Goal: Task Accomplishment & Management: Manage account settings

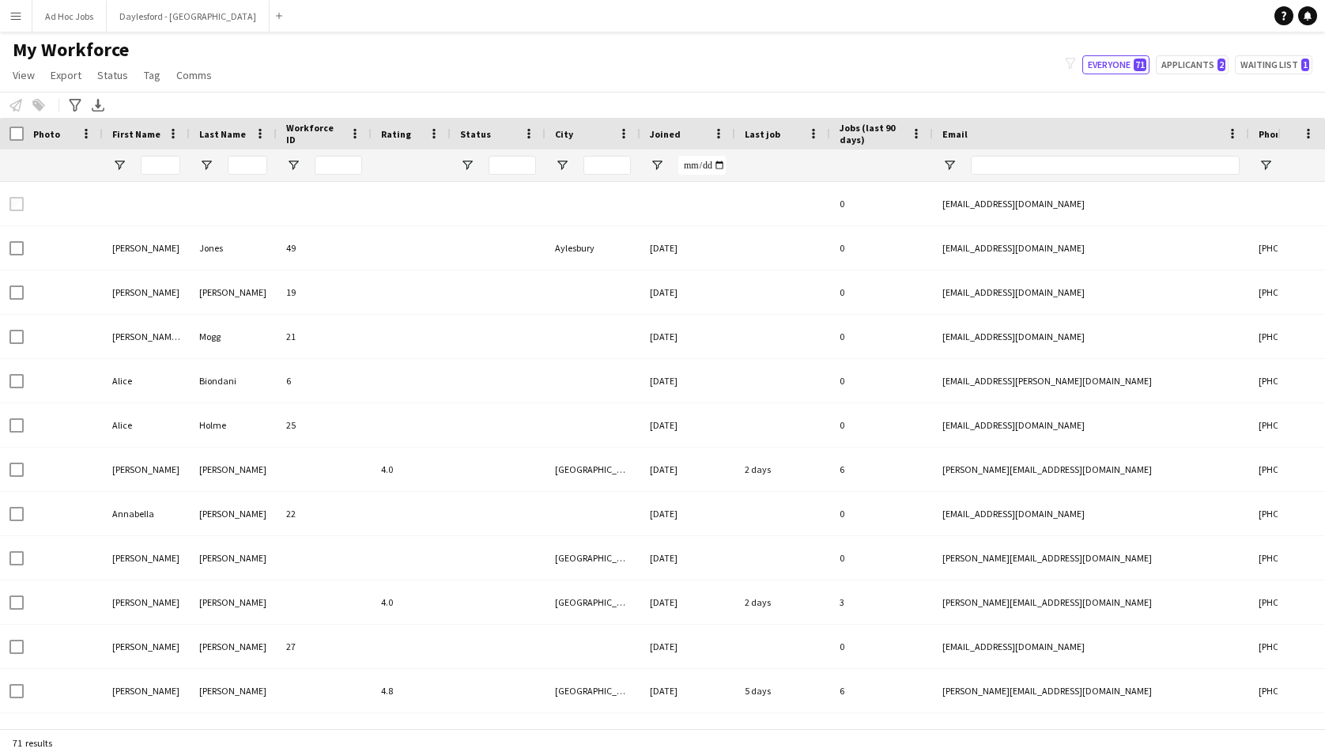
type input "**********"
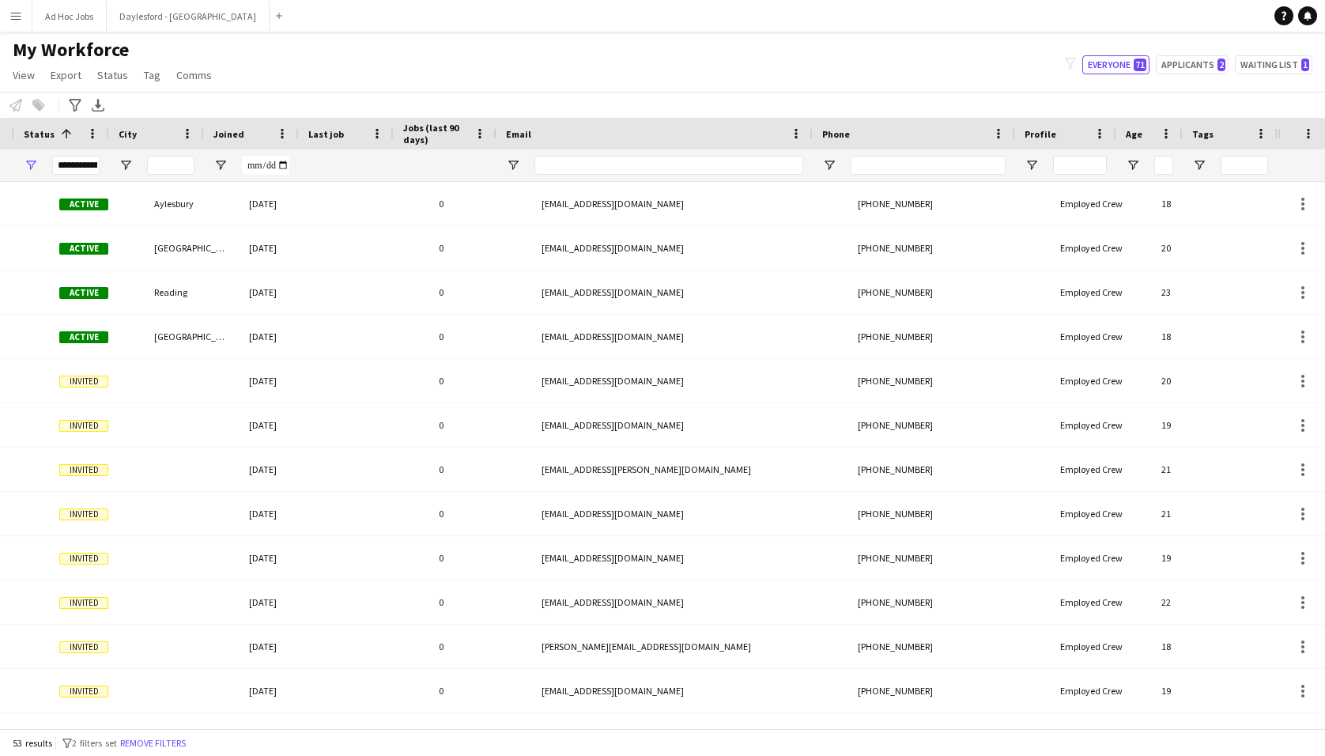
scroll to position [0, 329]
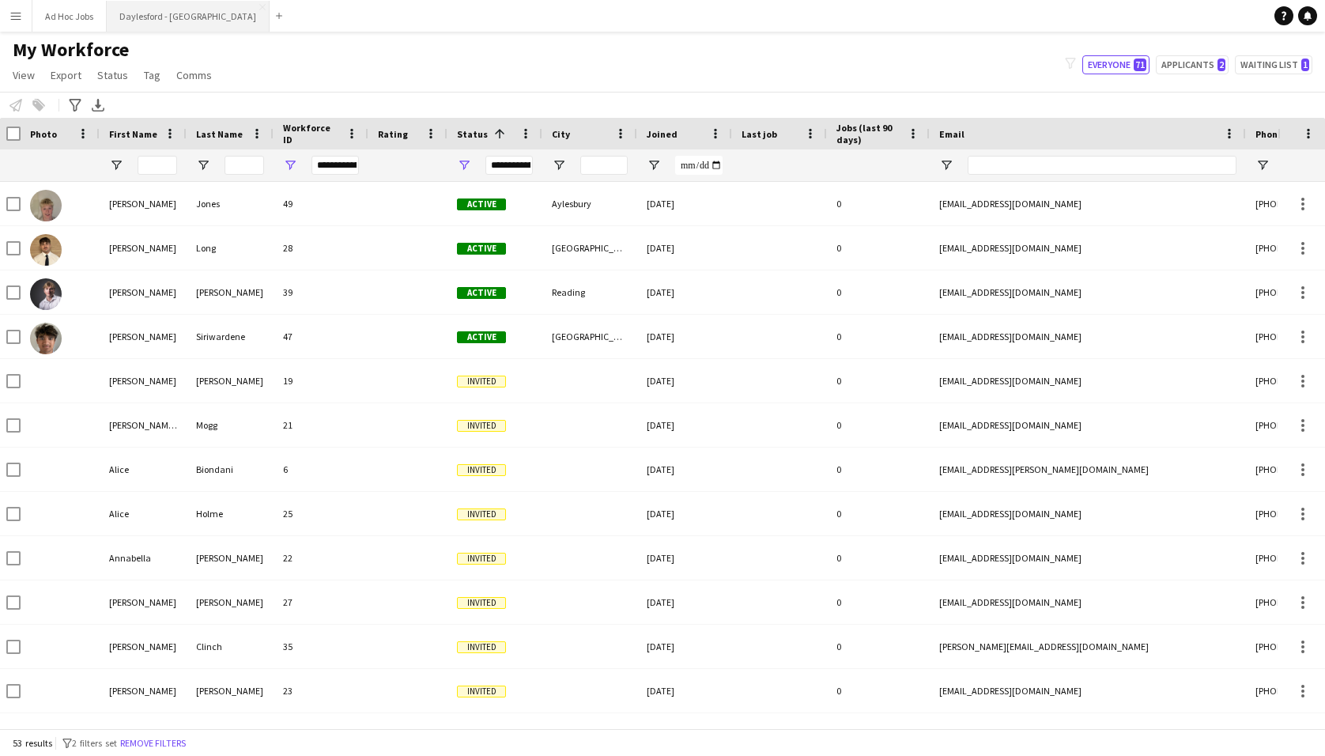
click at [175, 21] on button "Daylesford - [GEOGRAPHIC_DATA] Close" at bounding box center [188, 16] width 163 height 31
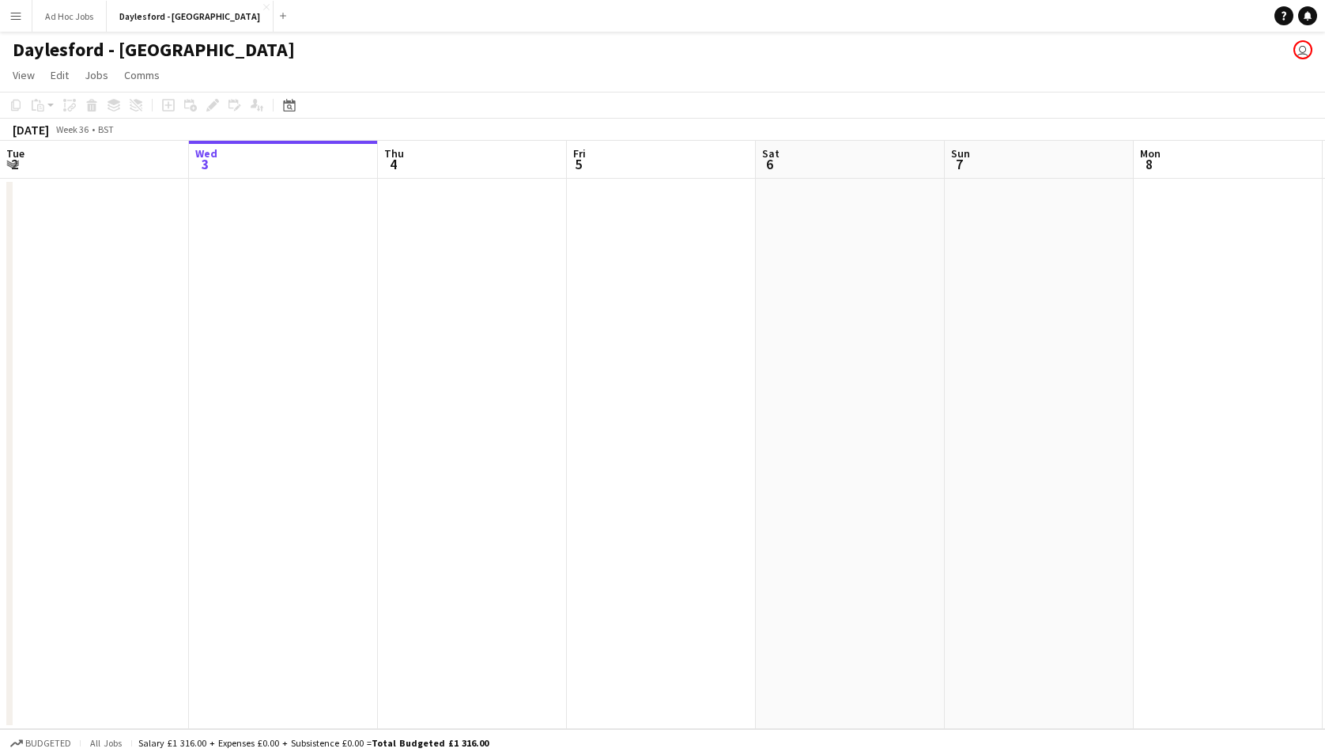
click at [24, 19] on button "Menu" at bounding box center [16, 16] width 32 height 32
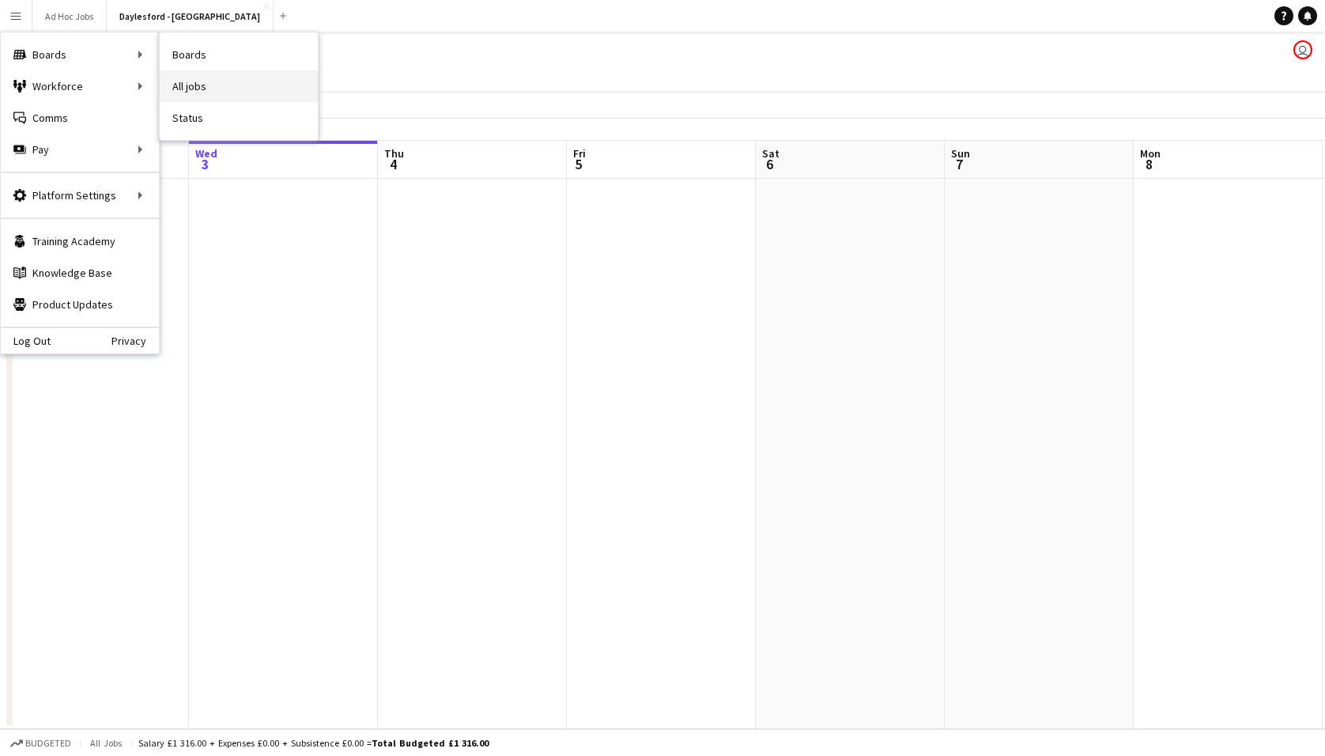
click at [216, 83] on link "All jobs" at bounding box center [239, 86] width 158 height 32
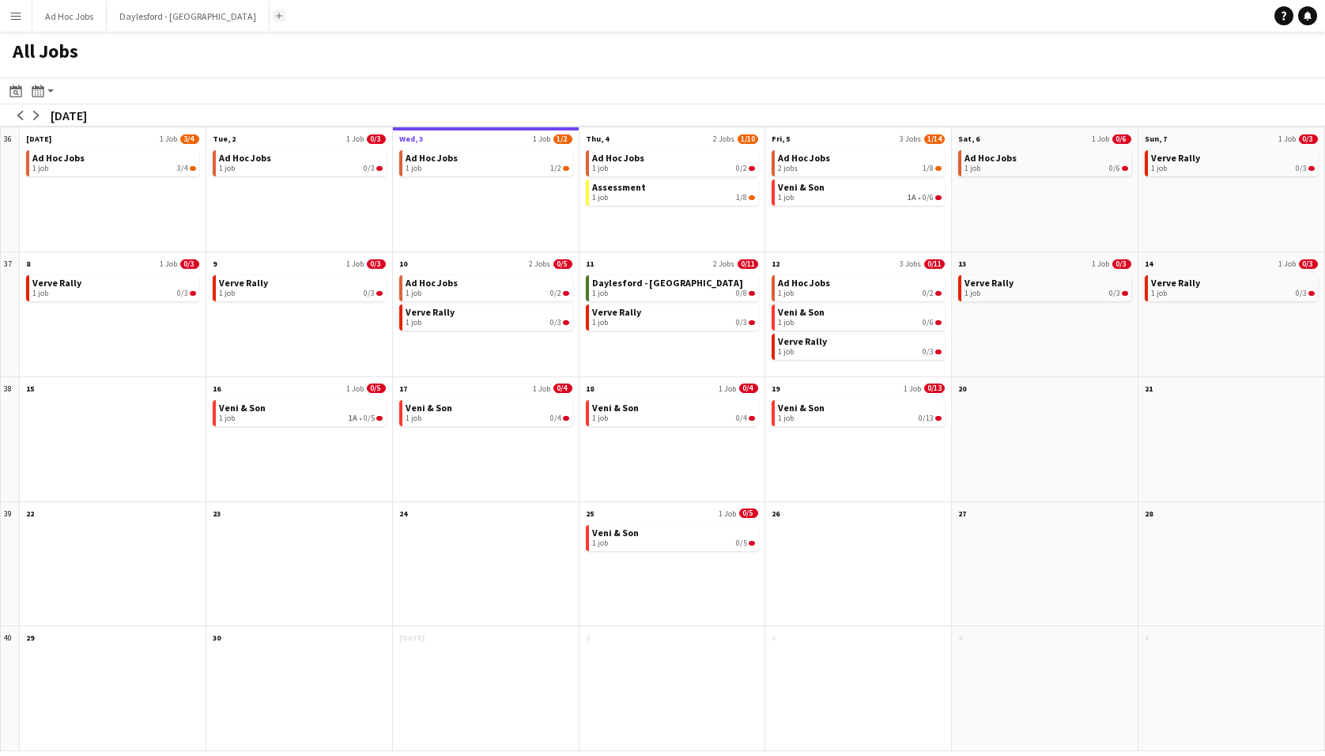
click at [276, 14] on app-icon "Add" at bounding box center [279, 16] width 6 height 6
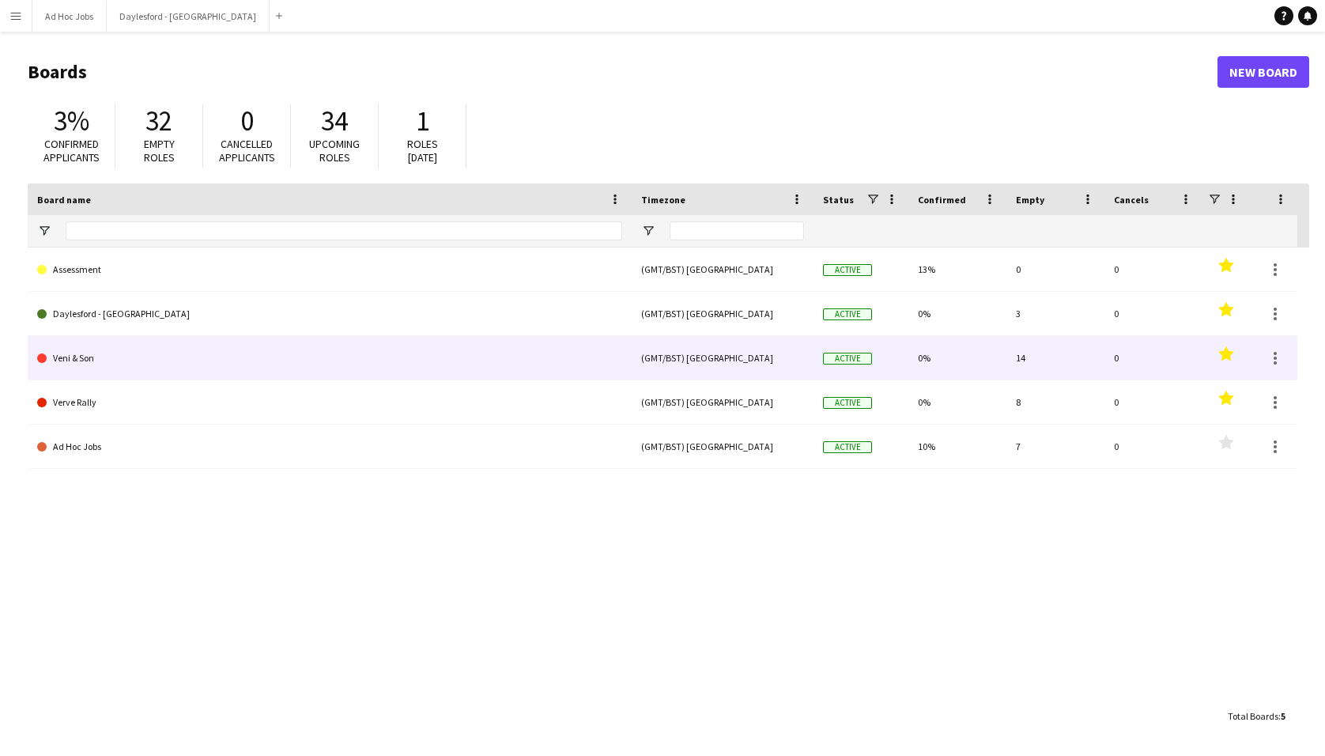
click at [92, 361] on link "Veni & Son" at bounding box center [329, 358] width 585 height 44
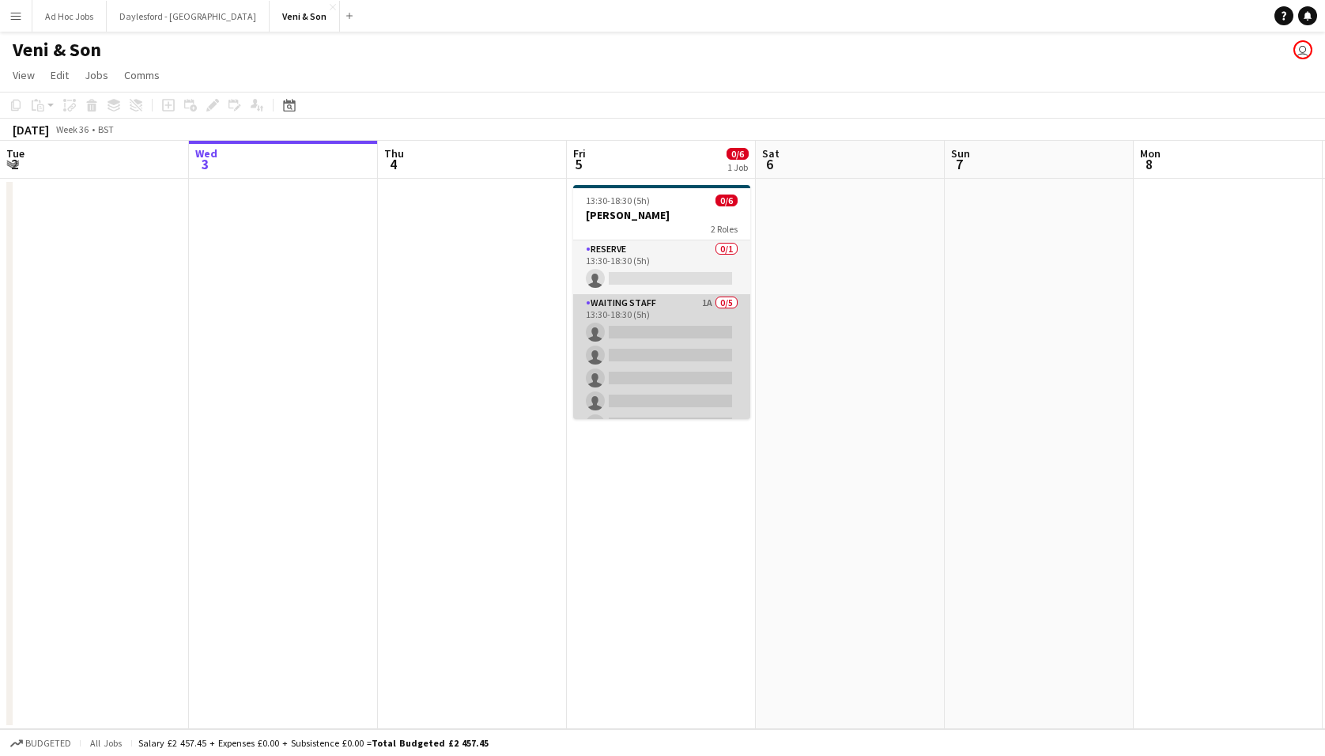
click at [648, 335] on app-card-role "Waiting Staff 1A 0/5 13:30-18:30 (5h) single-neutral-actions single-neutral-act…" at bounding box center [661, 367] width 177 height 146
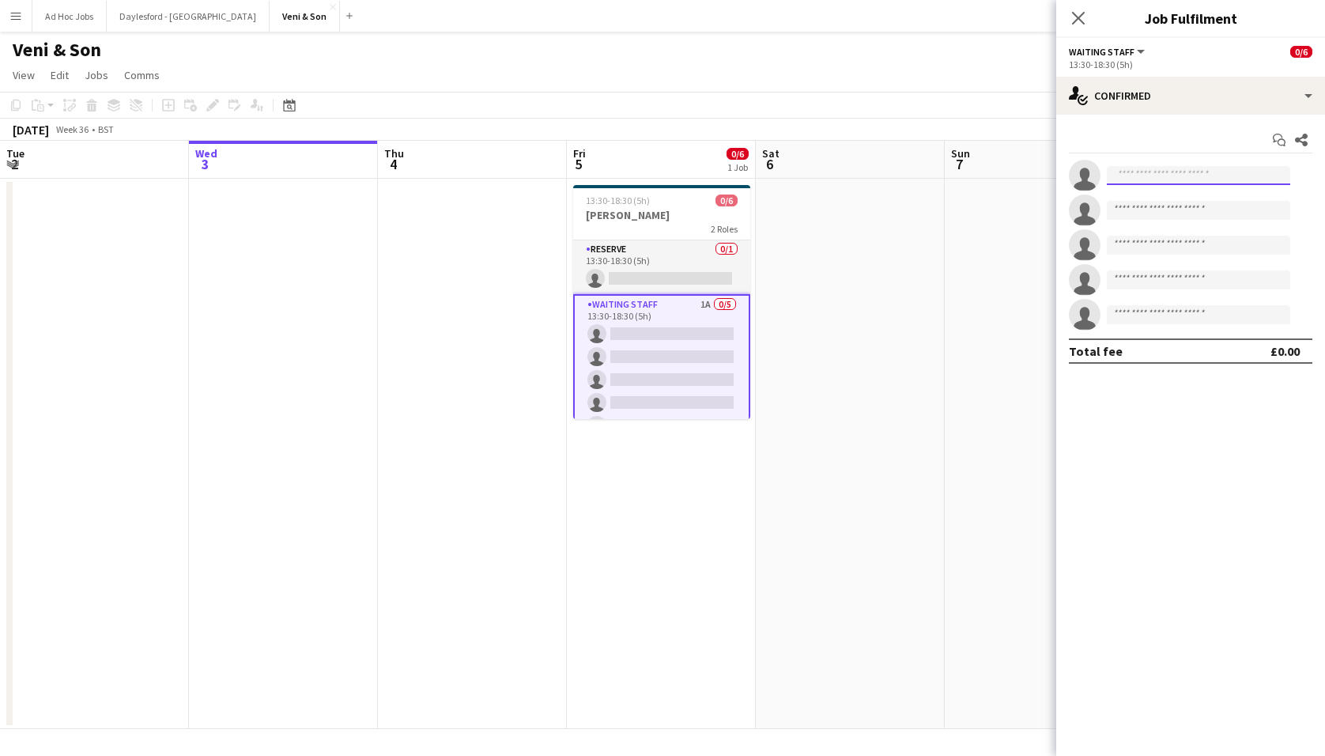
click at [1186, 178] on input at bounding box center [1198, 175] width 183 height 19
type input "*"
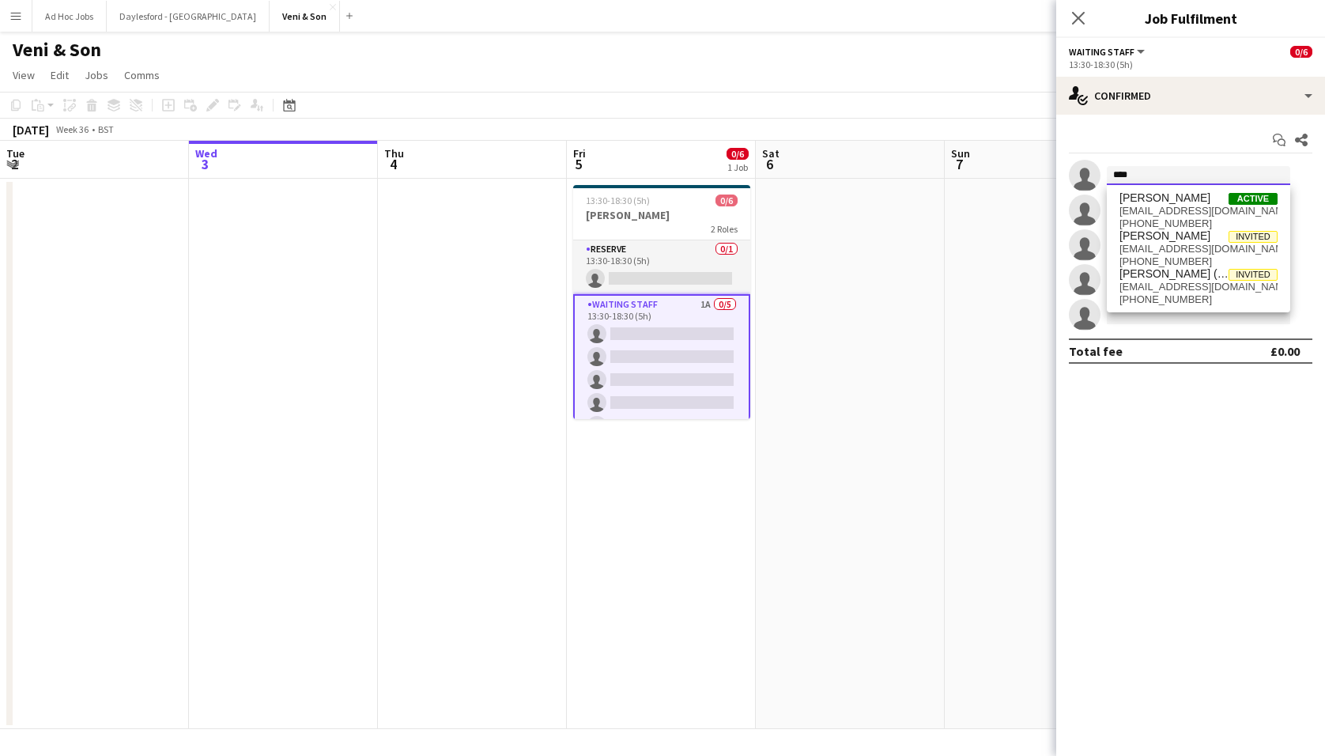
type input "****"
click at [877, 270] on app-date-cell at bounding box center [850, 454] width 189 height 550
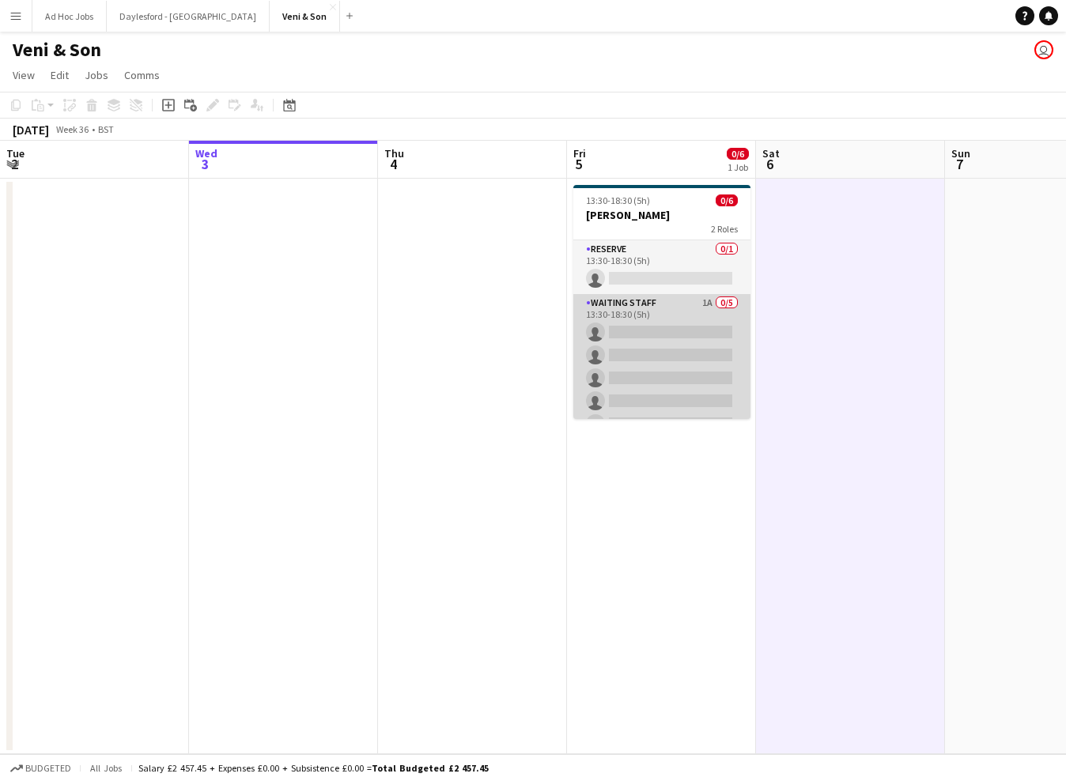
click at [669, 331] on app-card-role "Waiting Staff 1A 0/5 13:30-18:30 (5h) single-neutral-actions single-neutral-act…" at bounding box center [661, 367] width 177 height 146
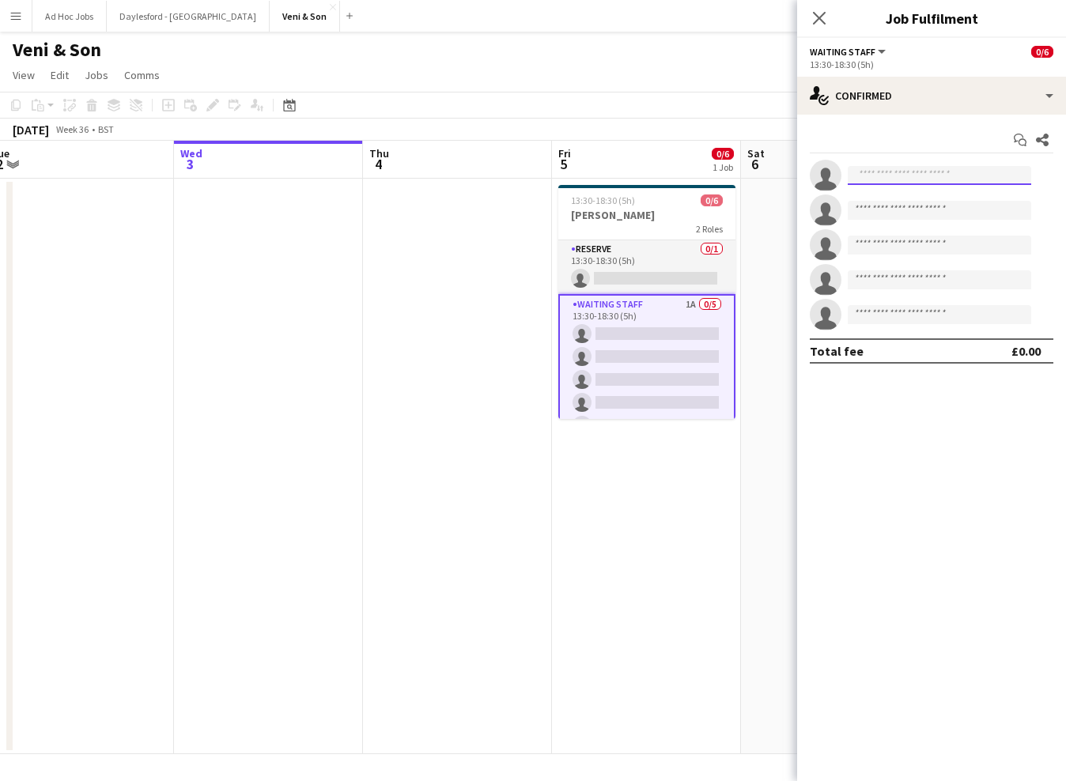
click at [961, 176] on input at bounding box center [939, 175] width 183 height 19
type input "******"
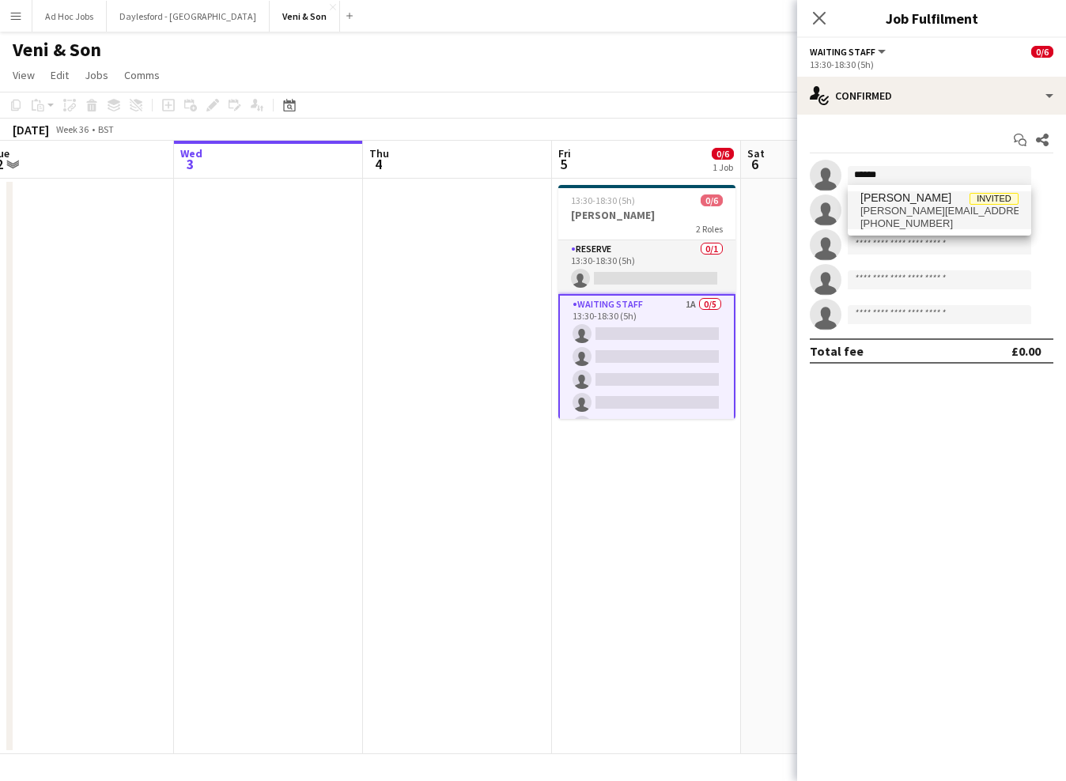
click at [319, 69] on body "Menu Boards Boards Boards All jobs Status Workforce Workforce My Workforce Recr…" at bounding box center [533, 390] width 1066 height 781
click at [899, 176] on input "******" at bounding box center [939, 175] width 183 height 19
click at [903, 210] on span "[PERSON_NAME][EMAIL_ADDRESS][DOMAIN_NAME]" at bounding box center [939, 211] width 158 height 13
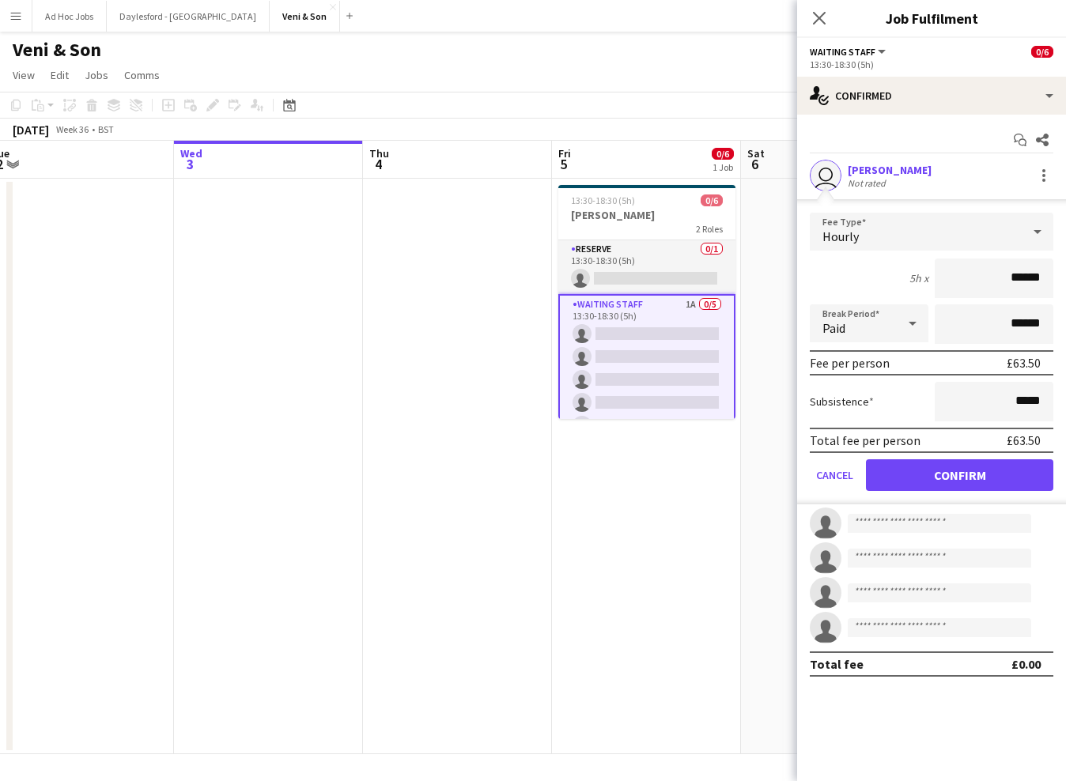
click at [931, 479] on button "Confirm" at bounding box center [959, 475] width 187 height 32
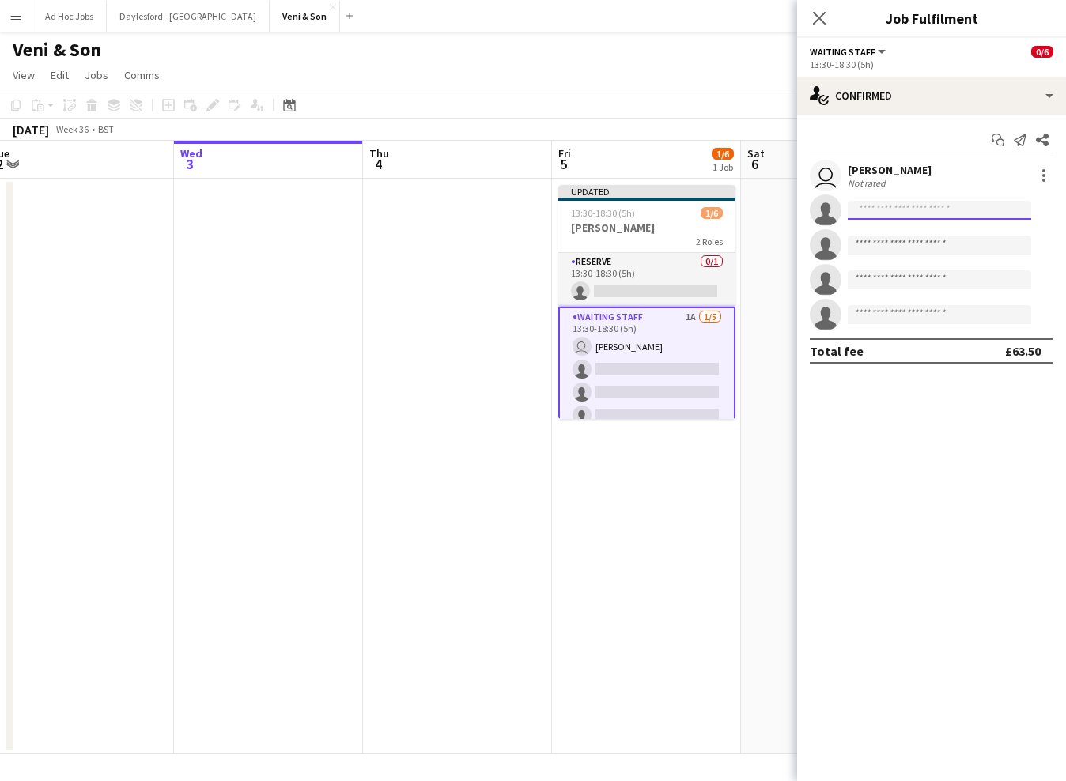
click at [898, 212] on input at bounding box center [939, 210] width 183 height 19
type input "****"
click at [907, 242] on span "[EMAIL_ADDRESS][DOMAIN_NAME]" at bounding box center [939, 246] width 158 height 13
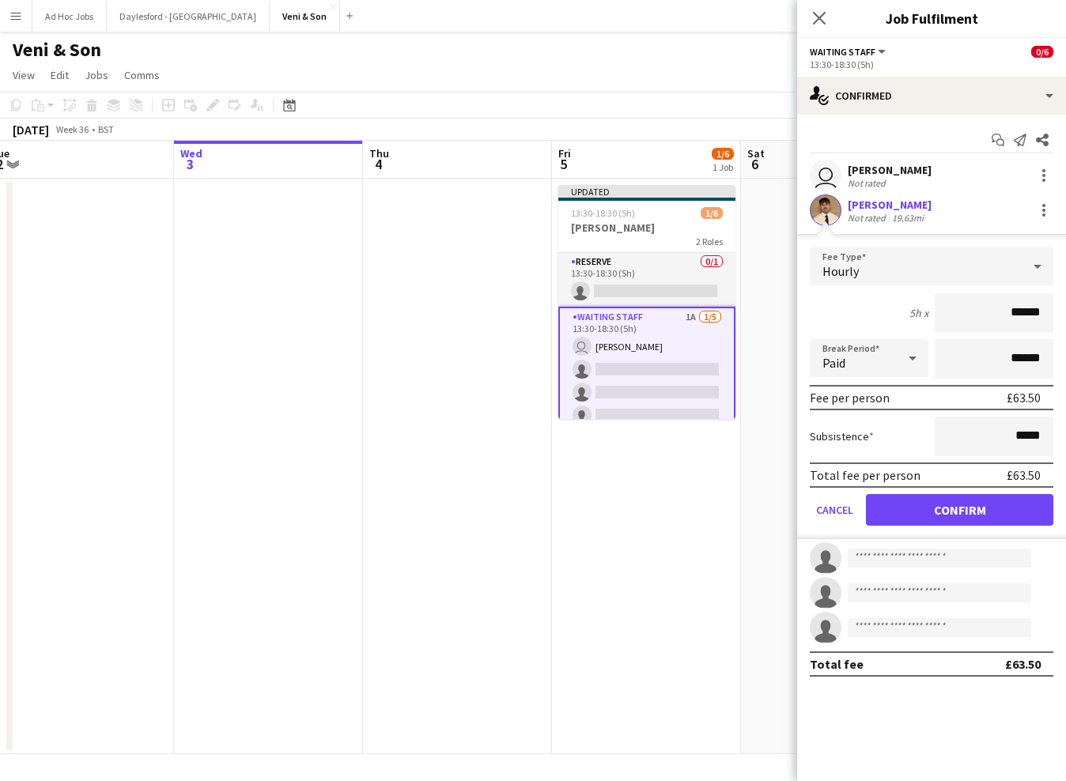
click at [955, 508] on button "Confirm" at bounding box center [959, 510] width 187 height 32
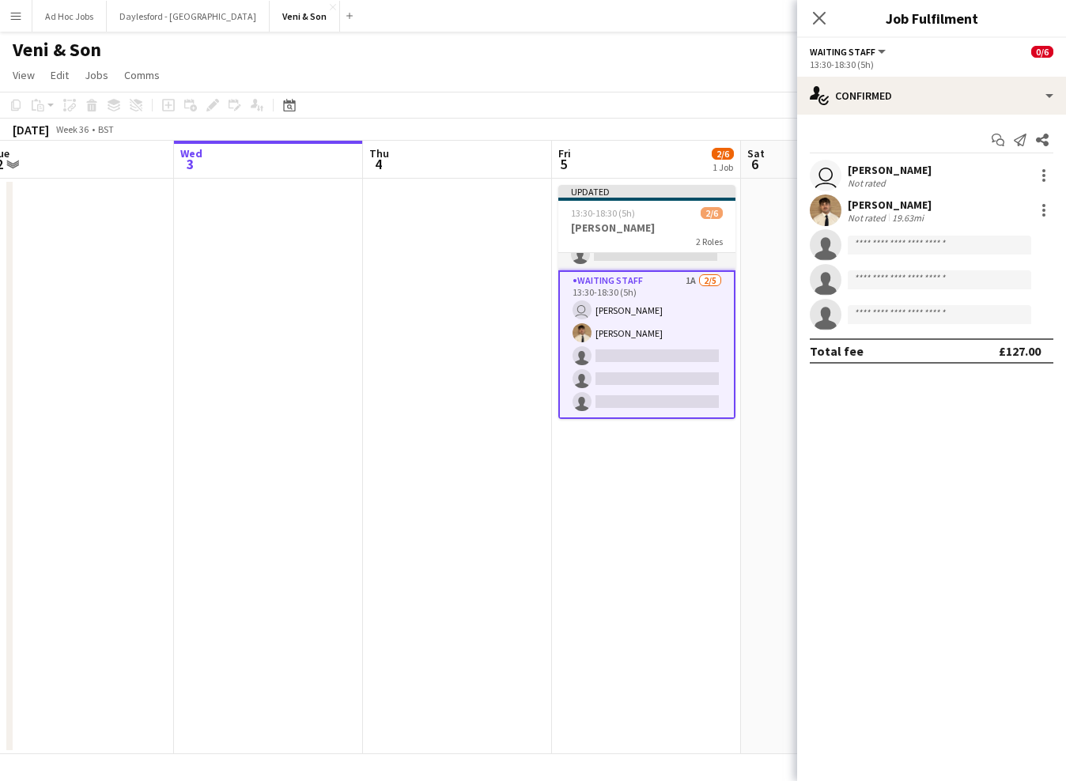
click at [642, 357] on app-card-role "Waiting Staff 1A [DATE] 13:30-18:30 (5h) user [PERSON_NAME] [PERSON_NAME] singl…" at bounding box center [646, 344] width 177 height 149
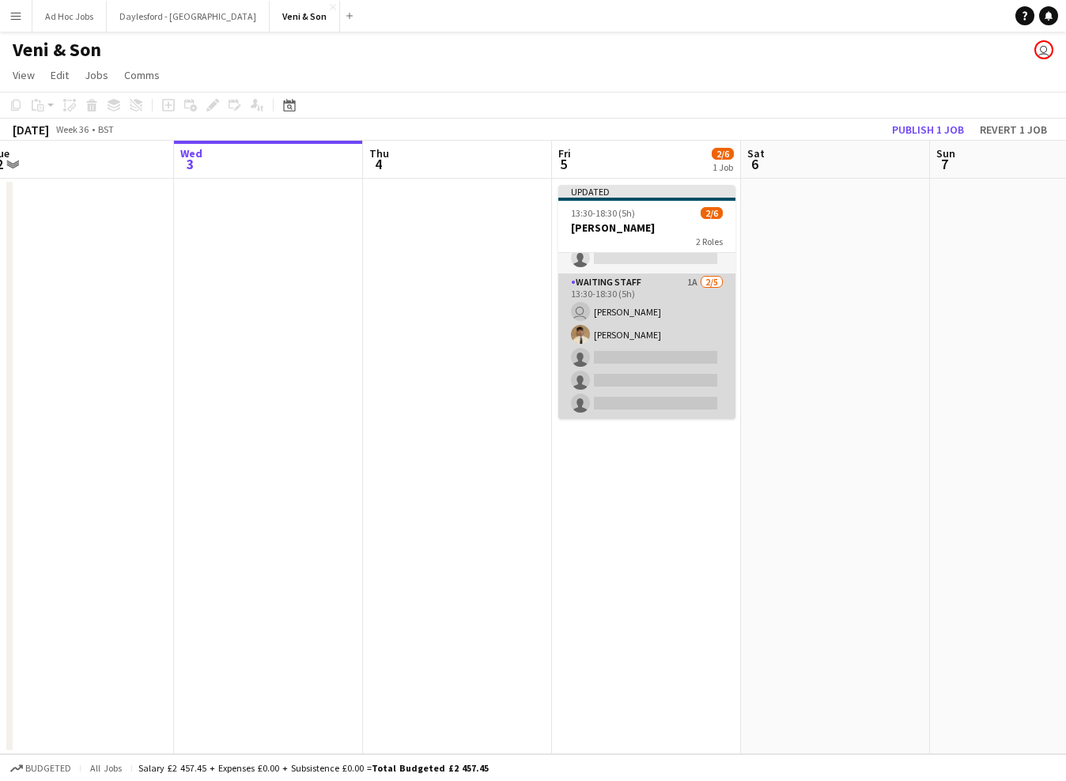
scroll to position [33, 0]
click at [648, 361] on app-card-role "Waiting Staff 1A [DATE] 13:30-18:30 (5h) user [PERSON_NAME] [PERSON_NAME] singl…" at bounding box center [646, 347] width 177 height 146
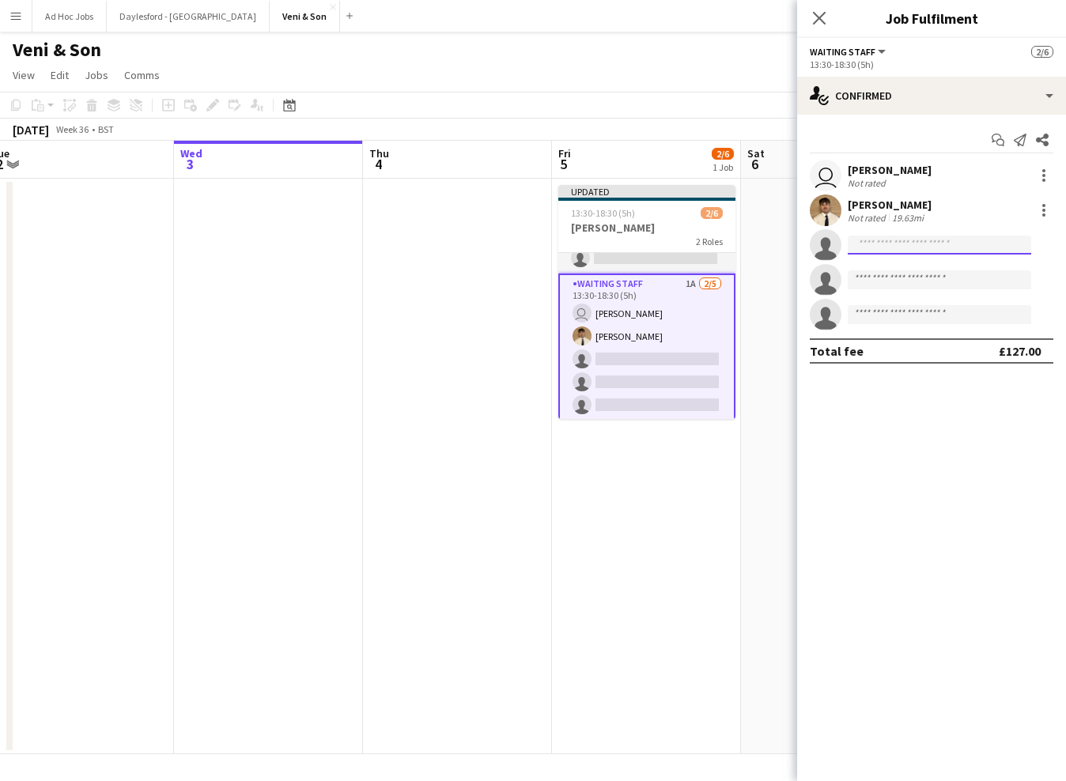
click at [912, 248] on input at bounding box center [939, 245] width 183 height 19
type input "***"
click at [902, 277] on span "[EMAIL_ADDRESS][DOMAIN_NAME]" at bounding box center [939, 280] width 158 height 13
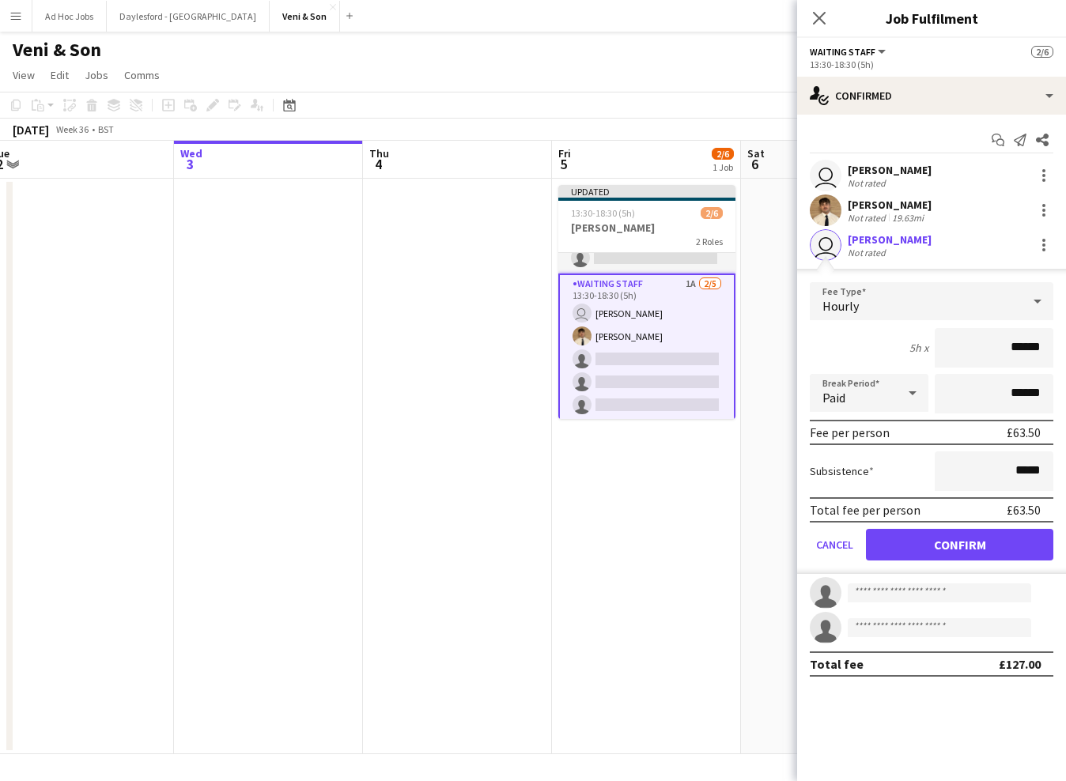
click at [963, 545] on button "Confirm" at bounding box center [959, 545] width 187 height 32
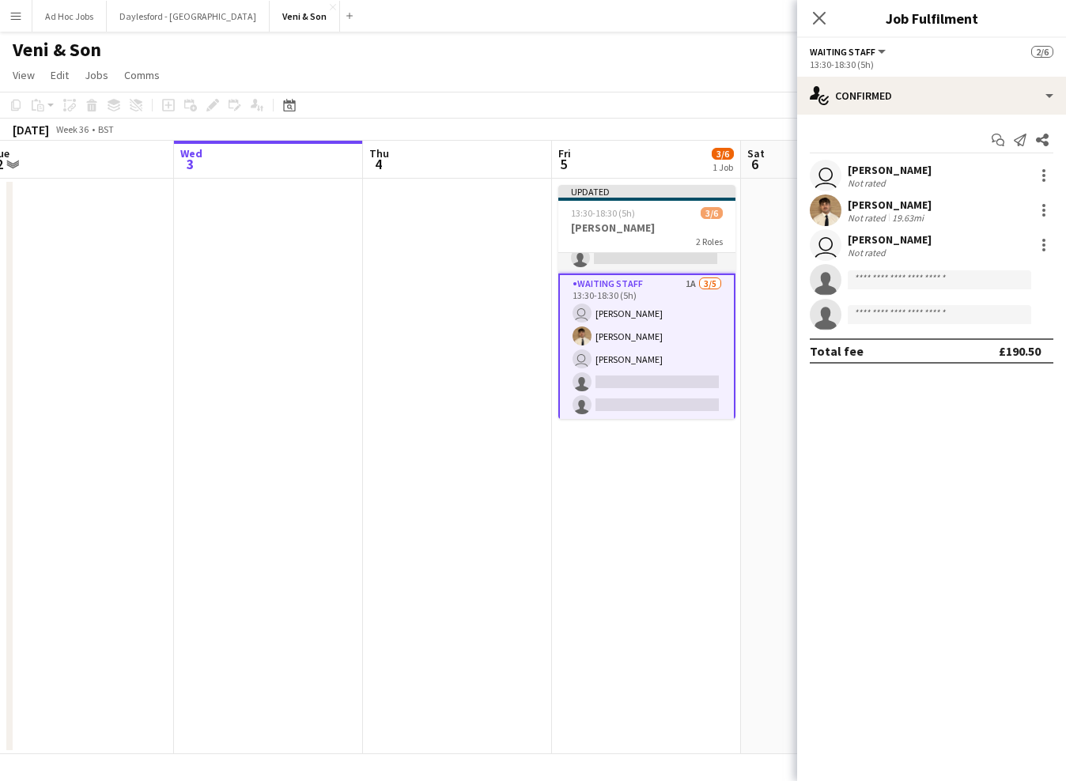
click at [633, 383] on app-card-role "Waiting Staff 1A [DATE] 13:30-18:30 (5h) user [PERSON_NAME] [PERSON_NAME] user …" at bounding box center [646, 348] width 177 height 149
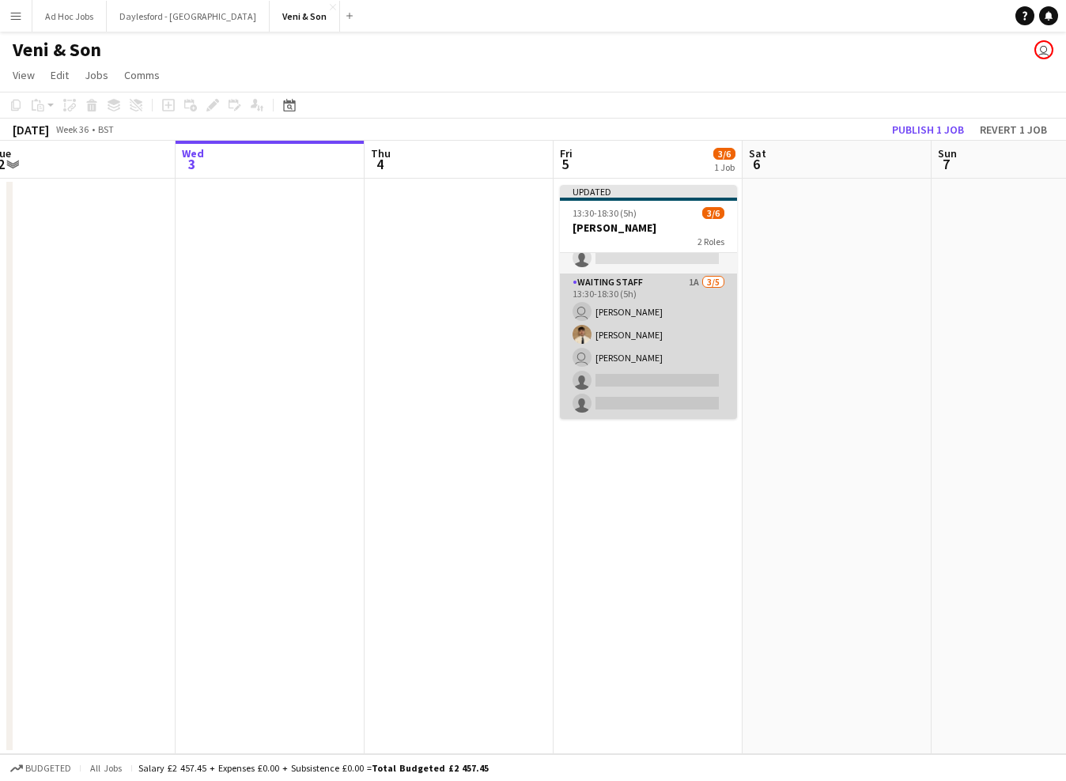
click at [634, 380] on app-card-role "Waiting Staff 1A [DATE] 13:30-18:30 (5h) user [PERSON_NAME] [PERSON_NAME] user …" at bounding box center [648, 347] width 177 height 146
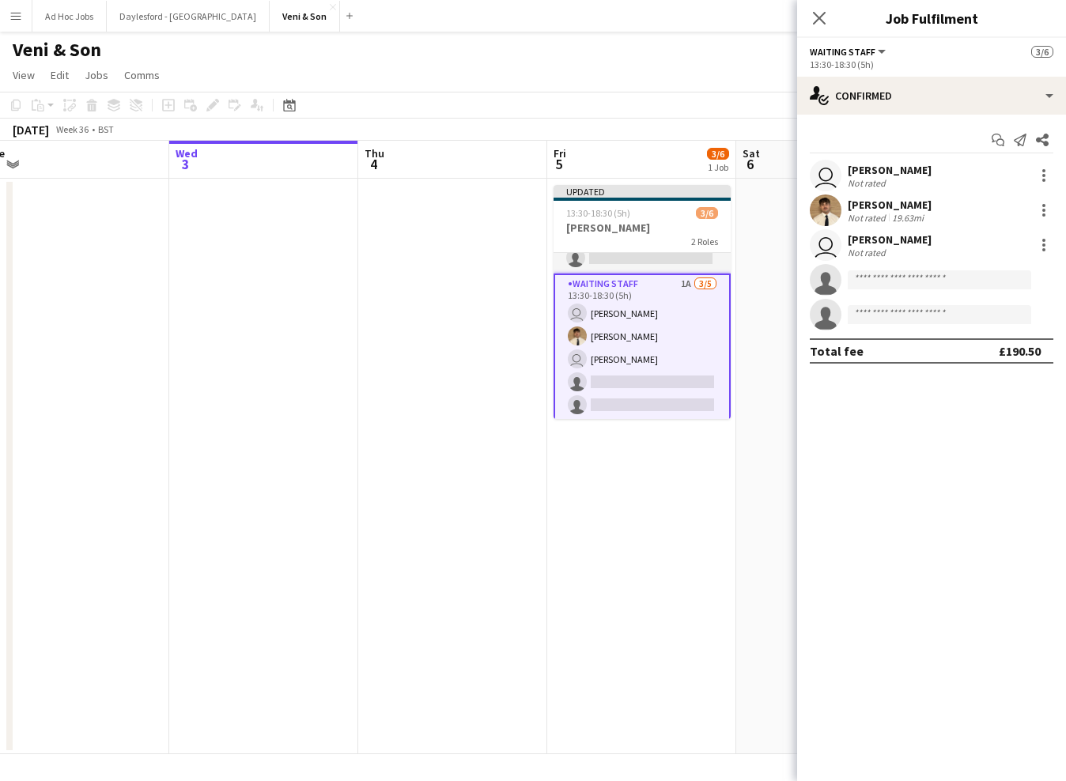
scroll to position [0, 1]
click at [894, 288] on input at bounding box center [939, 279] width 183 height 19
type input "***"
click at [900, 310] on span "[PERSON_NAME][EMAIL_ADDRESS][DOMAIN_NAME]" at bounding box center [939, 315] width 158 height 13
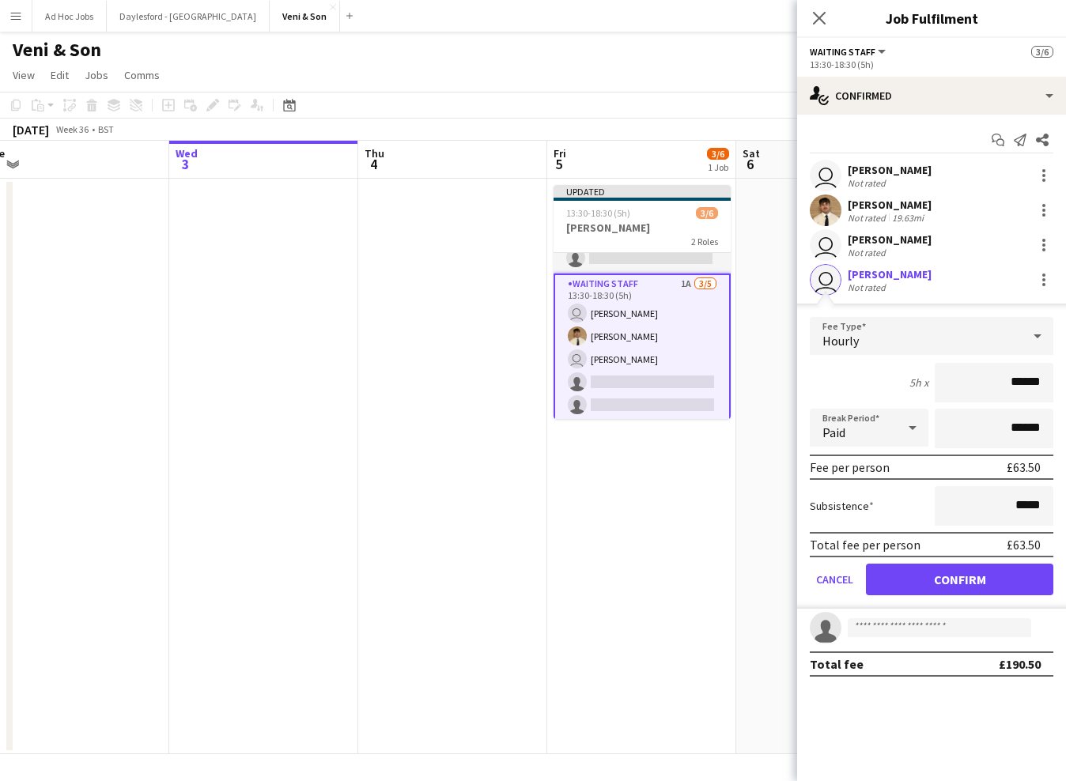
click at [943, 581] on button "Confirm" at bounding box center [959, 580] width 187 height 32
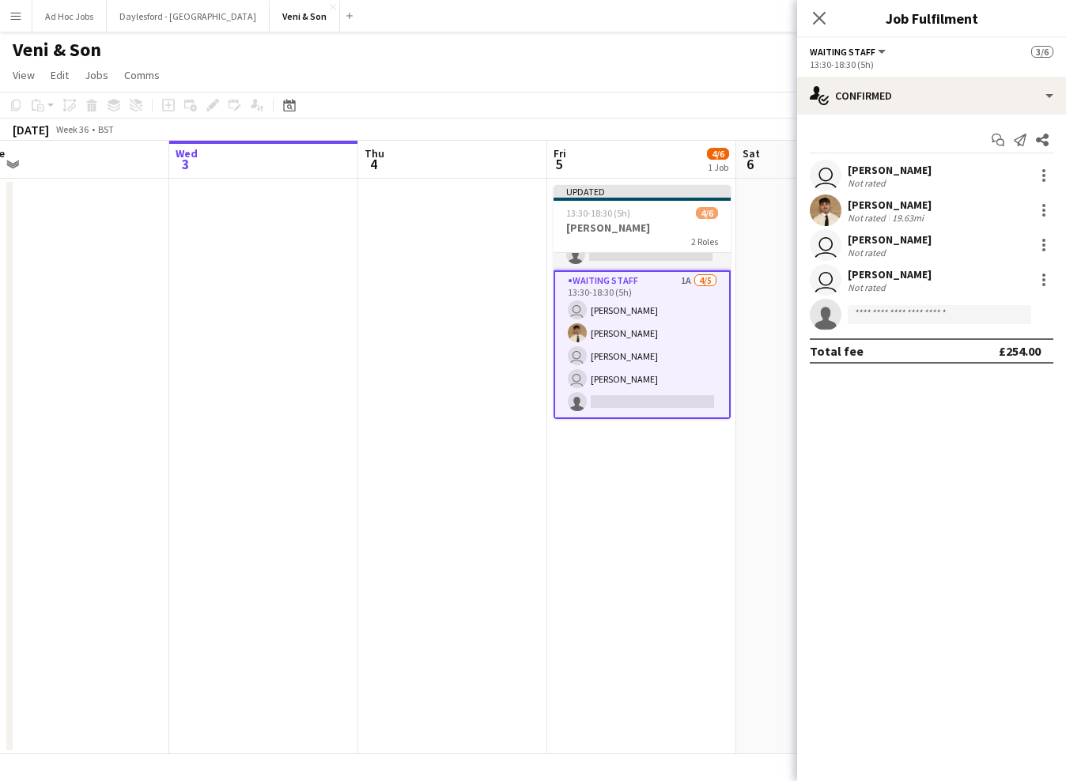
scroll to position [36, 0]
click at [646, 400] on app-card-role "Waiting Staff 1A [DATE] 13:30-18:30 (5h) user [PERSON_NAME] [PERSON_NAME] user …" at bounding box center [642, 344] width 177 height 149
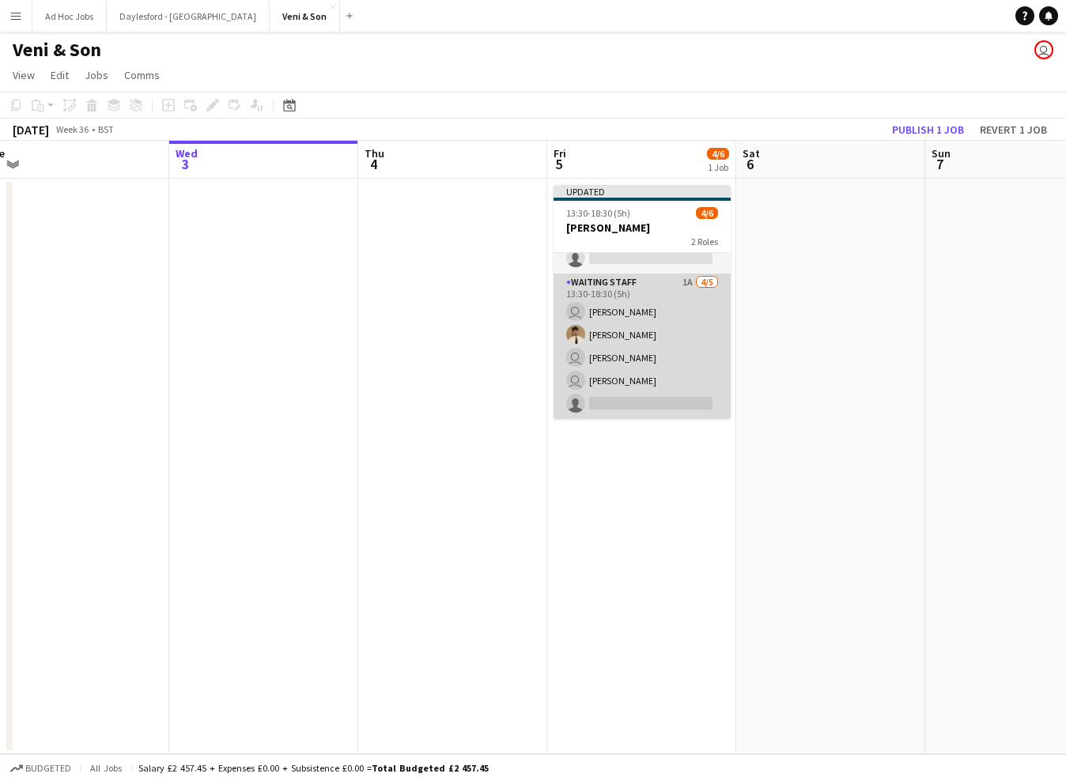
scroll to position [33, 0]
drag, startPoint x: 645, startPoint y: 403, endPoint x: 636, endPoint y: 406, distance: 10.3
click at [645, 403] on app-card-role "Waiting Staff 1A [DATE] 13:30-18:30 (5h) user [PERSON_NAME] [PERSON_NAME] user …" at bounding box center [642, 347] width 177 height 146
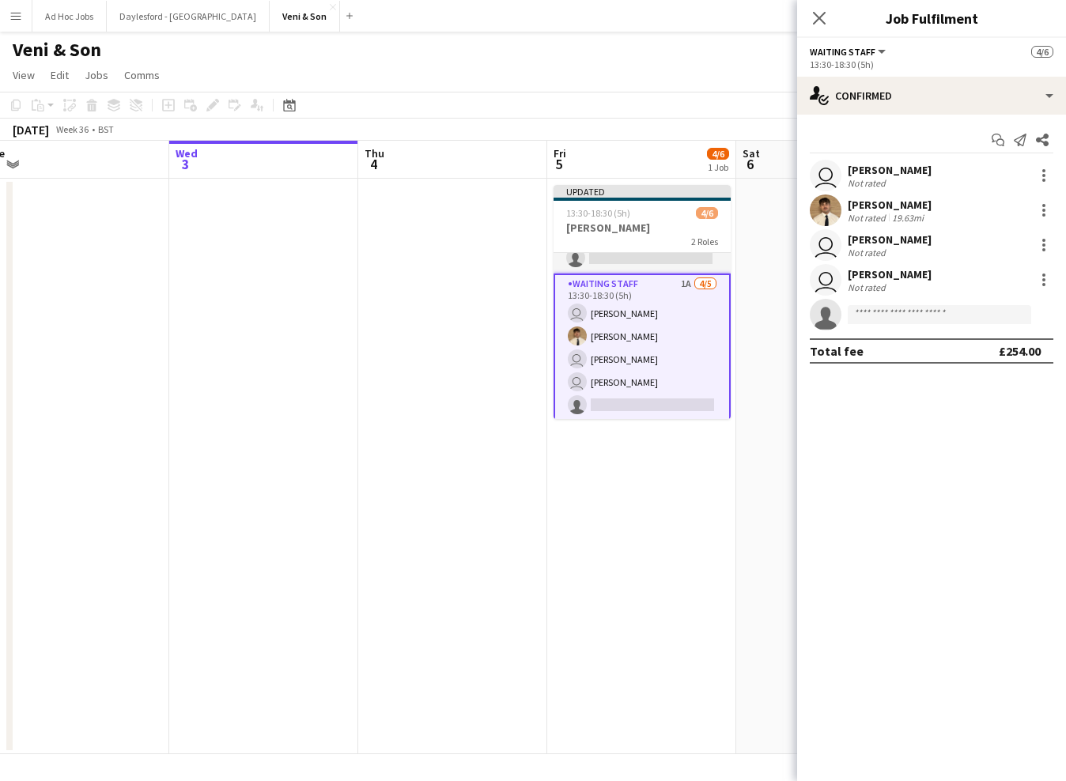
scroll to position [0, 0]
click at [910, 316] on input at bounding box center [939, 314] width 183 height 19
click at [909, 314] on input "****" at bounding box center [939, 314] width 183 height 19
drag, startPoint x: 905, startPoint y: 315, endPoint x: 900, endPoint y: 303, distance: 12.8
click at [900, 303] on app-invite-slot "single-neutral-actions ****" at bounding box center [931, 315] width 269 height 32
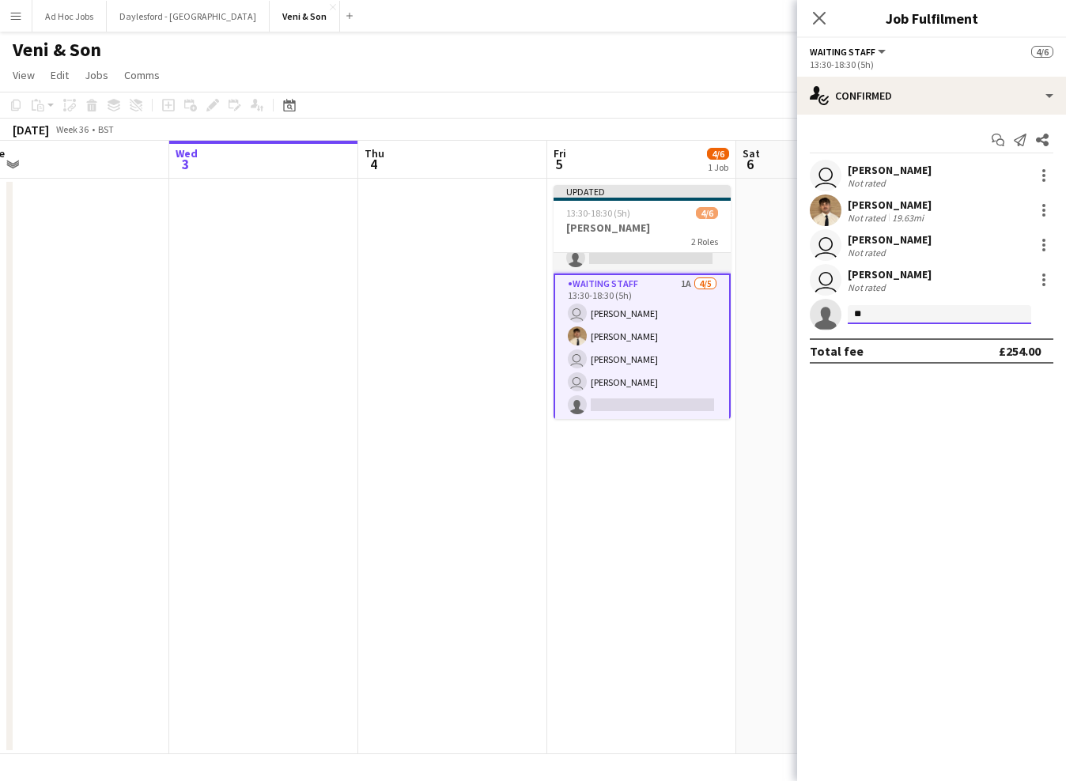
type input "*"
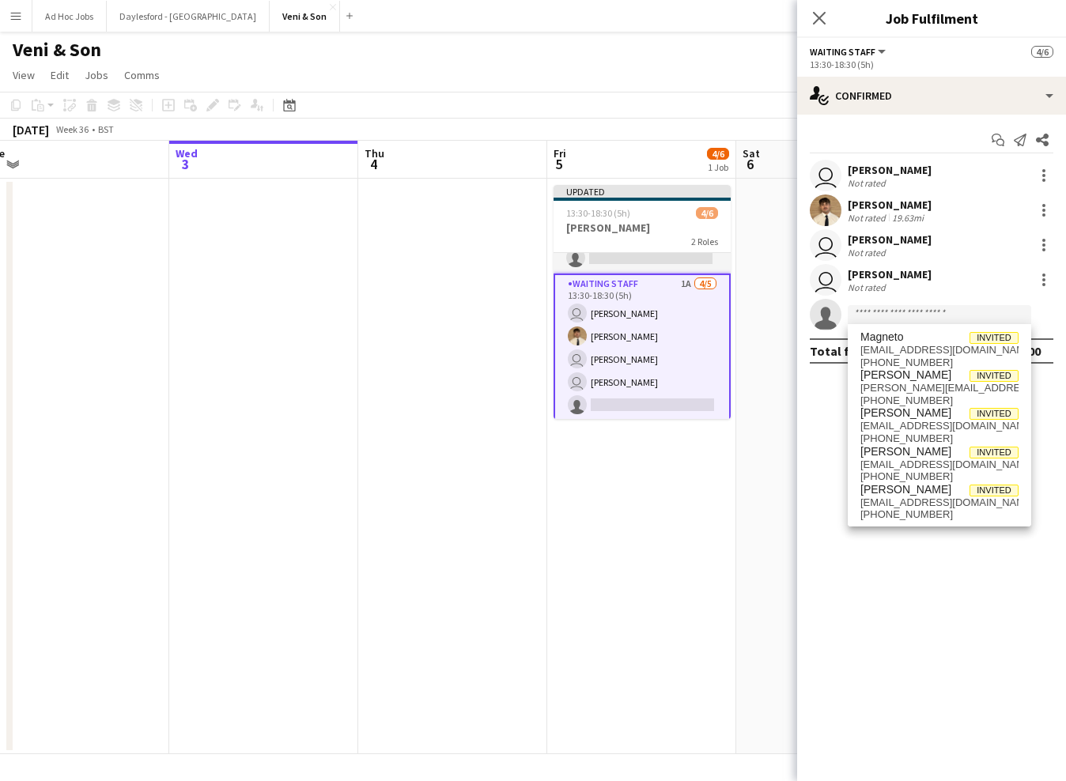
click at [914, 714] on mat-expansion-panel "check Confirmed Start chat Send notification Share user [PERSON_NAME] Not rated…" at bounding box center [931, 448] width 269 height 667
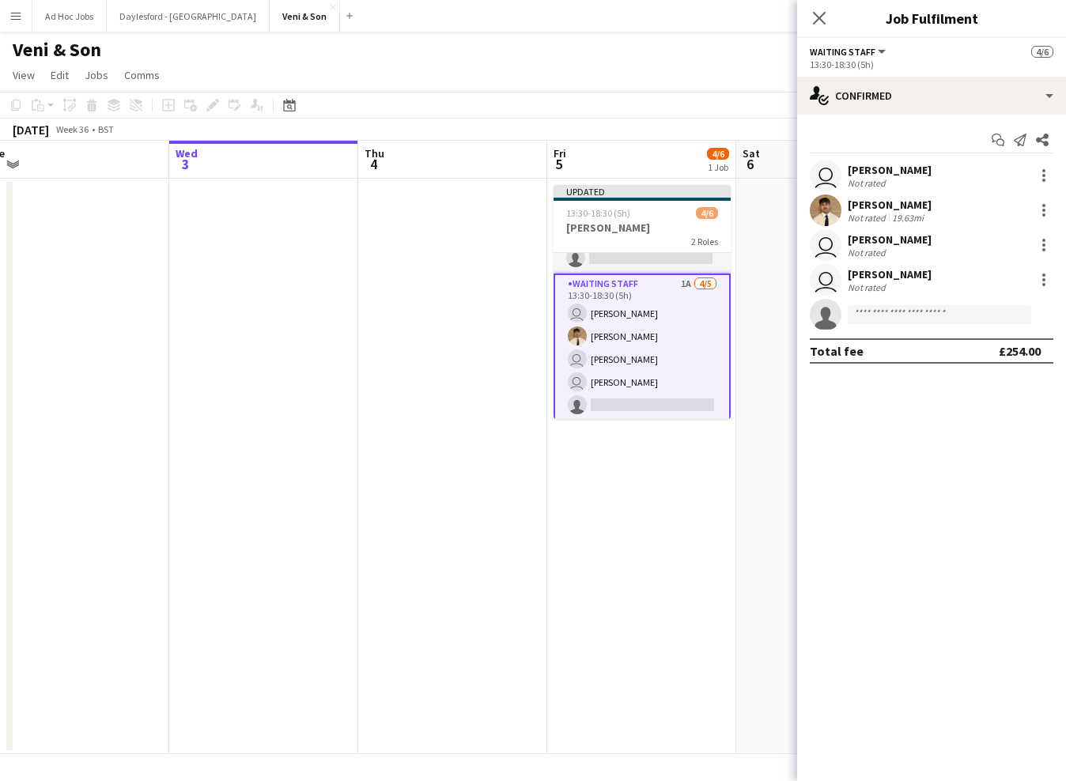
click at [830, 20] on div "Close pop-in" at bounding box center [819, 18] width 44 height 36
click at [824, 21] on icon "Close pop-in" at bounding box center [818, 17] width 15 height 15
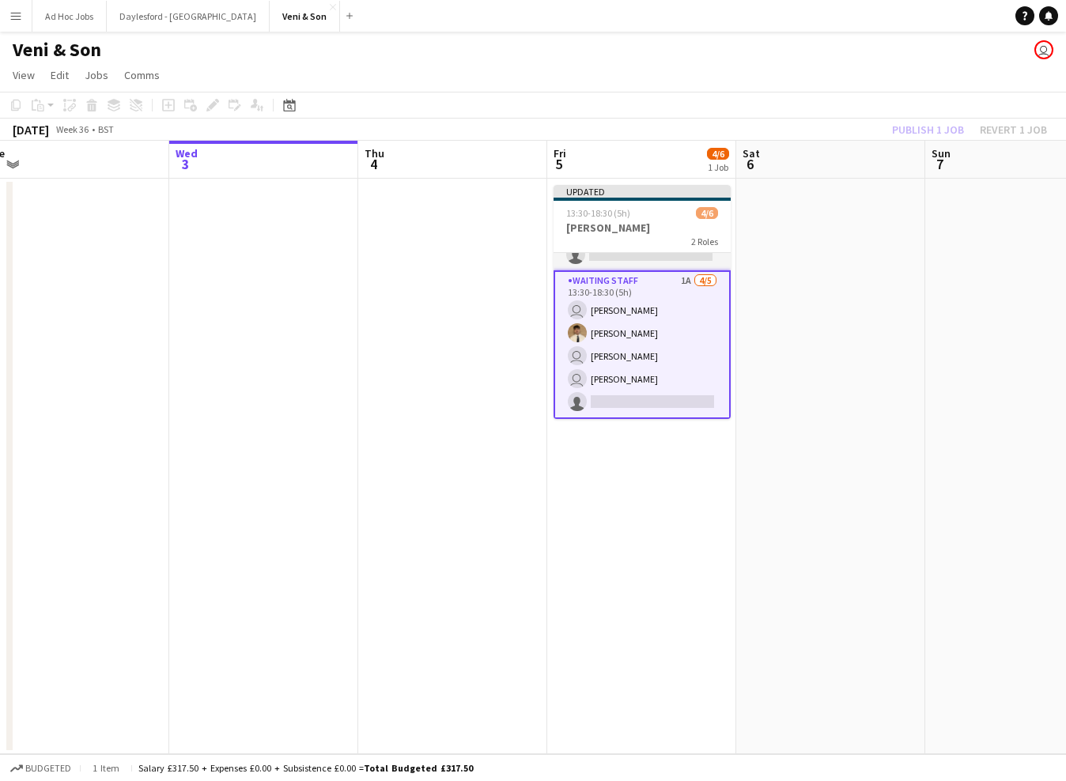
click at [648, 403] on app-card-role "Waiting Staff 1A [DATE] 13:30-18:30 (5h) user [PERSON_NAME] [PERSON_NAME] user …" at bounding box center [642, 344] width 177 height 149
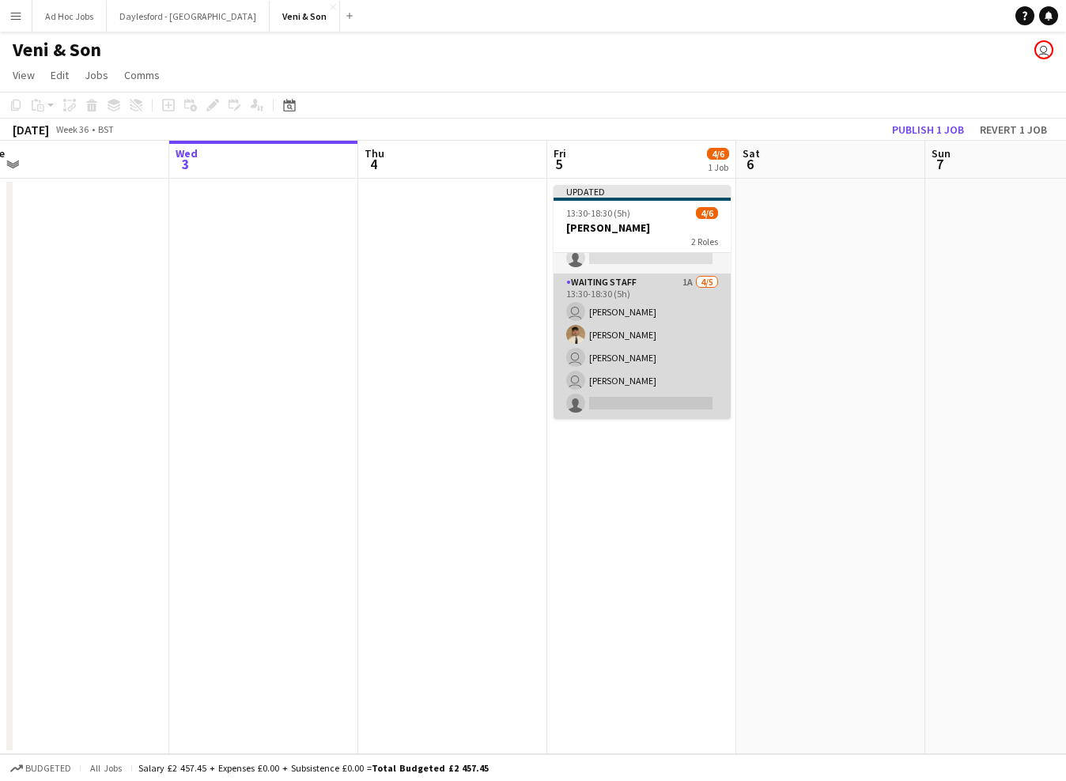
click at [637, 406] on app-card-role "Waiting Staff 1A [DATE] 13:30-18:30 (5h) user [PERSON_NAME] [PERSON_NAME] user …" at bounding box center [642, 347] width 177 height 146
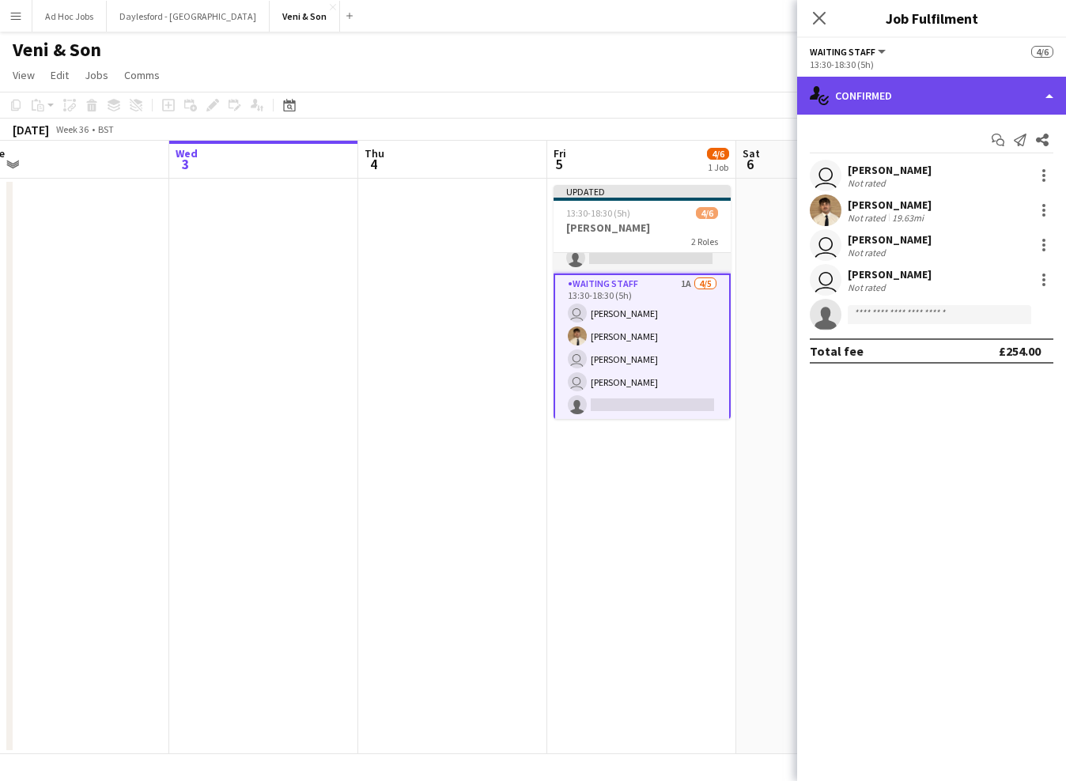
click at [1048, 96] on div "single-neutral-actions-check-2 Confirmed" at bounding box center [931, 96] width 269 height 38
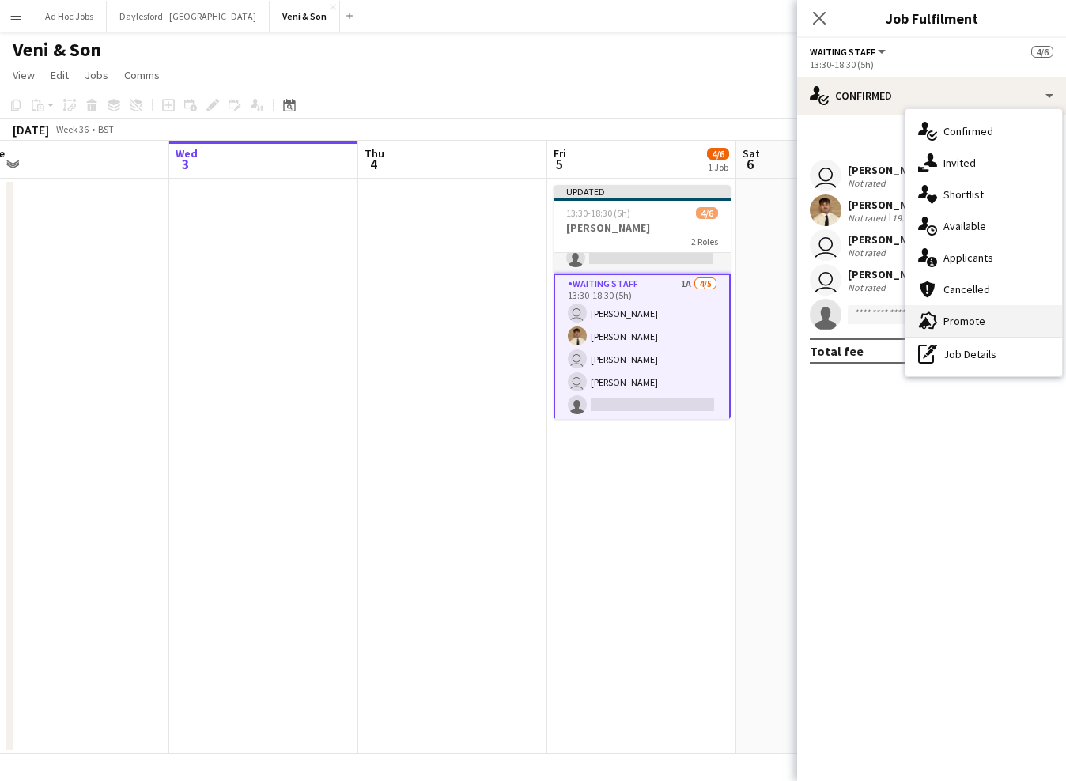
click at [975, 323] on span "Promote" at bounding box center [964, 321] width 42 height 14
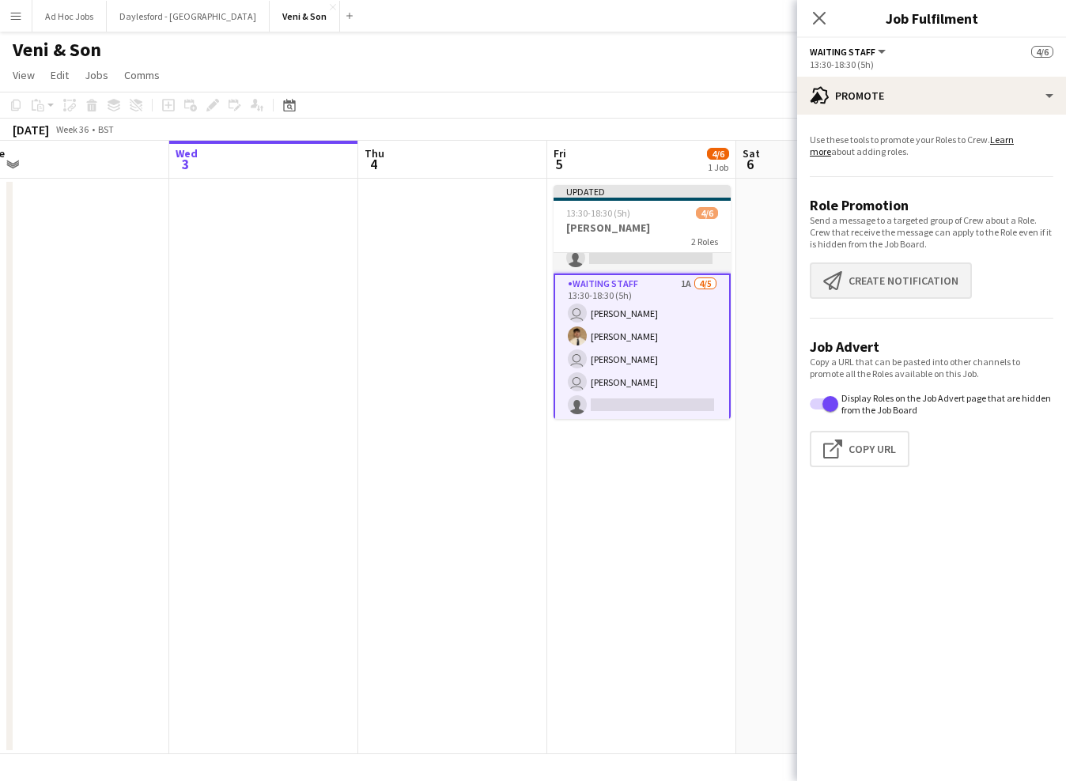
click at [923, 281] on button "Create notification Create notification" at bounding box center [891, 281] width 162 height 36
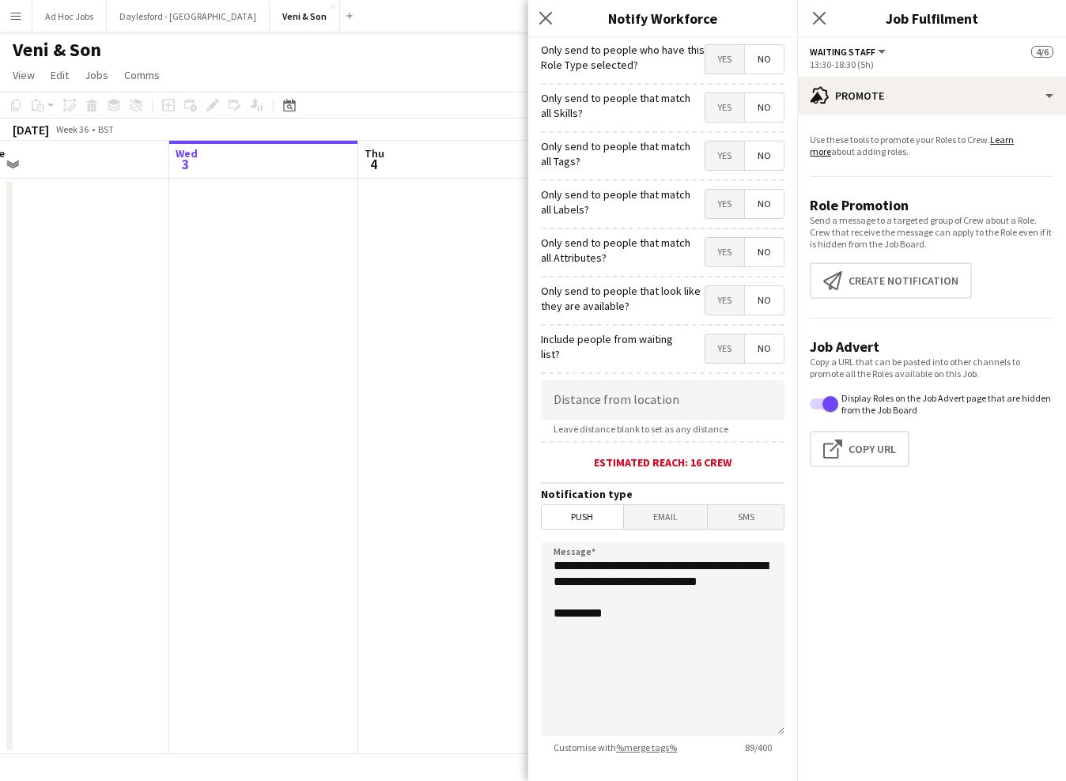
scroll to position [0, 0]
click at [766, 53] on span "No" at bounding box center [764, 59] width 39 height 28
click at [764, 112] on span "No" at bounding box center [764, 107] width 39 height 28
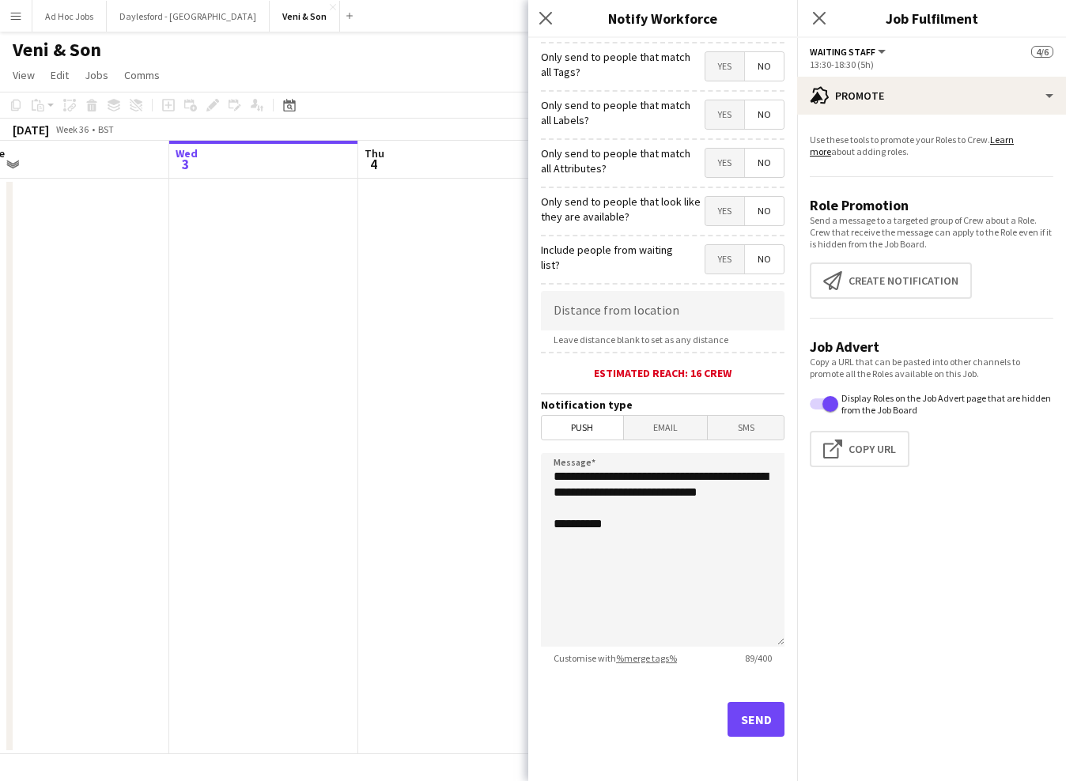
scroll to position [89, 0]
click at [663, 371] on div "Estimated reach: 16 crew" at bounding box center [663, 373] width 244 height 14
click at [750, 722] on button "Send" at bounding box center [756, 719] width 57 height 35
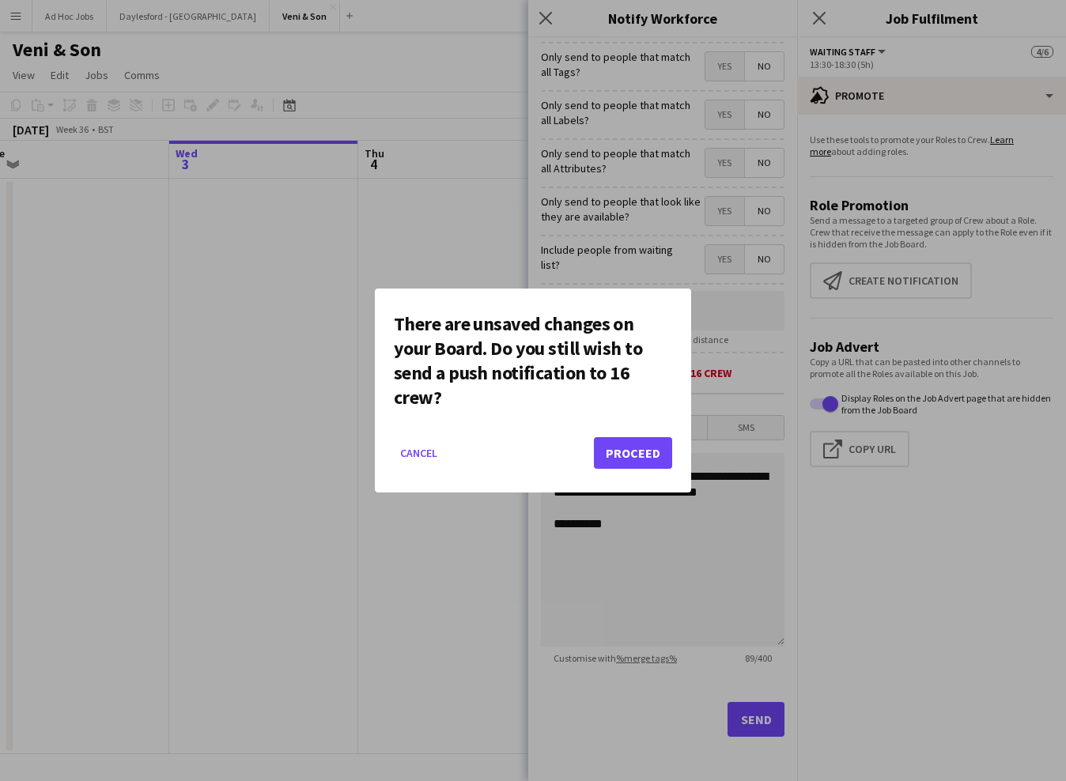
click at [632, 455] on button "Proceed" at bounding box center [633, 453] width 78 height 32
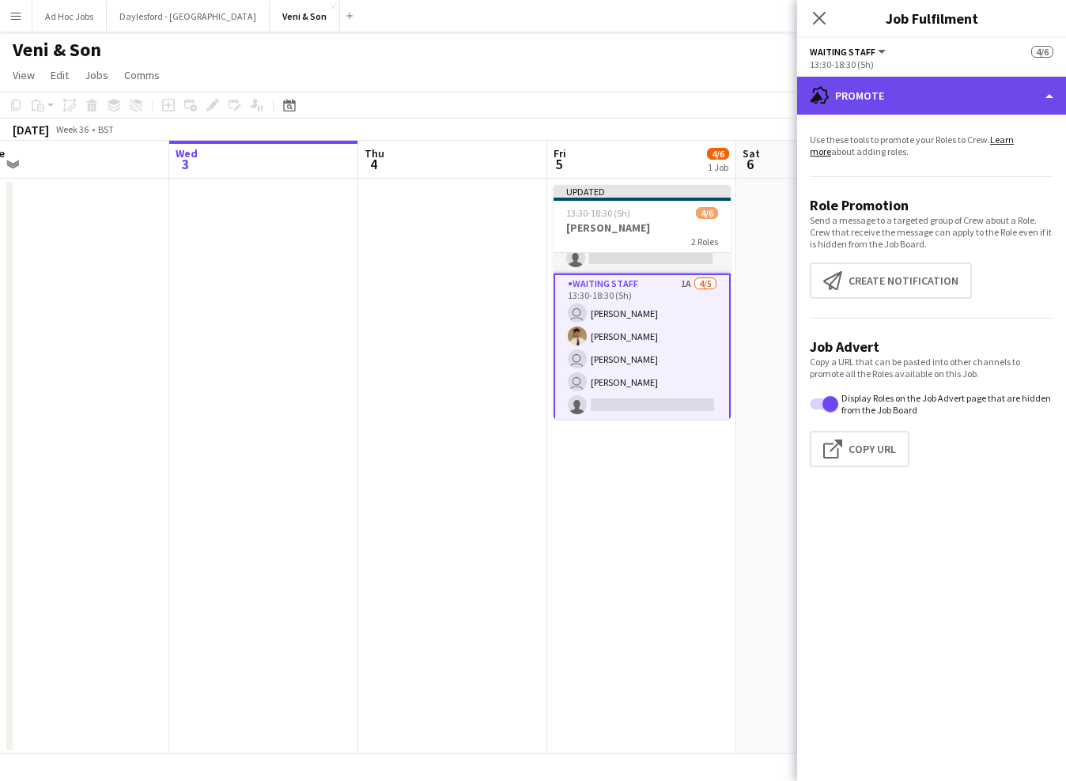
click at [1053, 97] on div "advertising-megaphone Promote" at bounding box center [931, 96] width 269 height 38
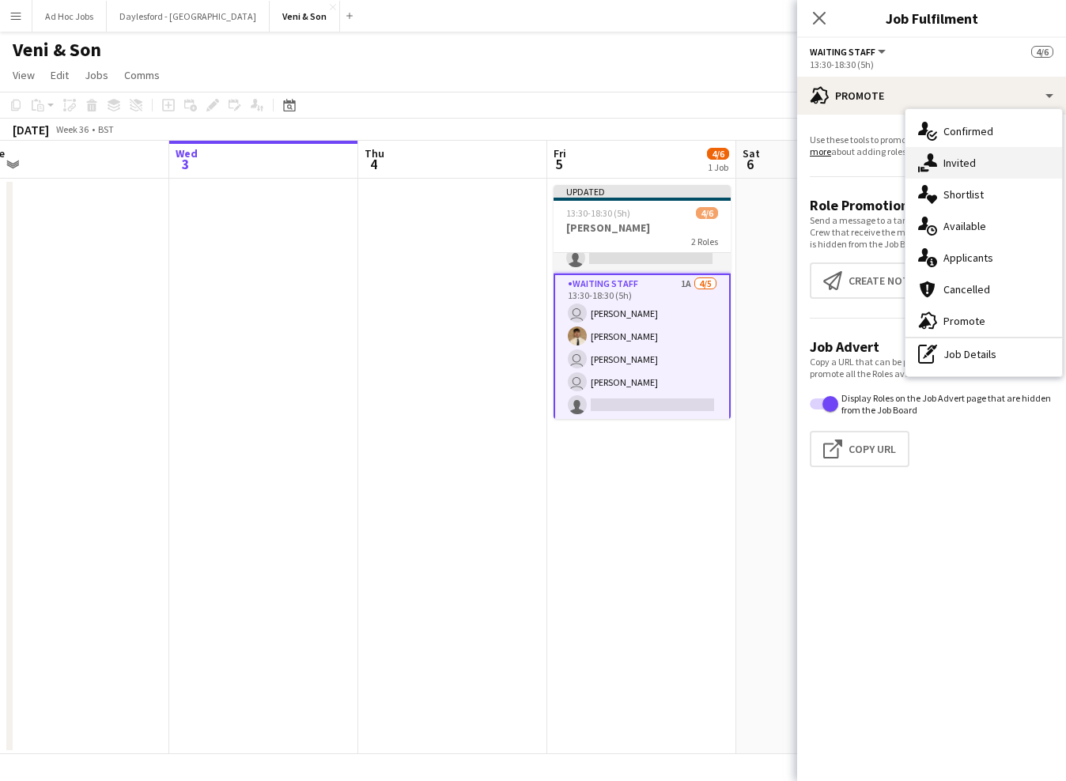
click at [974, 159] on span "Invited" at bounding box center [959, 163] width 32 height 14
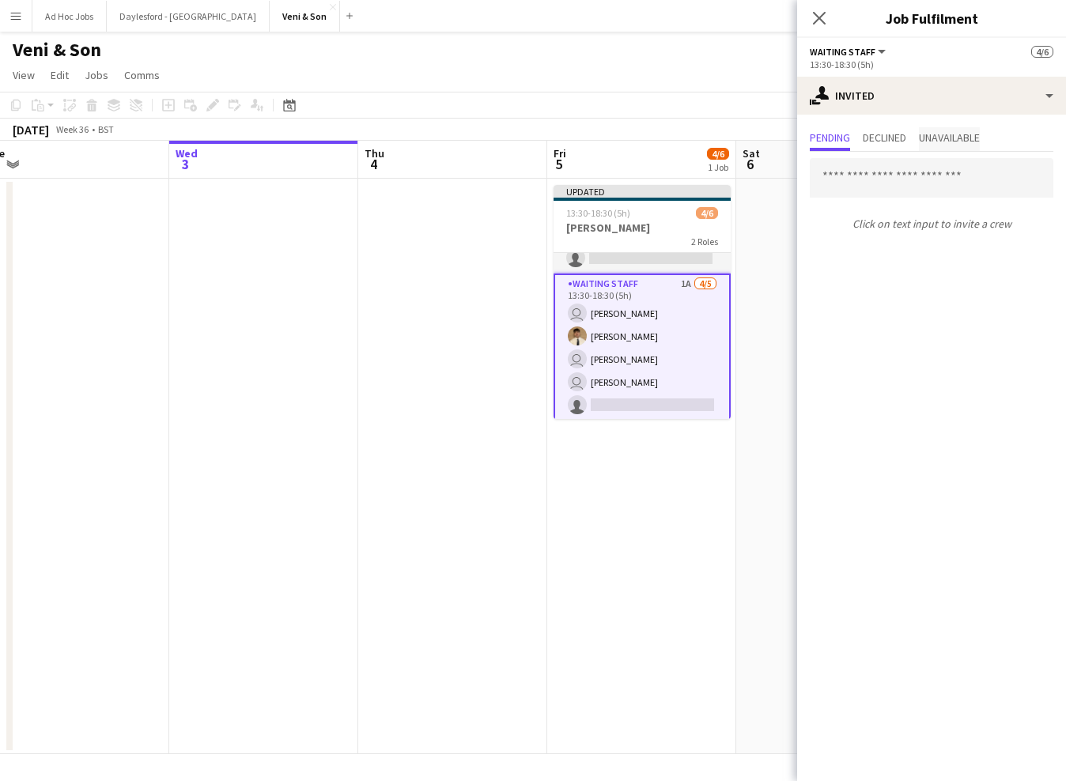
drag, startPoint x: 899, startPoint y: 140, endPoint x: 938, endPoint y: 139, distance: 38.8
click at [899, 140] on span "Declined" at bounding box center [884, 137] width 43 height 11
click at [956, 140] on span "Unavailable" at bounding box center [949, 137] width 61 height 11
click at [837, 137] on span "Pending" at bounding box center [830, 137] width 40 height 11
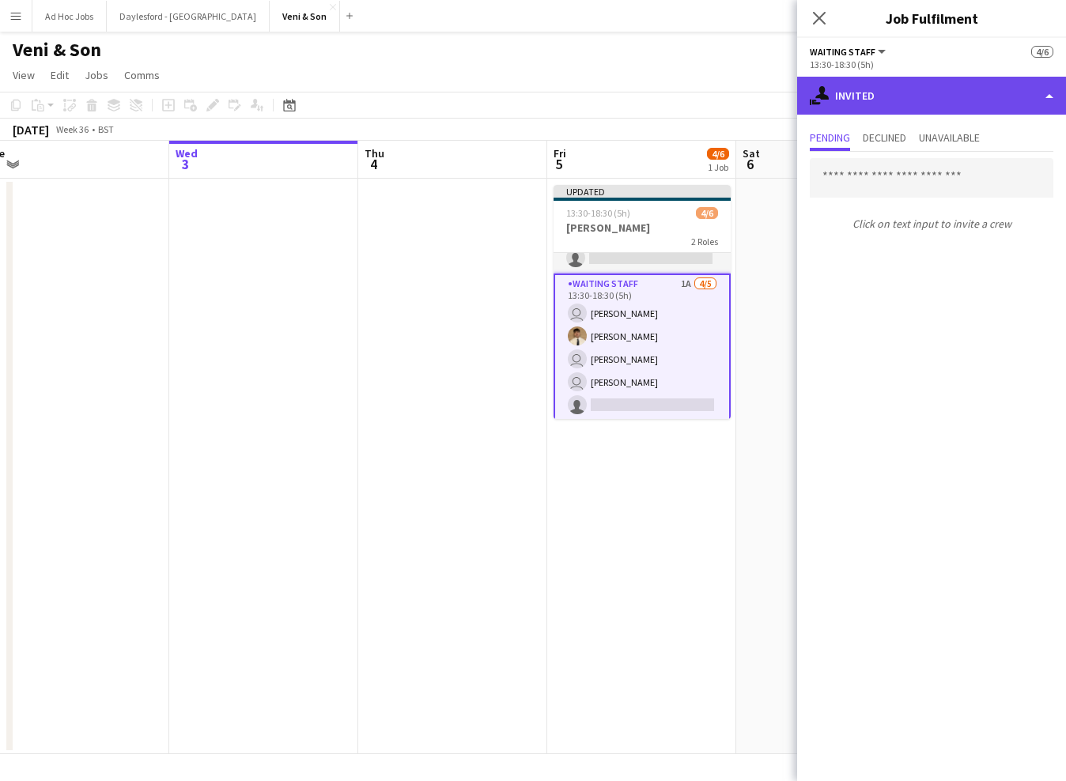
click at [1006, 91] on div "single-neutral-actions-share-1 Invited" at bounding box center [931, 96] width 269 height 38
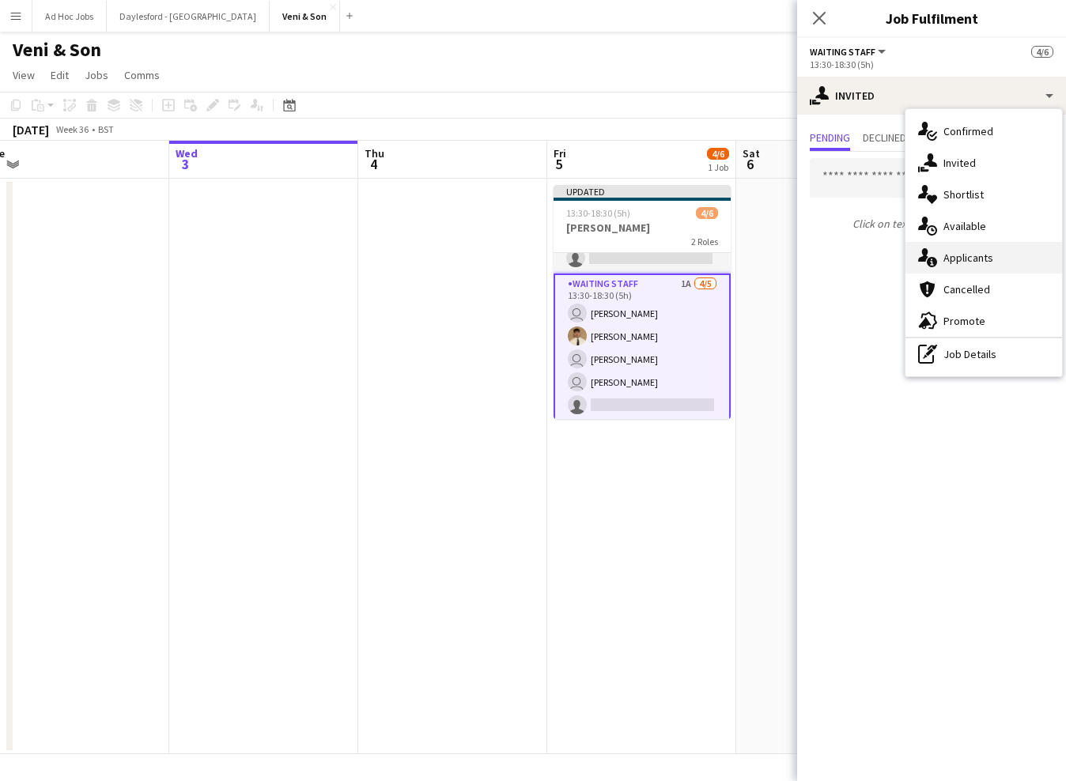
click at [970, 259] on span "Applicants" at bounding box center [968, 258] width 50 height 14
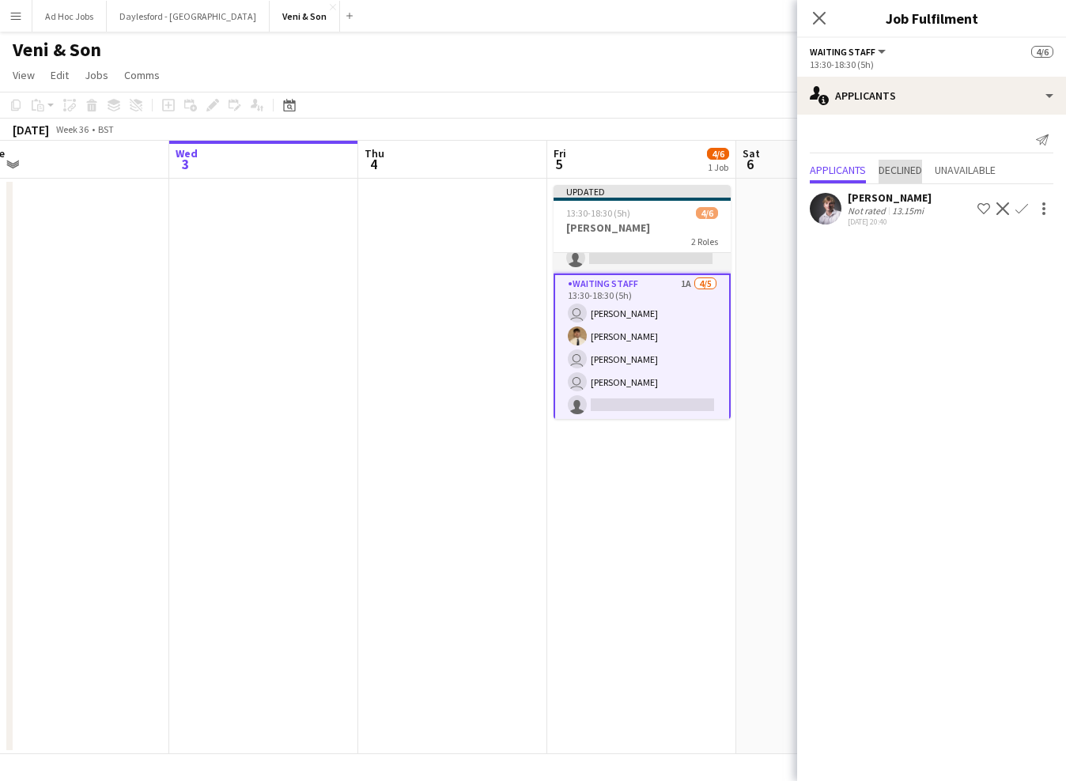
click at [902, 172] on span "Declined" at bounding box center [900, 169] width 43 height 11
click at [964, 143] on span "Unavailable" at bounding box center [965, 137] width 61 height 11
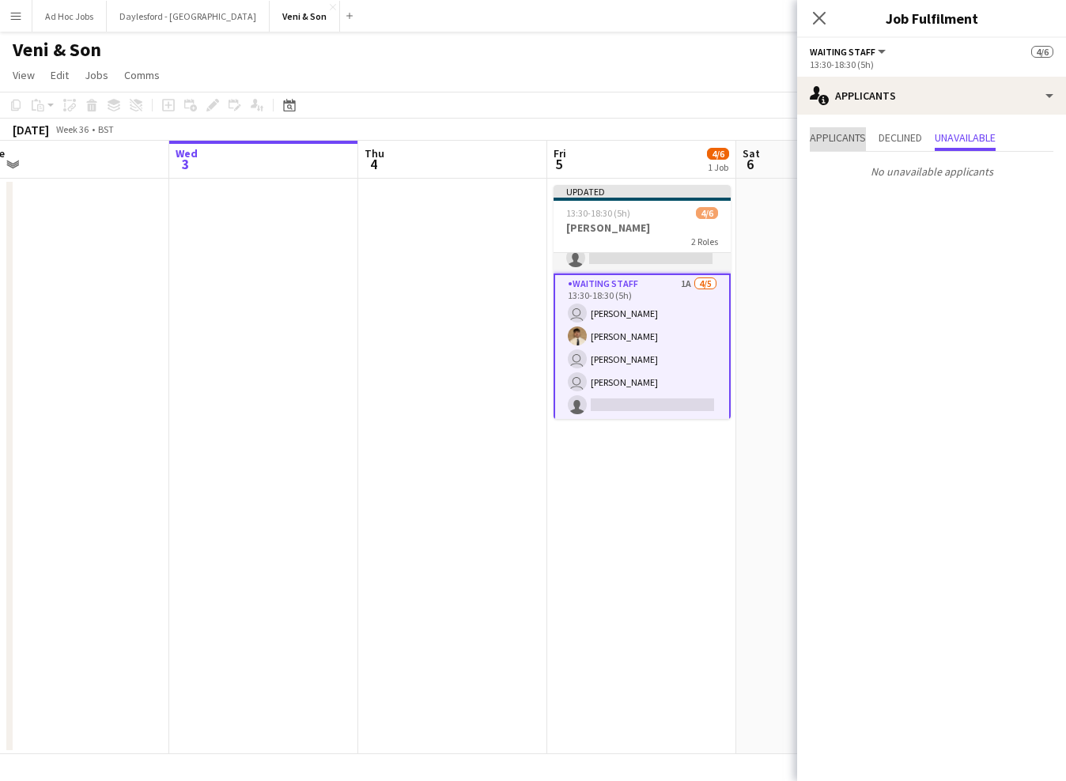
click at [827, 138] on span "Applicants" at bounding box center [838, 137] width 56 height 11
click at [1024, 209] on app-icon "Confirm" at bounding box center [1021, 208] width 13 height 13
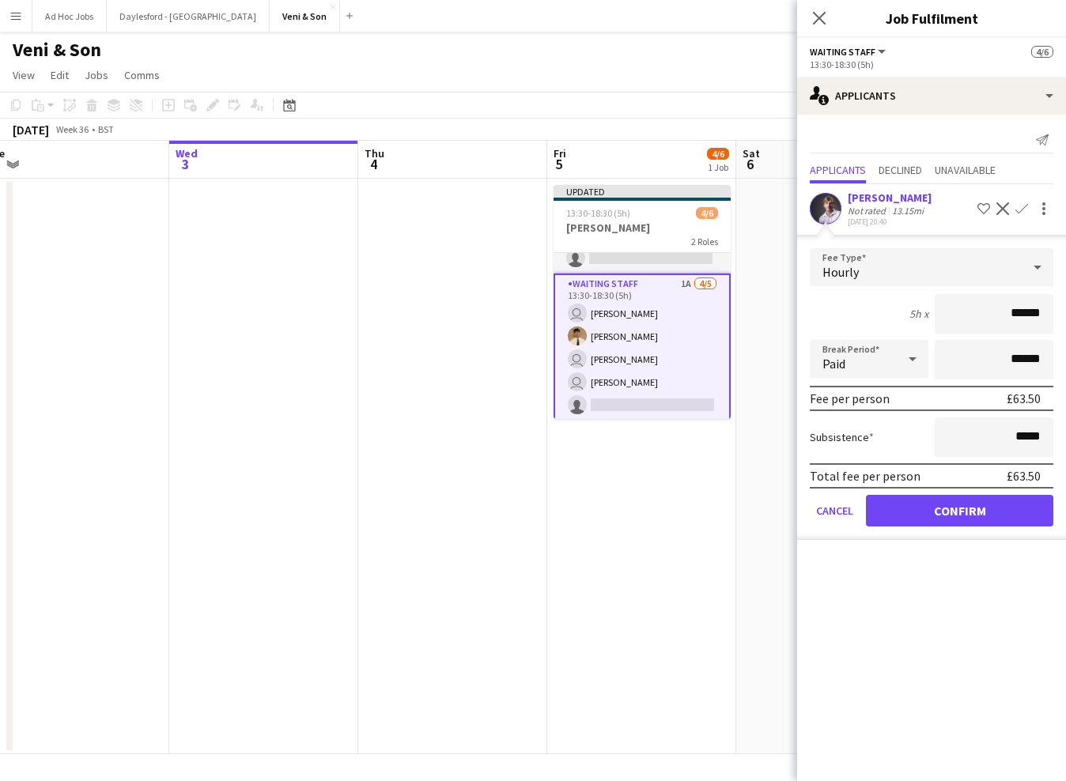
click at [948, 516] on button "Confirm" at bounding box center [959, 511] width 187 height 32
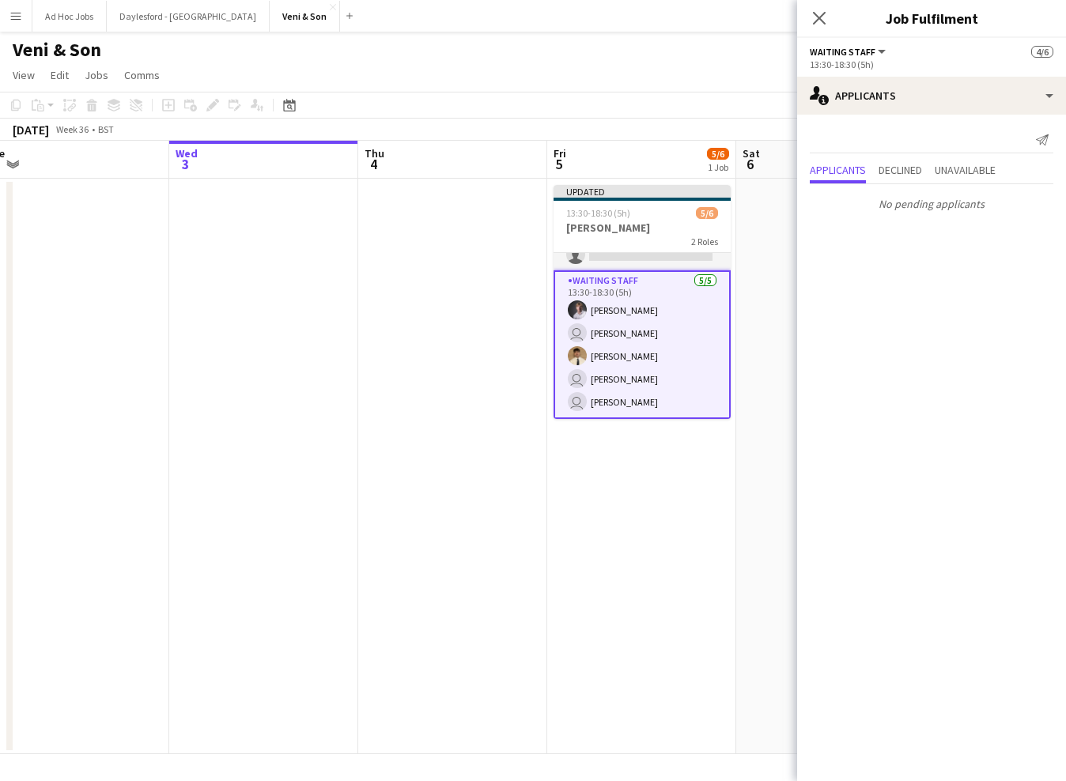
scroll to position [36, 0]
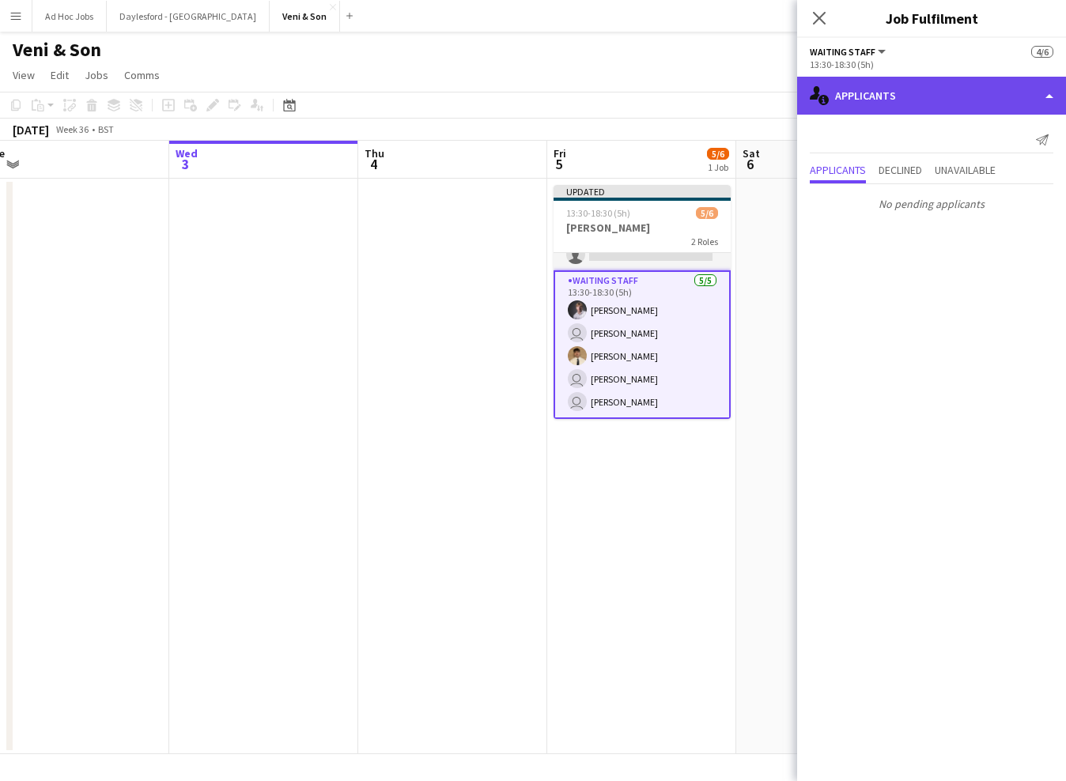
click at [960, 96] on div "single-neutral-actions-information Applicants" at bounding box center [931, 96] width 269 height 38
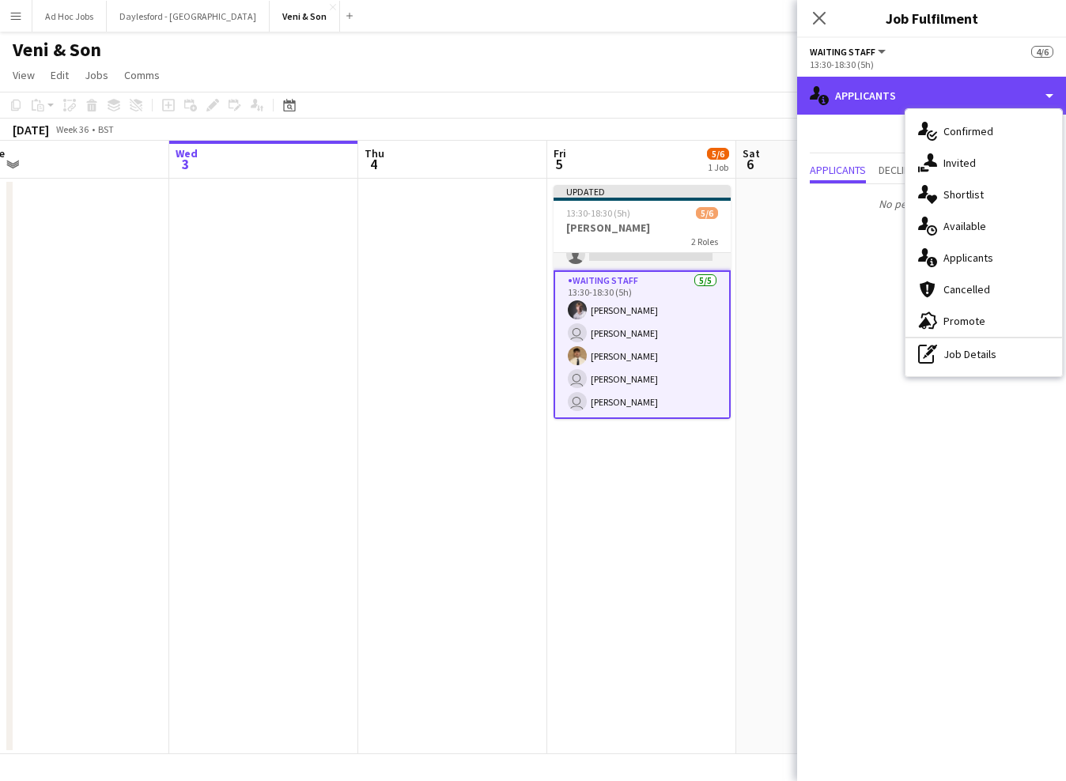
scroll to position [0, 0]
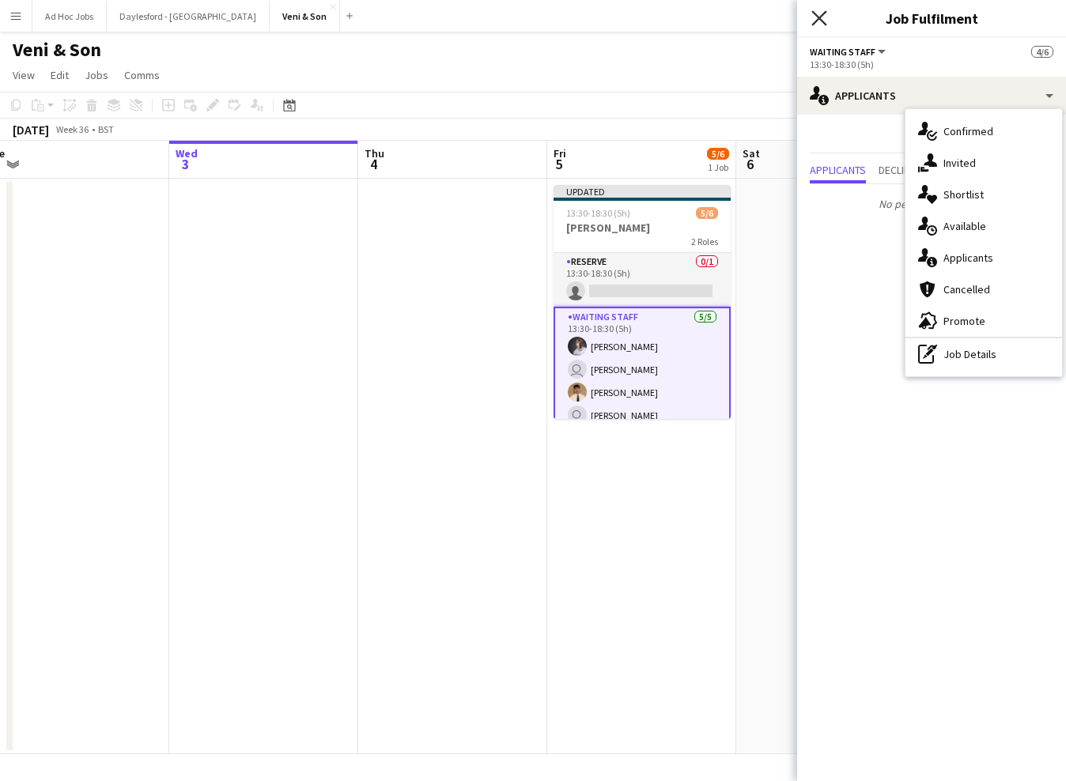
click at [819, 22] on icon "Close pop-in" at bounding box center [818, 17] width 15 height 15
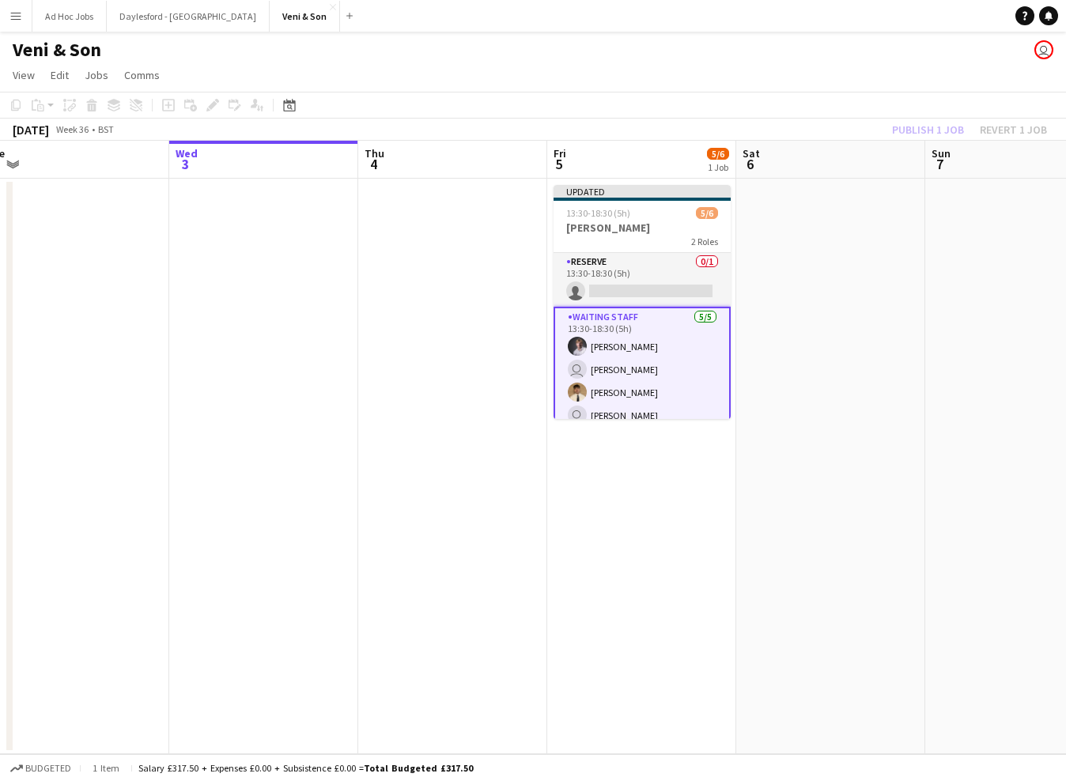
click at [19, 14] on app-icon "Menu" at bounding box center [15, 15] width 13 height 13
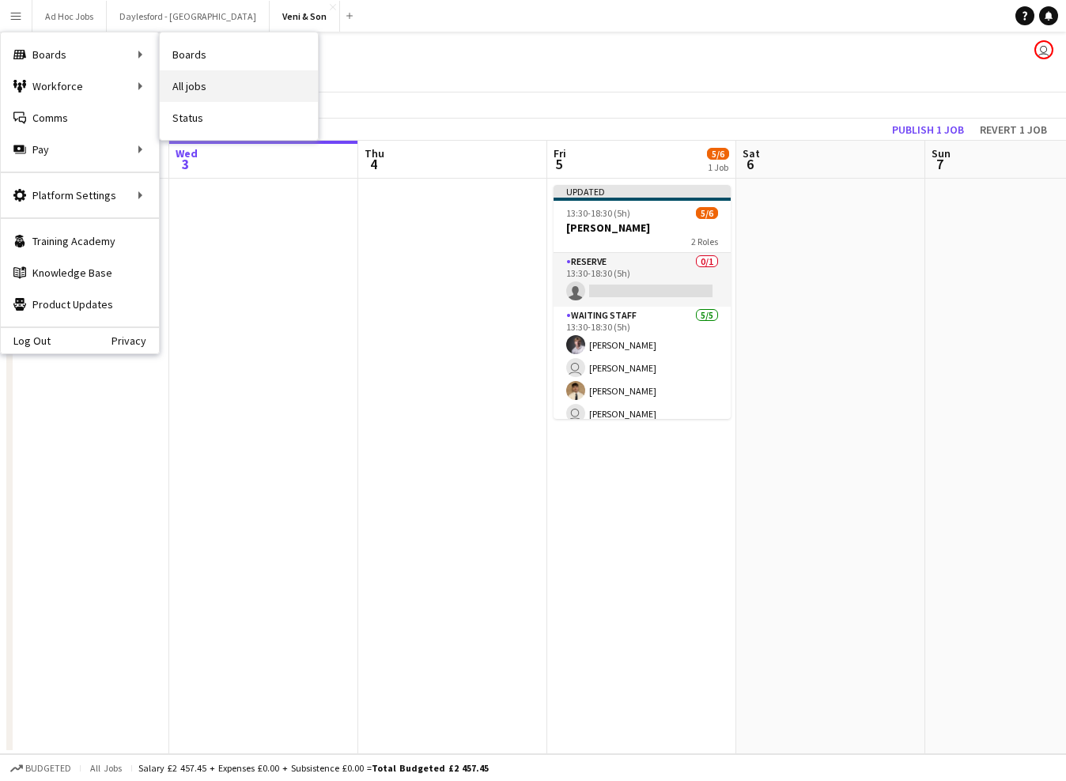
click at [186, 85] on link "All jobs" at bounding box center [239, 86] width 158 height 32
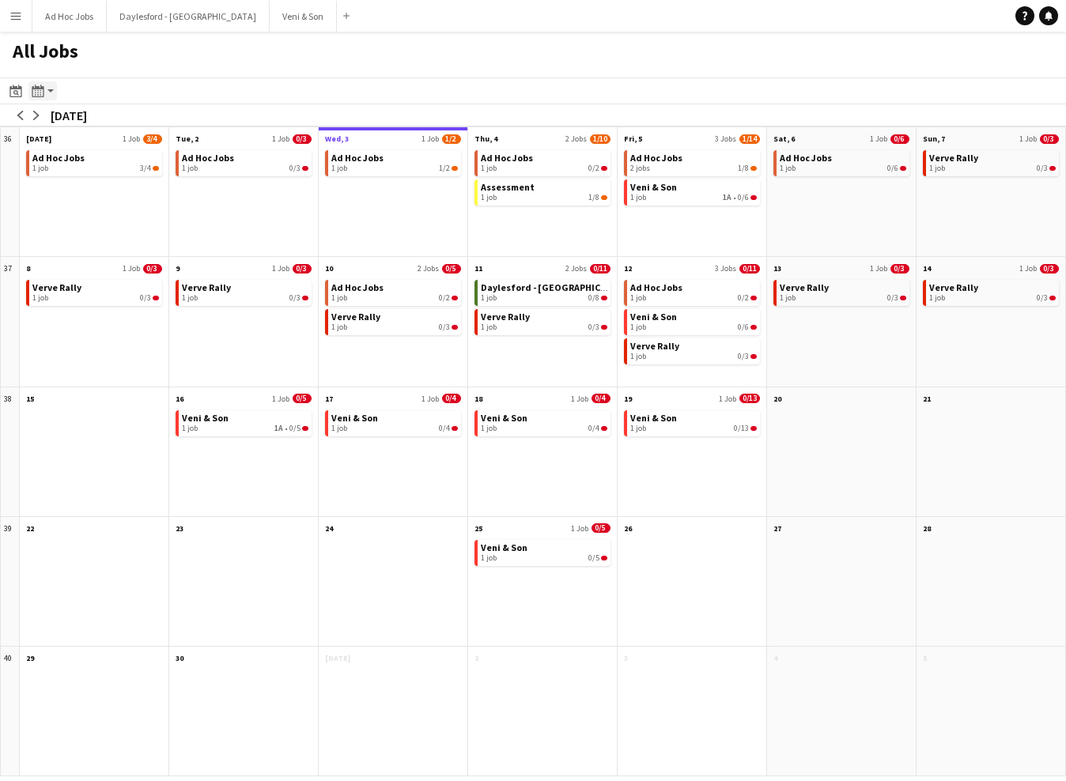
click at [42, 95] on icon "Month view / Day view" at bounding box center [38, 91] width 13 height 13
click at [21, 119] on app-icon "arrow-left" at bounding box center [20, 115] width 9 height 9
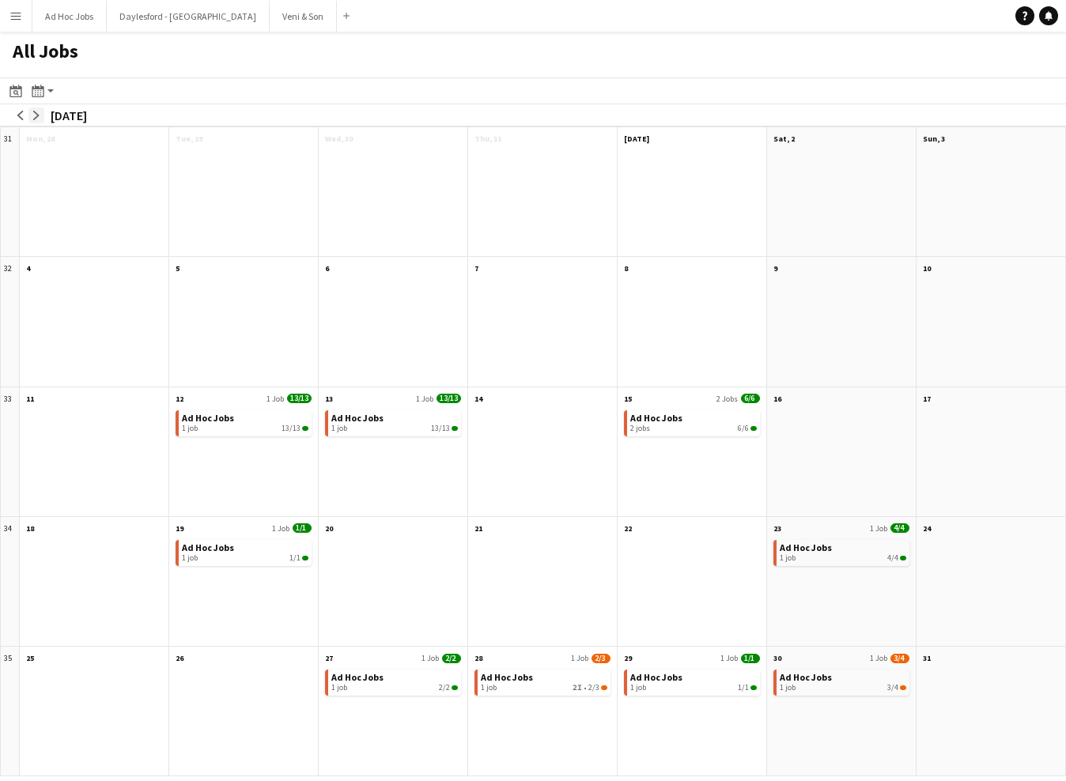
click at [37, 118] on app-icon "arrow-right" at bounding box center [36, 115] width 9 height 9
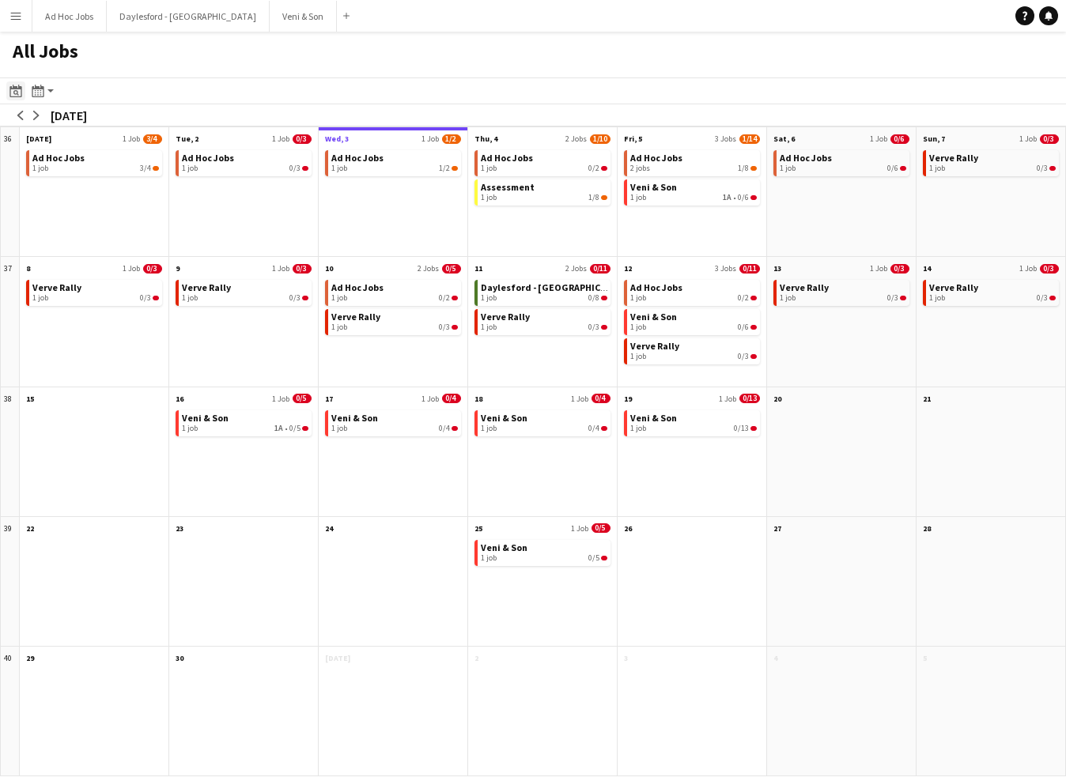
click at [18, 94] on icon "Date picker" at bounding box center [15, 91] width 13 height 13
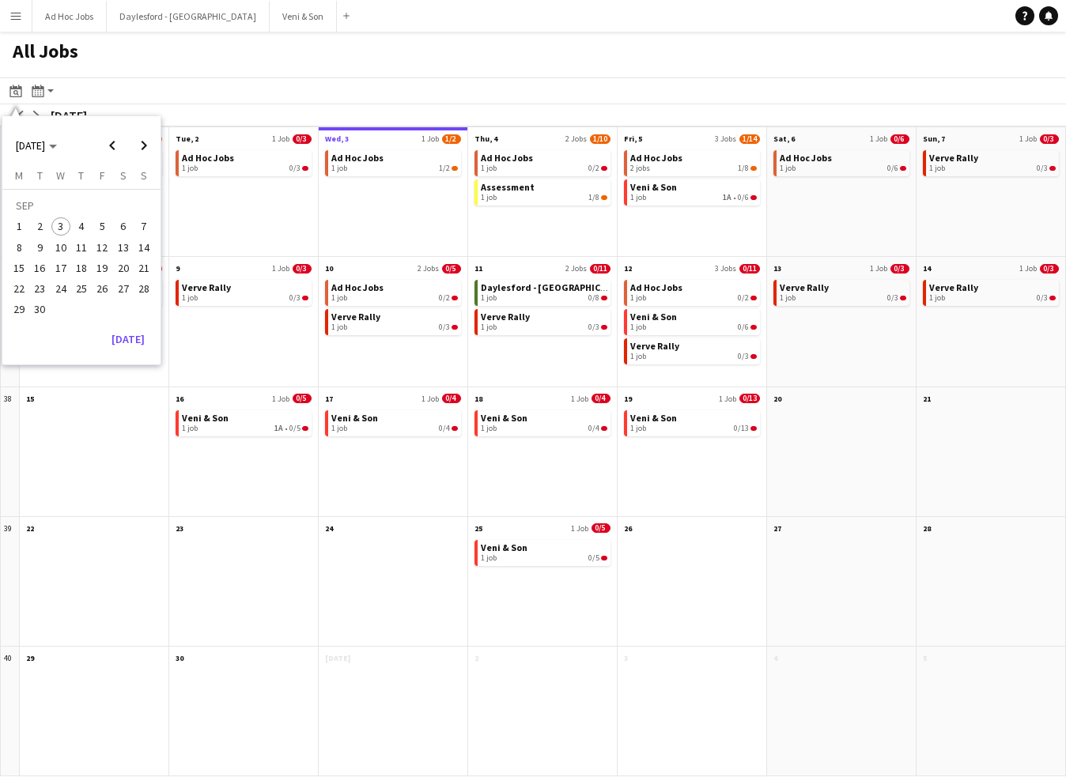
click at [243, 66] on div "All Jobs" at bounding box center [533, 55] width 1066 height 46
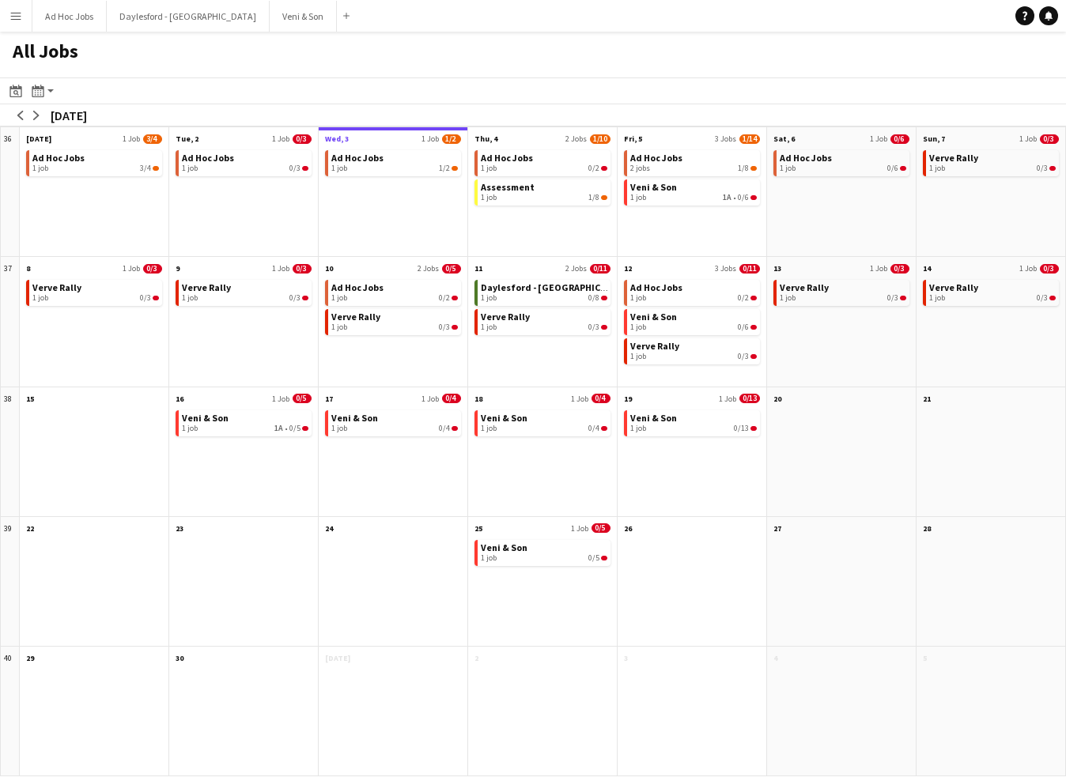
click at [30, 15] on button "Menu" at bounding box center [16, 16] width 32 height 32
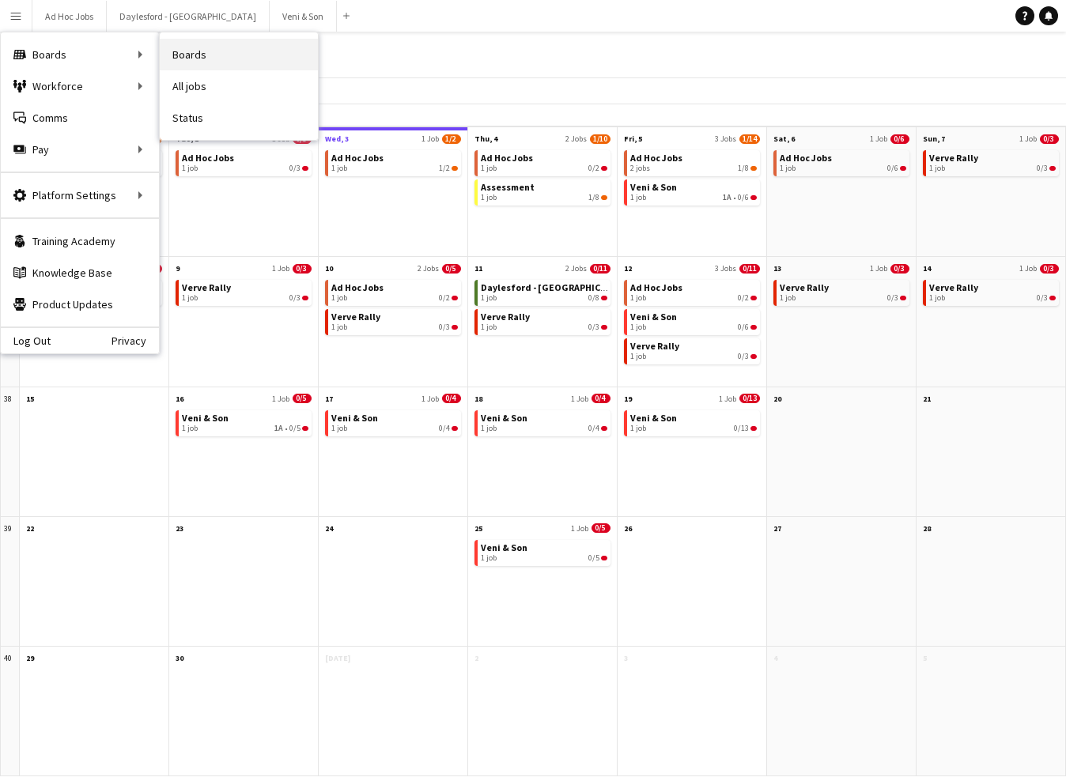
click at [199, 52] on link "Boards" at bounding box center [239, 55] width 158 height 32
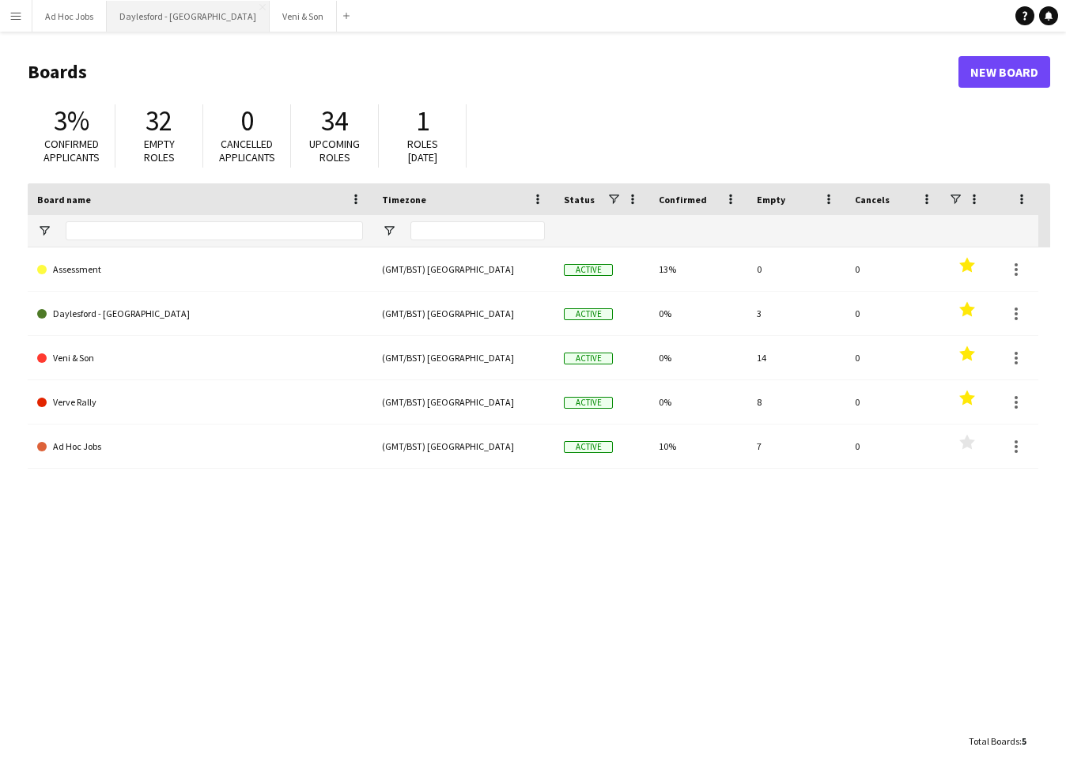
click at [148, 22] on button "Daylesford - [GEOGRAPHIC_DATA] Close" at bounding box center [188, 16] width 163 height 31
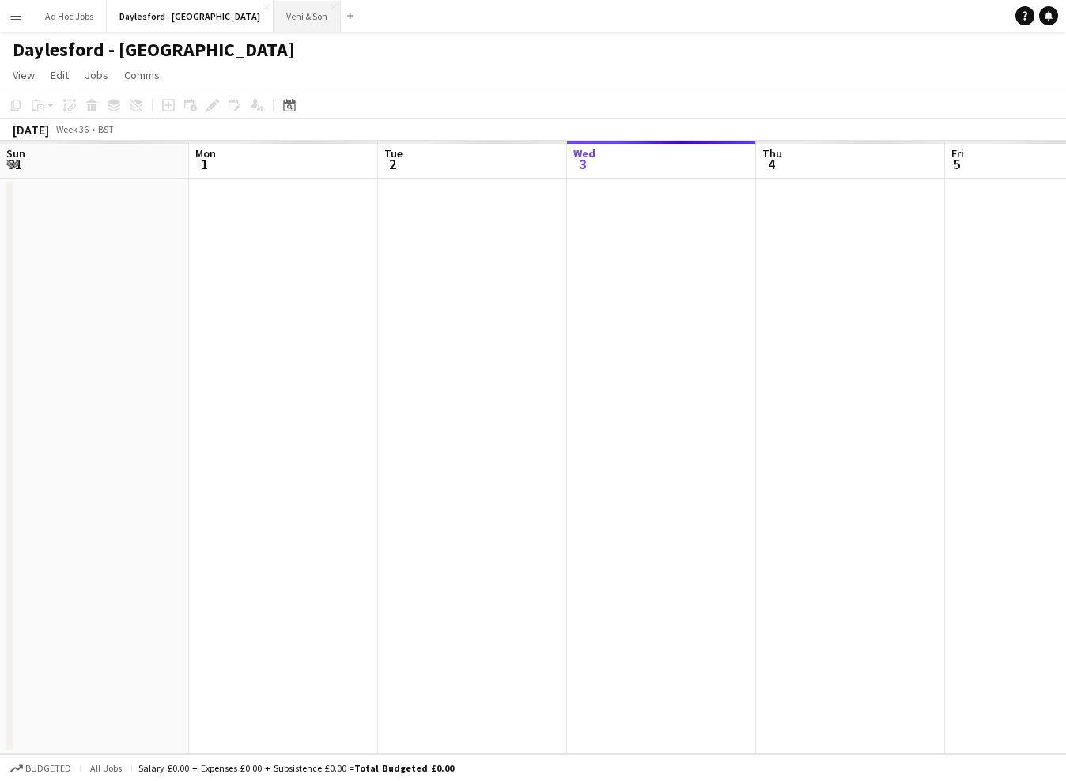
scroll to position [0, 378]
click at [281, 18] on button "Veni & Son Close" at bounding box center [307, 16] width 67 height 31
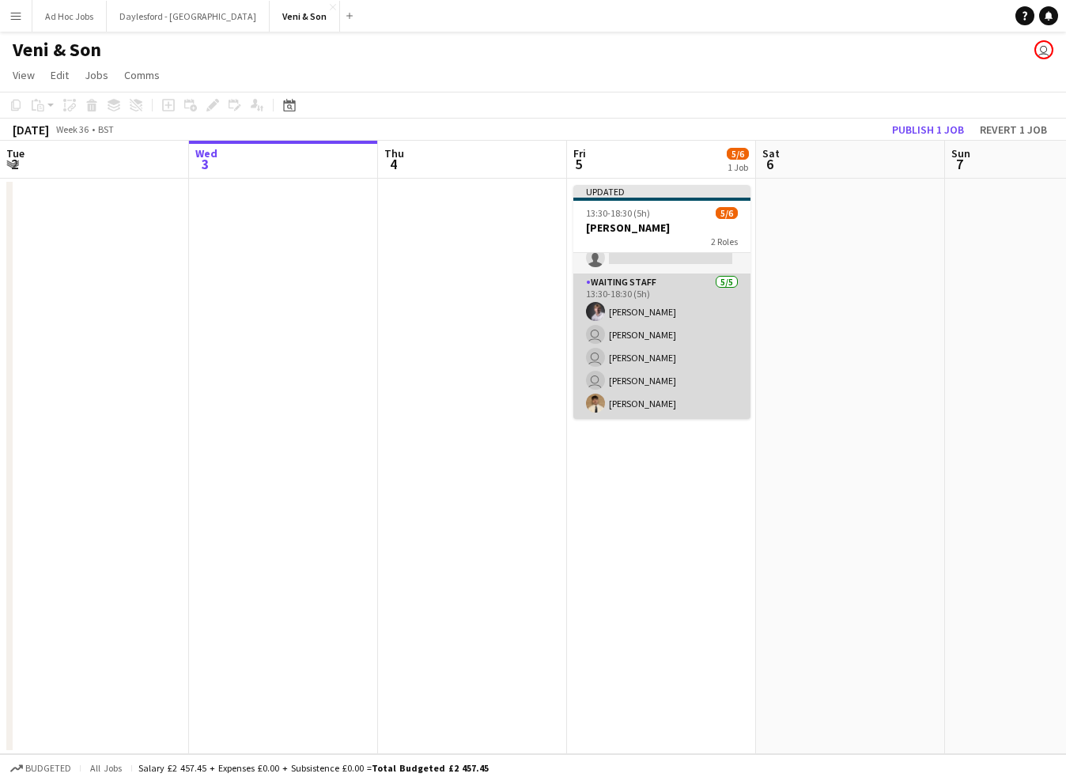
scroll to position [33, 0]
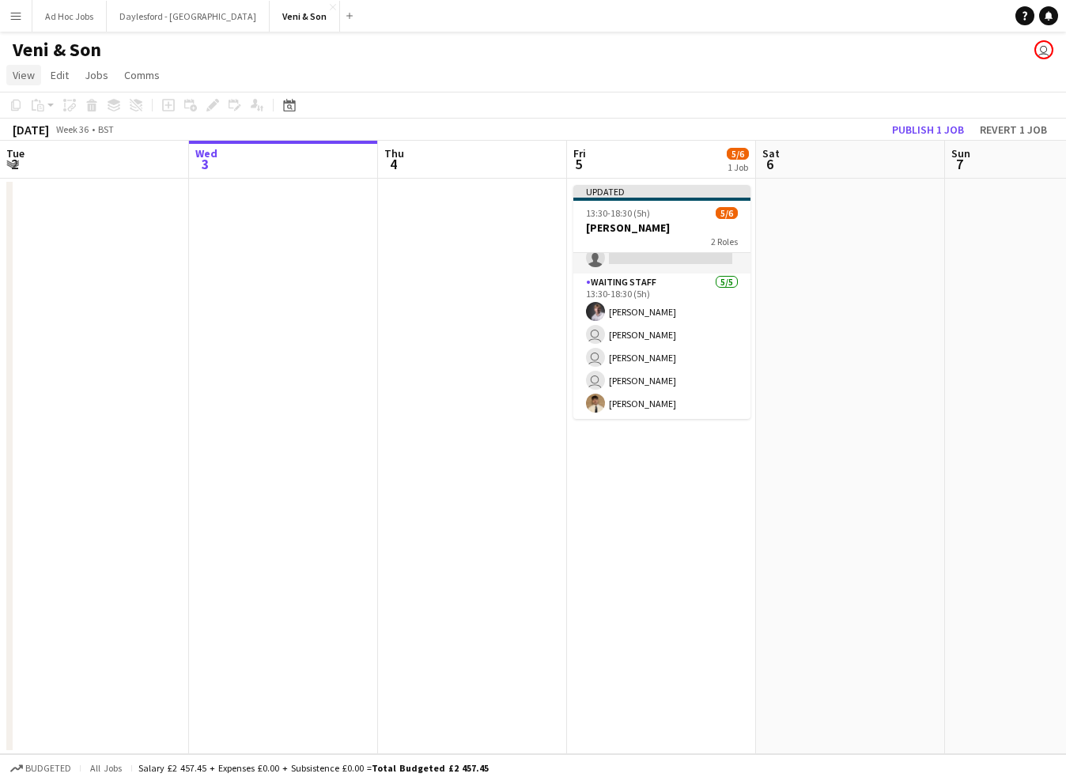
click at [27, 73] on span "View" at bounding box center [24, 75] width 22 height 14
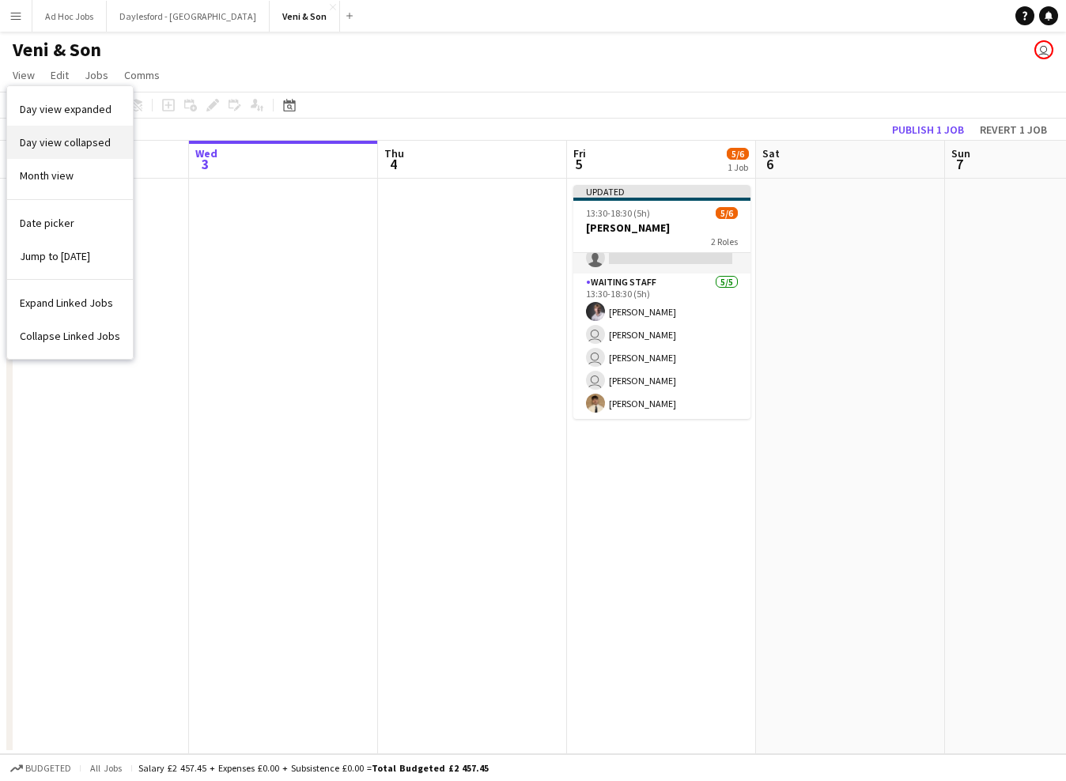
click at [84, 146] on span "Day view collapsed" at bounding box center [65, 142] width 91 height 14
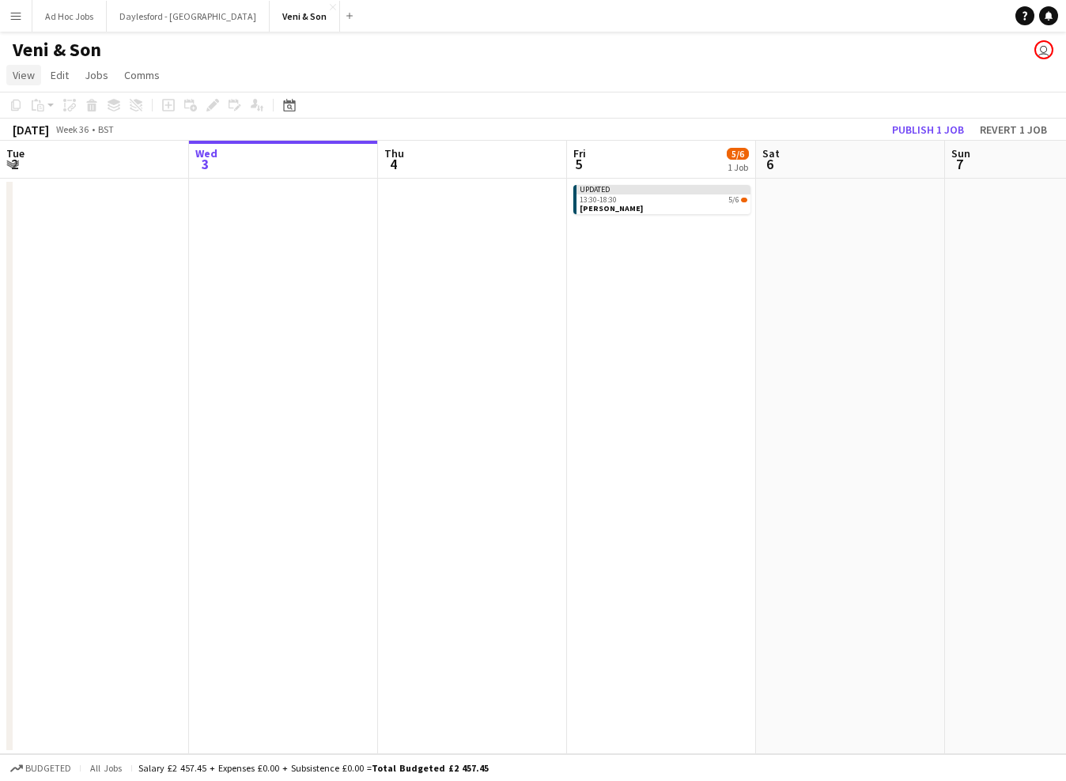
click at [22, 73] on span "View" at bounding box center [24, 75] width 22 height 14
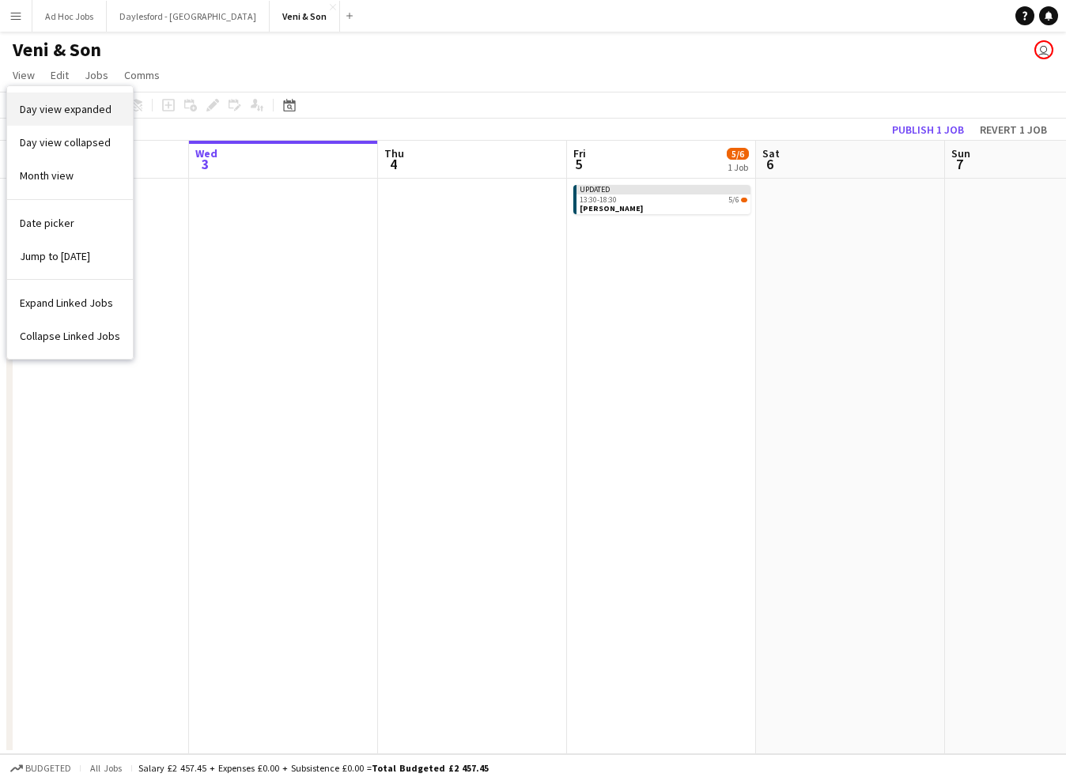
click at [53, 108] on span "Day view expanded" at bounding box center [66, 109] width 92 height 14
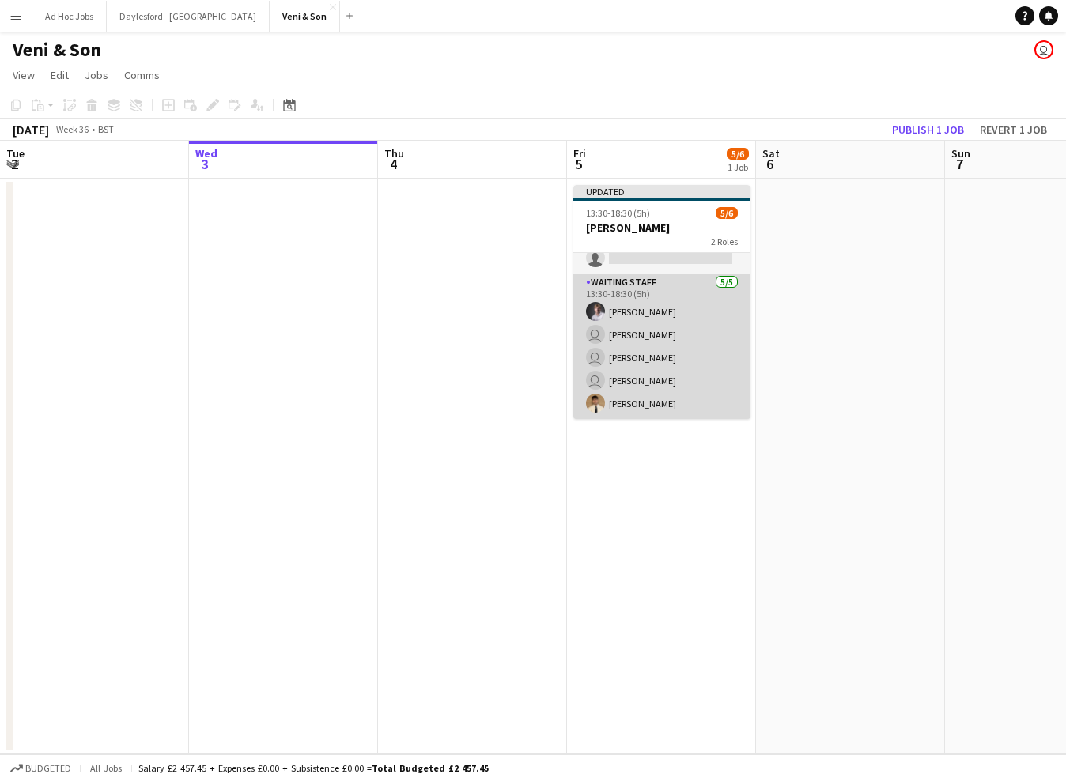
click at [680, 293] on app-card-role "Waiting Staff [DATE] 13:30-18:30 (5h) [PERSON_NAME] user [PERSON_NAME] user [PE…" at bounding box center [661, 347] width 177 height 146
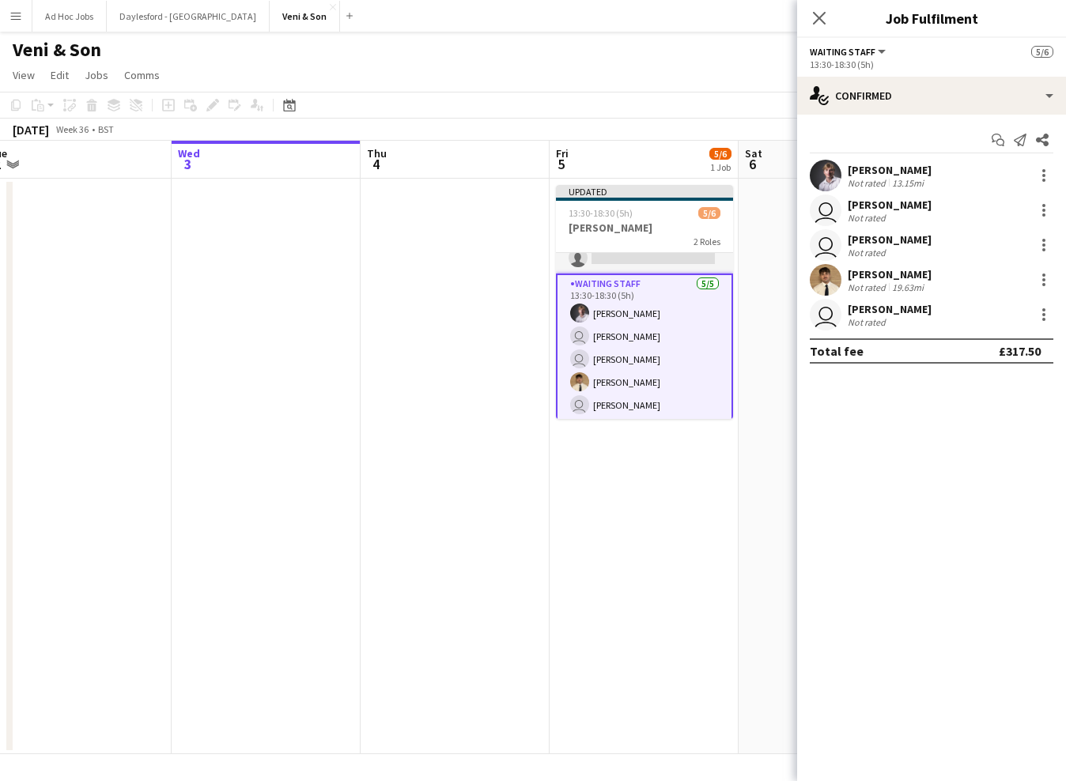
scroll to position [0, 0]
click at [1042, 186] on div "[PERSON_NAME] Not rated 13.15mi" at bounding box center [931, 176] width 269 height 32
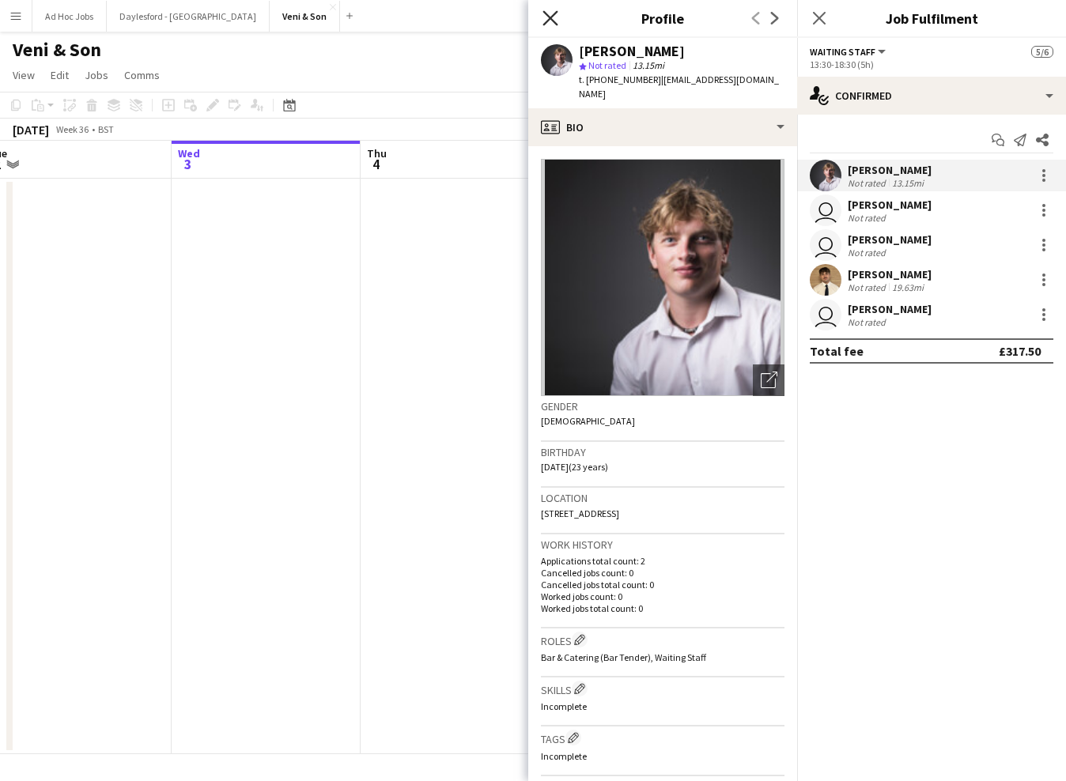
click at [544, 24] on icon at bounding box center [550, 17] width 15 height 15
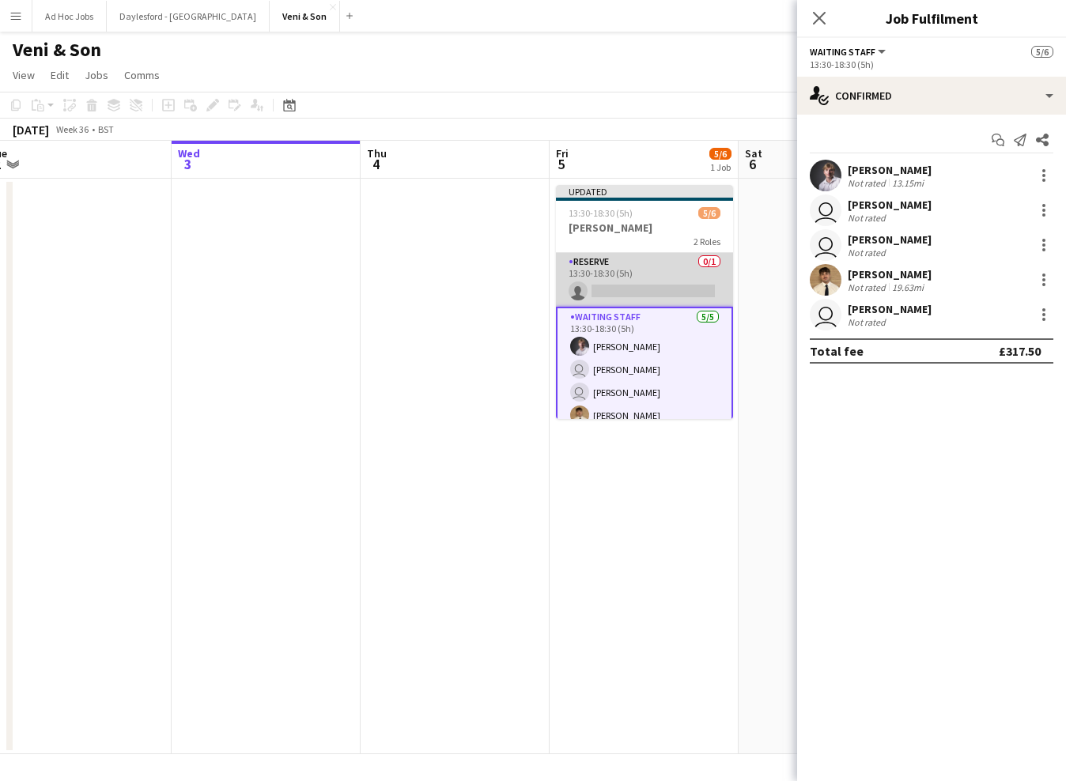
click at [648, 286] on app-card-role "Reserve 0/1 13:30-18:30 (5h) single-neutral-actions" at bounding box center [644, 280] width 177 height 54
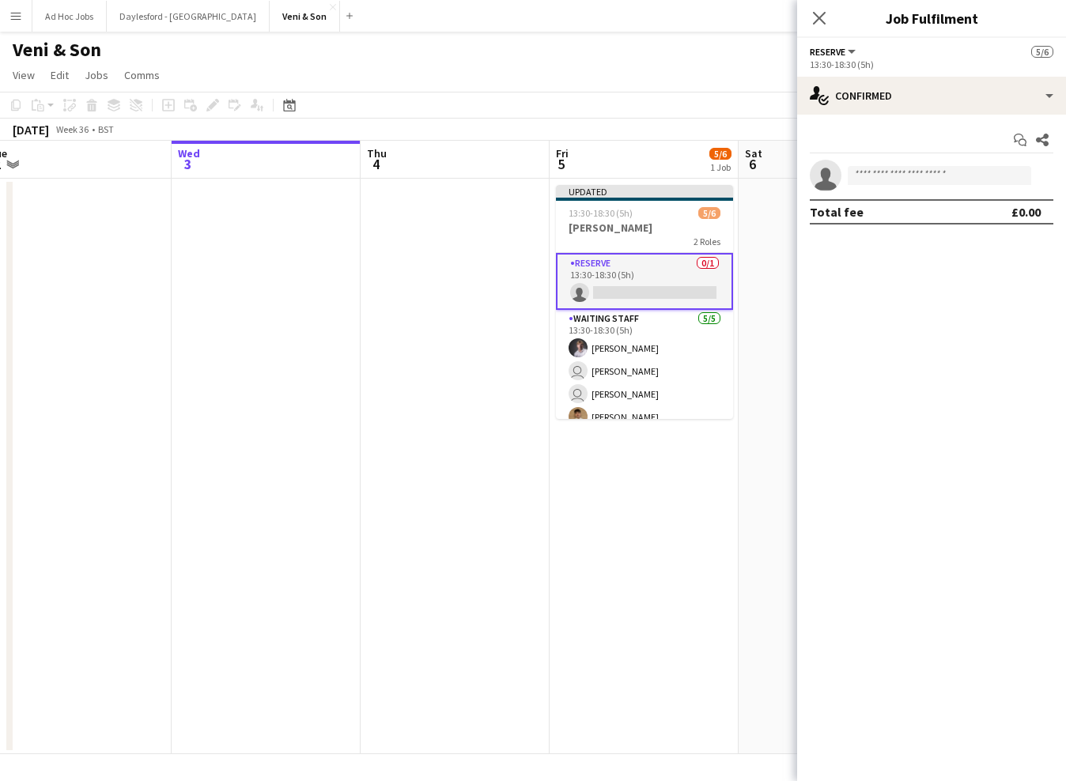
click at [422, 285] on app-date-cell at bounding box center [455, 467] width 189 height 576
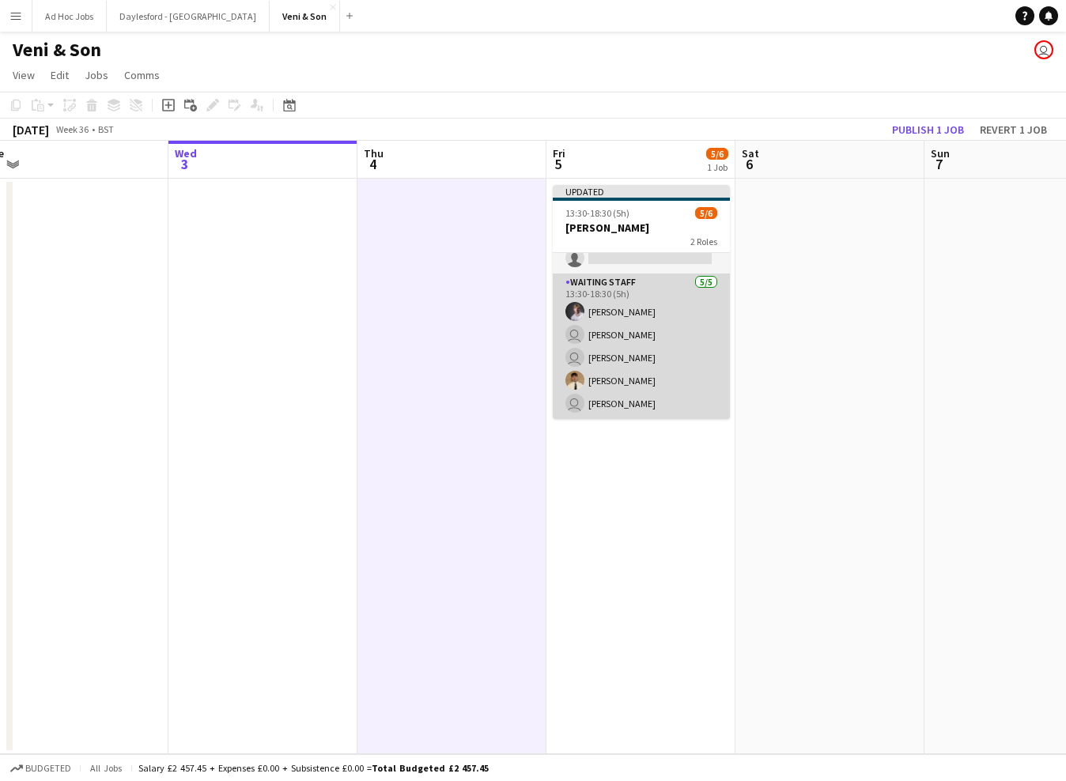
scroll to position [33, 0]
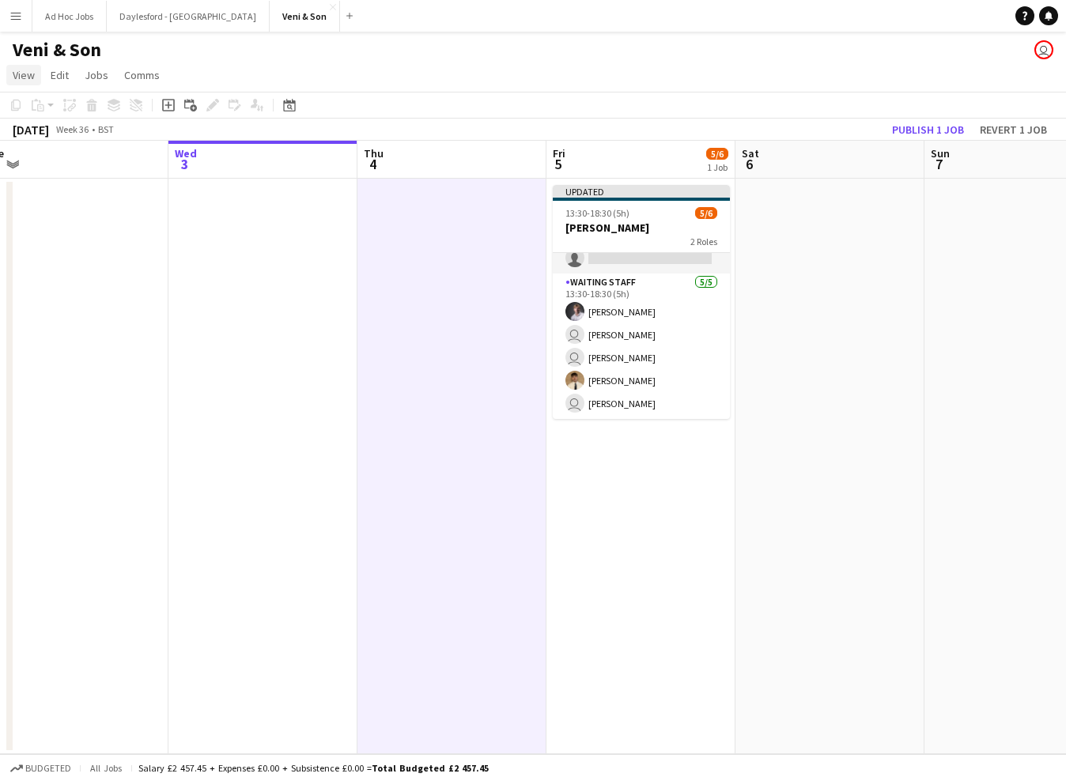
click at [28, 81] on span "View" at bounding box center [24, 75] width 22 height 14
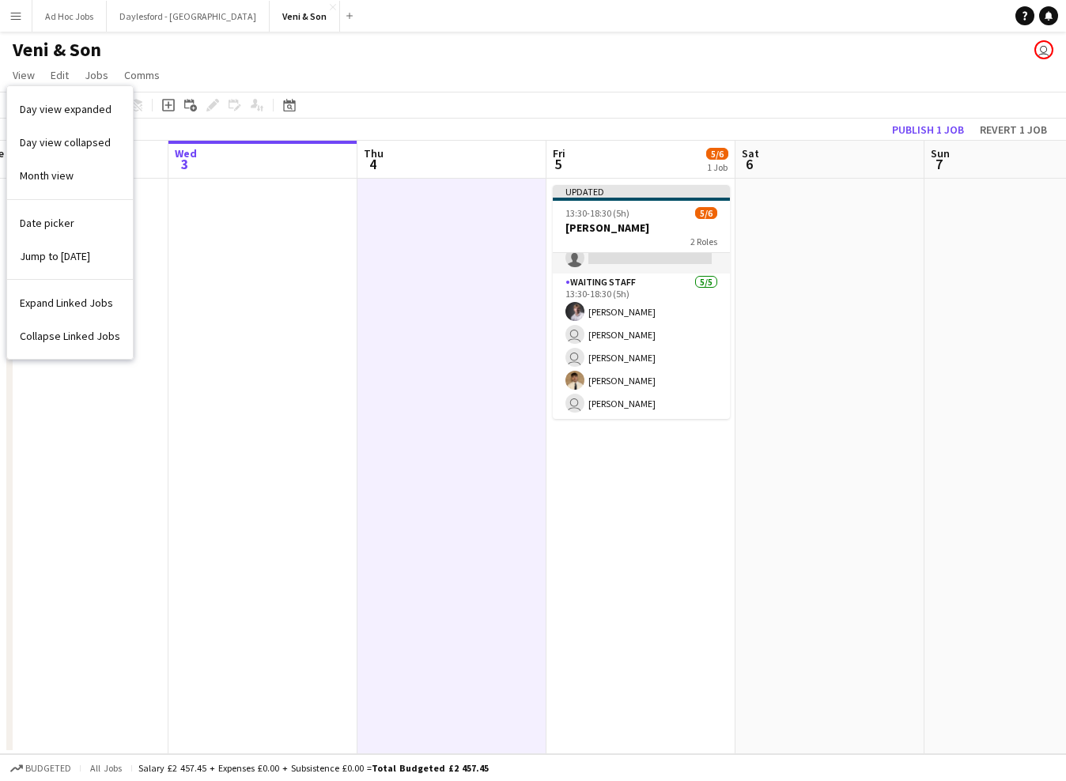
click at [27, 16] on button "Menu" at bounding box center [16, 16] width 32 height 32
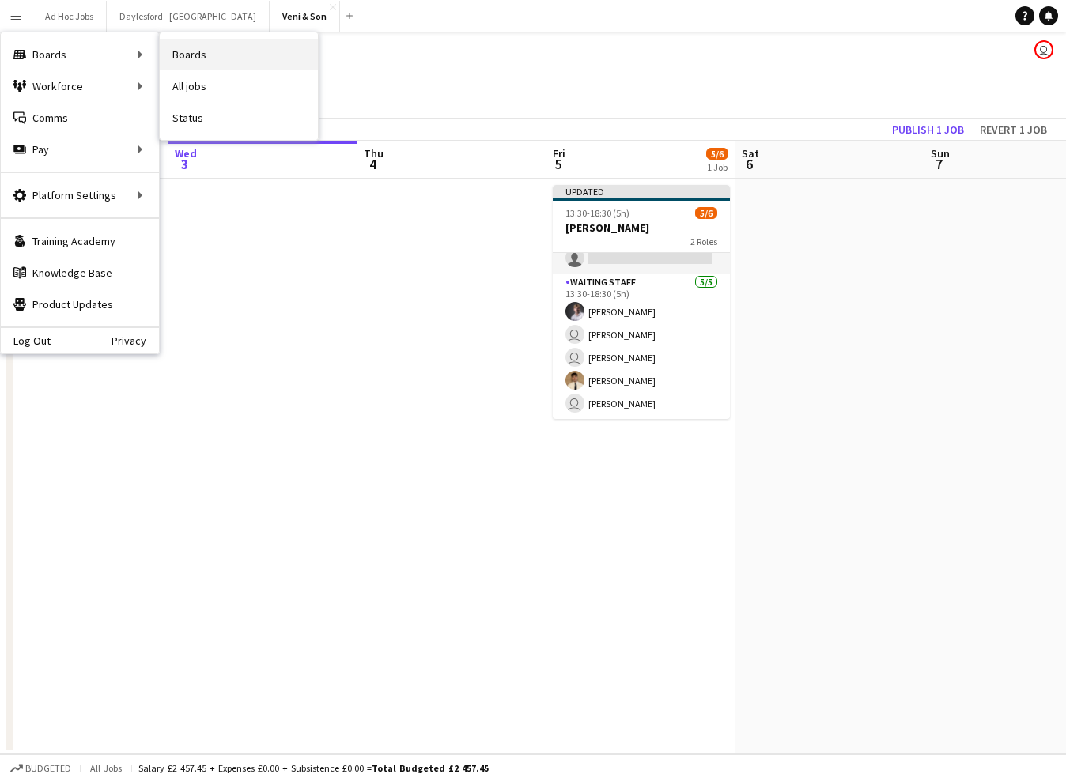
click at [240, 53] on link "Boards" at bounding box center [239, 55] width 158 height 32
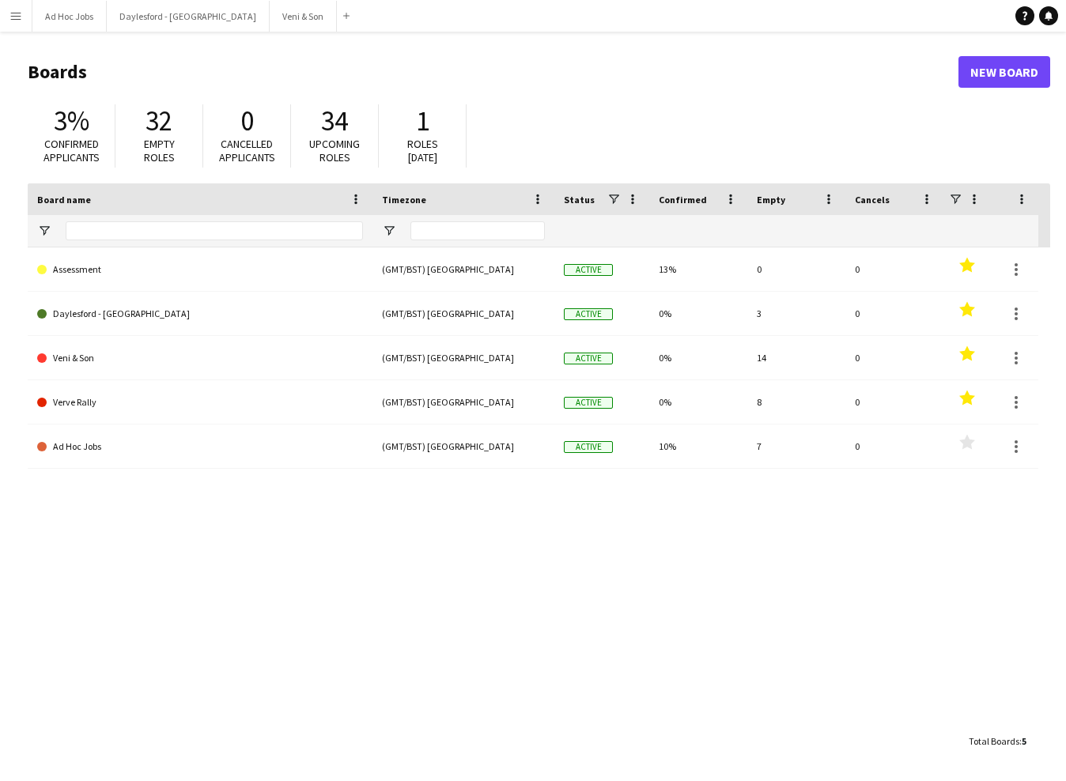
click at [17, 10] on app-icon "Menu" at bounding box center [15, 15] width 13 height 13
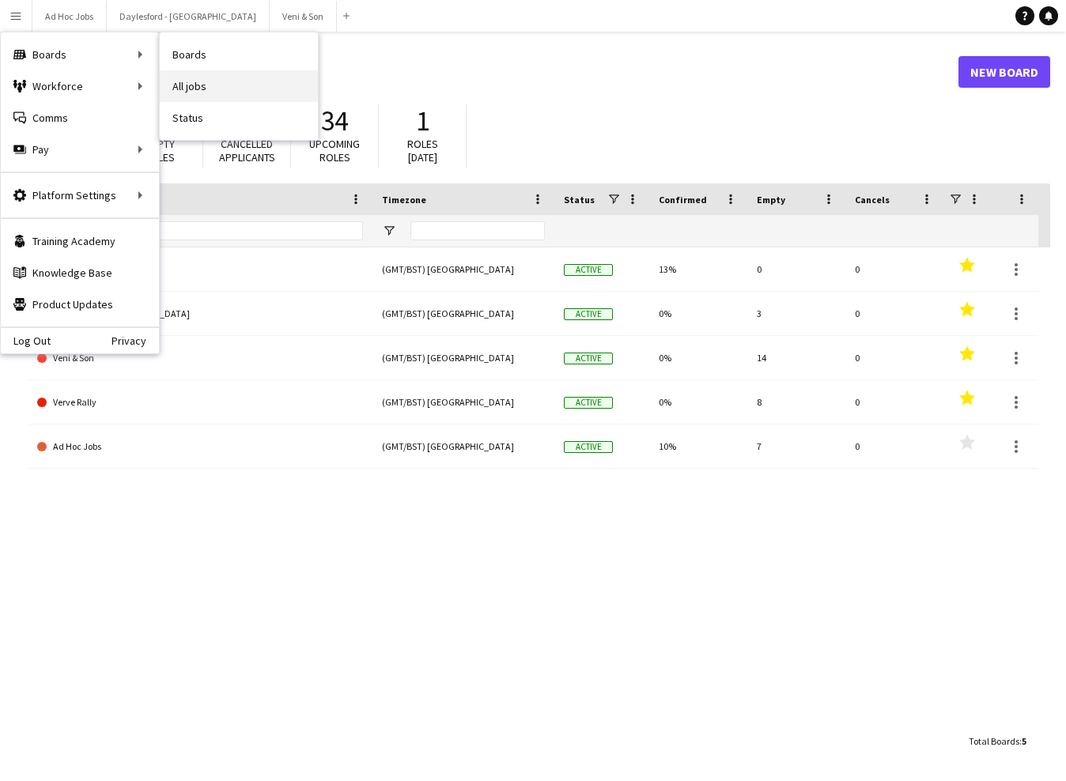
click at [210, 91] on link "All jobs" at bounding box center [239, 86] width 158 height 32
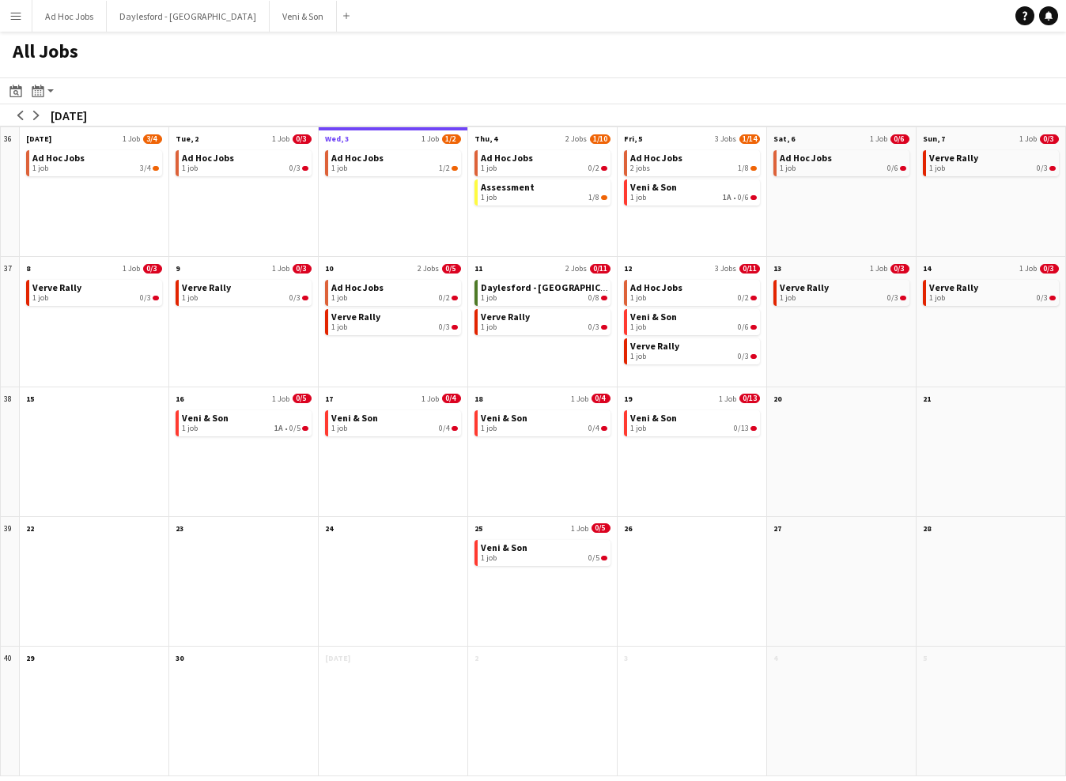
click at [10, 152] on div "36 Scroll down" at bounding box center [10, 192] width 19 height 130
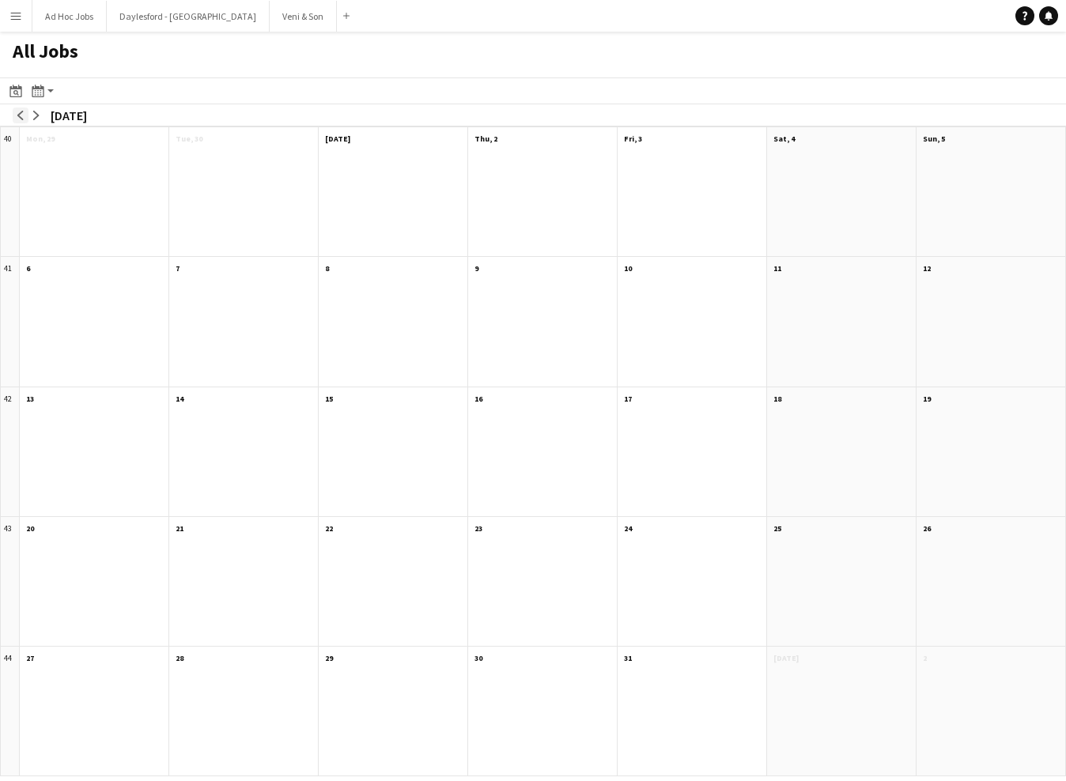
click at [25, 119] on app-icon "arrow-left" at bounding box center [20, 115] width 9 height 9
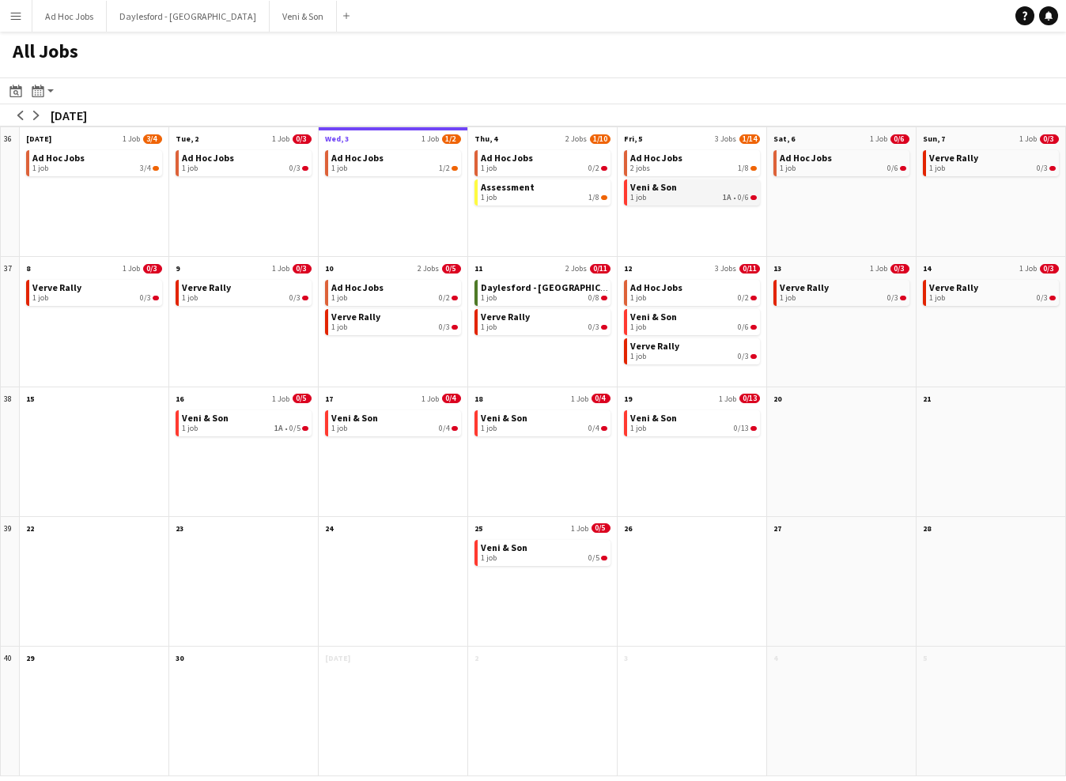
click at [728, 198] on span "1A" at bounding box center [727, 197] width 9 height 9
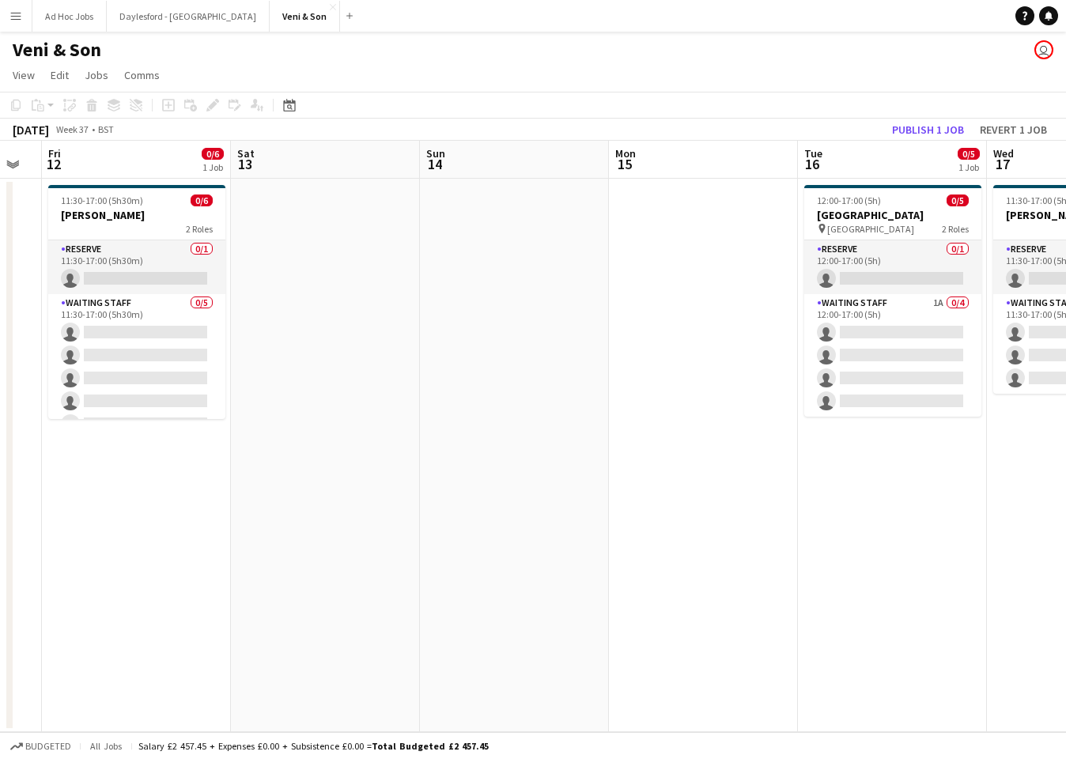
scroll to position [0, 525]
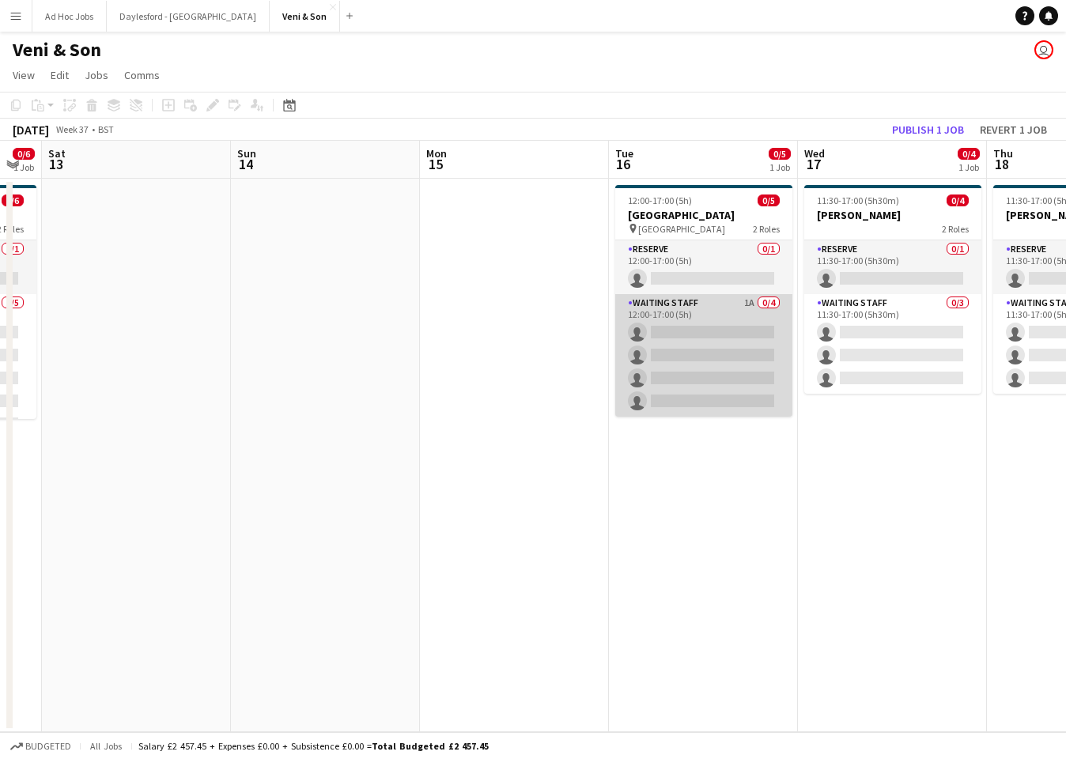
click at [748, 303] on app-card-role "Waiting Staff 1A 0/4 12:00-17:00 (5h) single-neutral-actions single-neutral-act…" at bounding box center [703, 355] width 177 height 123
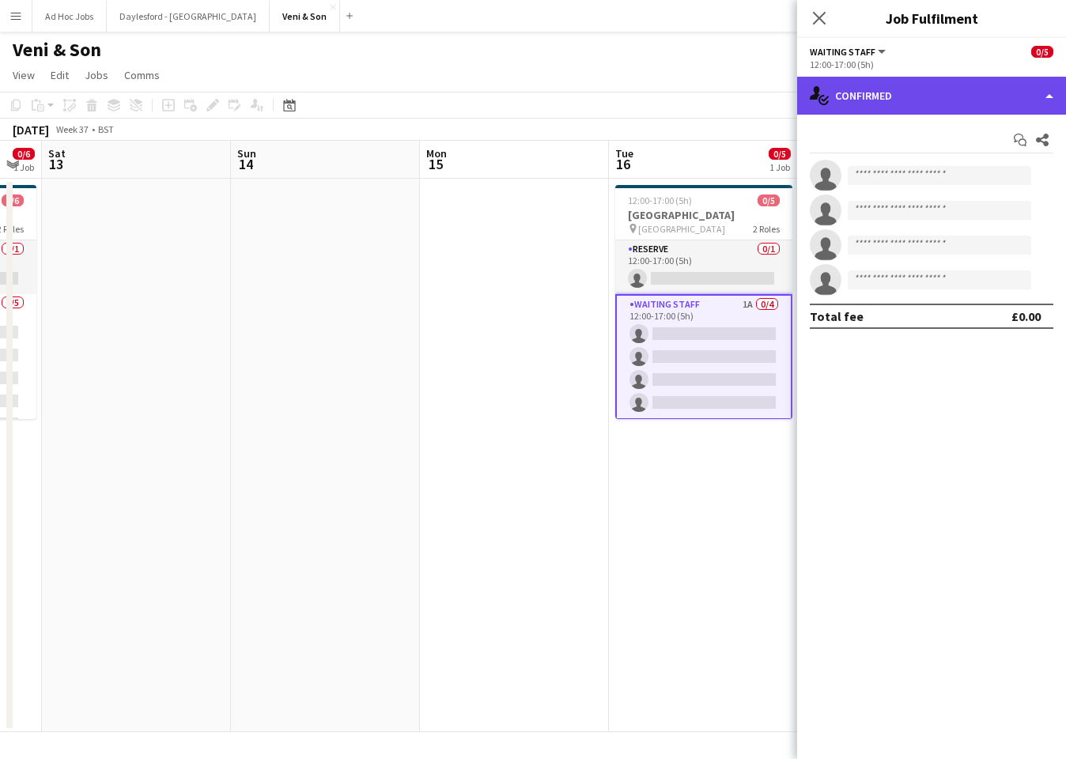
click at [962, 105] on div "single-neutral-actions-check-2 Confirmed" at bounding box center [931, 96] width 269 height 38
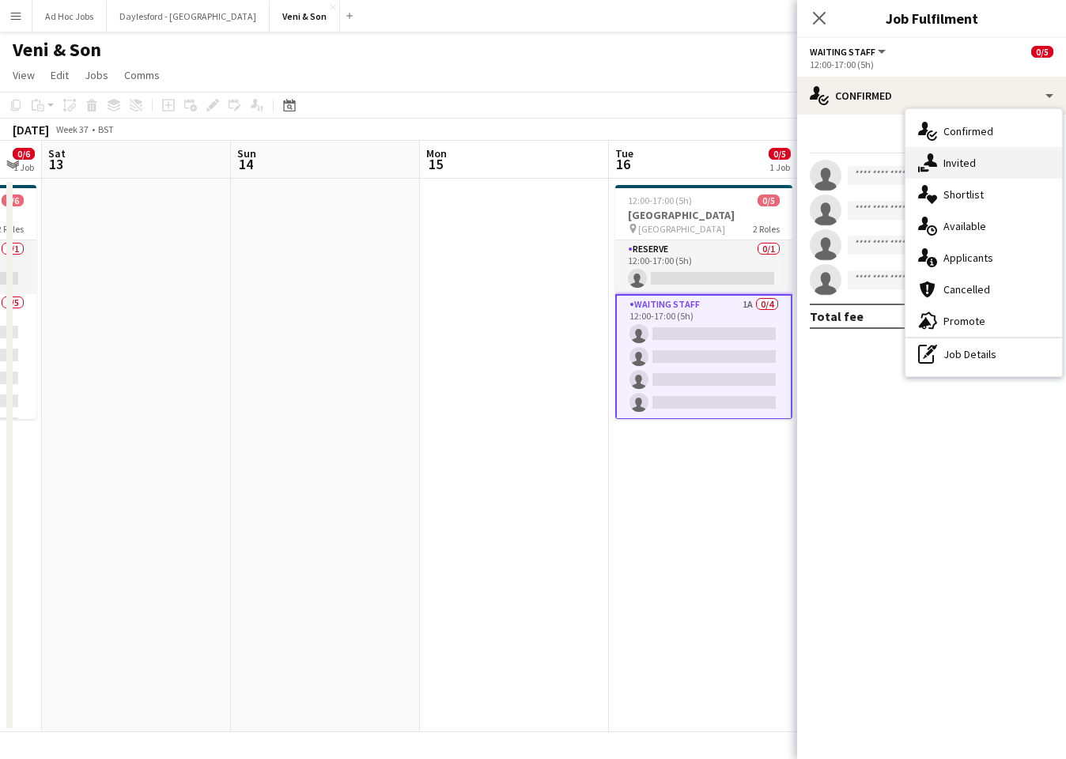
click at [965, 160] on span "Invited" at bounding box center [959, 163] width 32 height 14
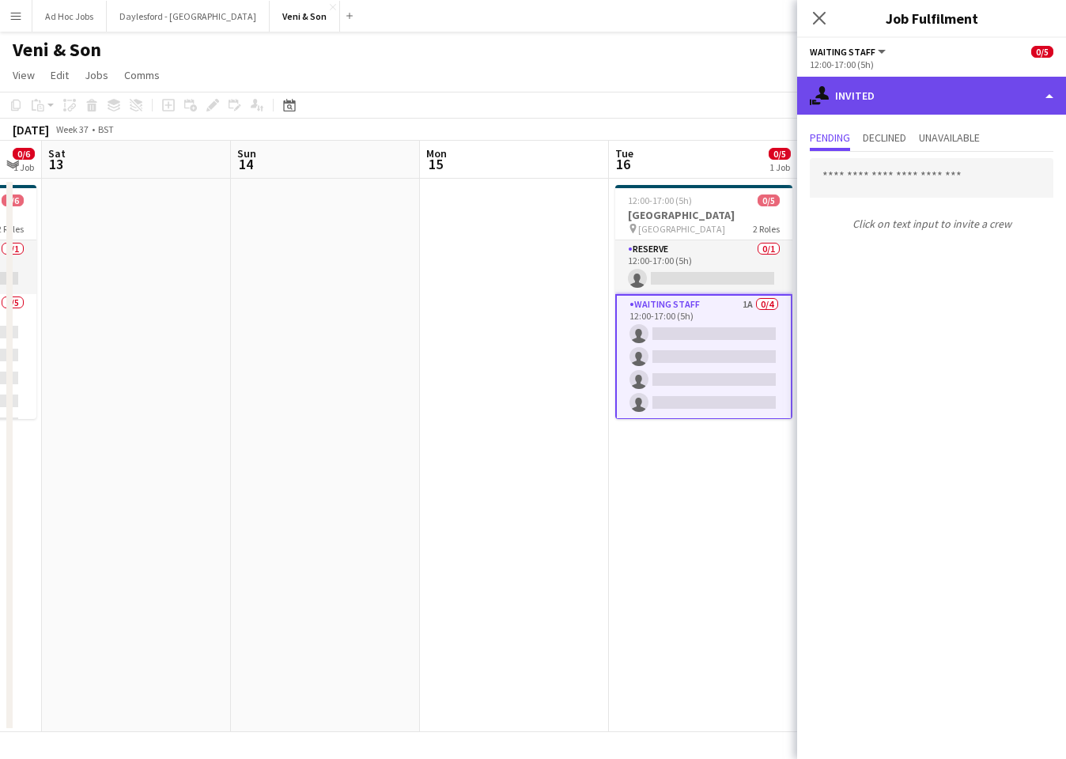
click at [937, 106] on div "single-neutral-actions-share-1 Invited" at bounding box center [931, 96] width 269 height 38
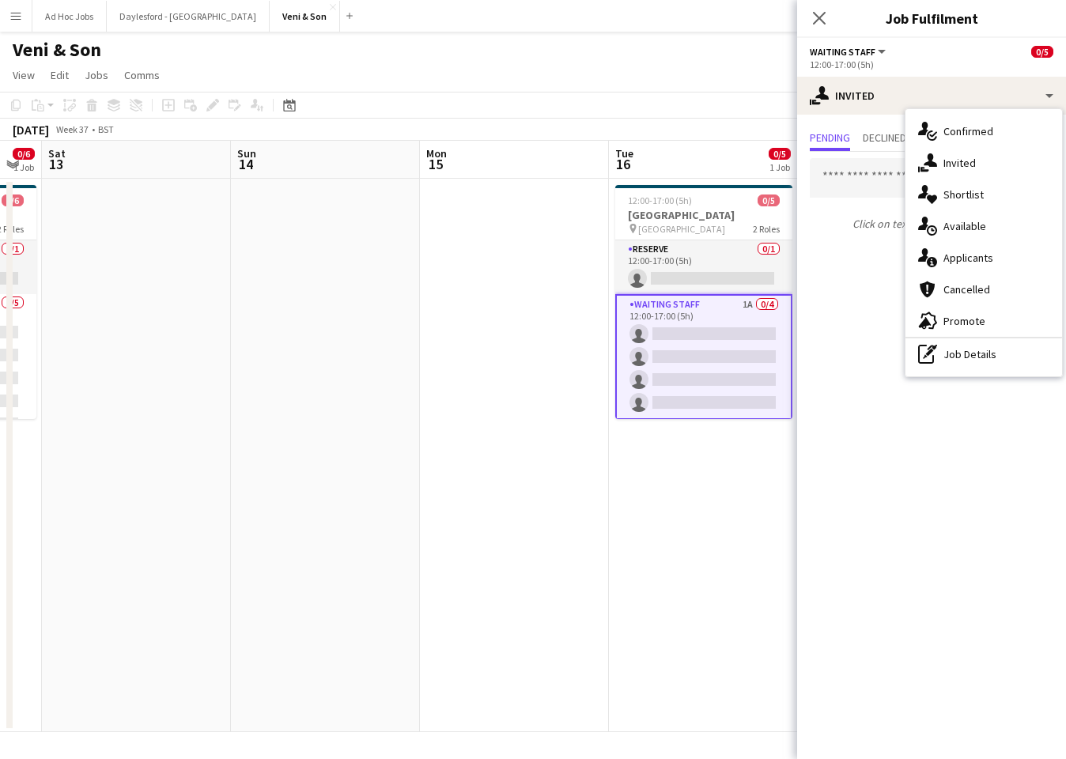
click at [992, 262] on span "Applicants" at bounding box center [968, 258] width 50 height 14
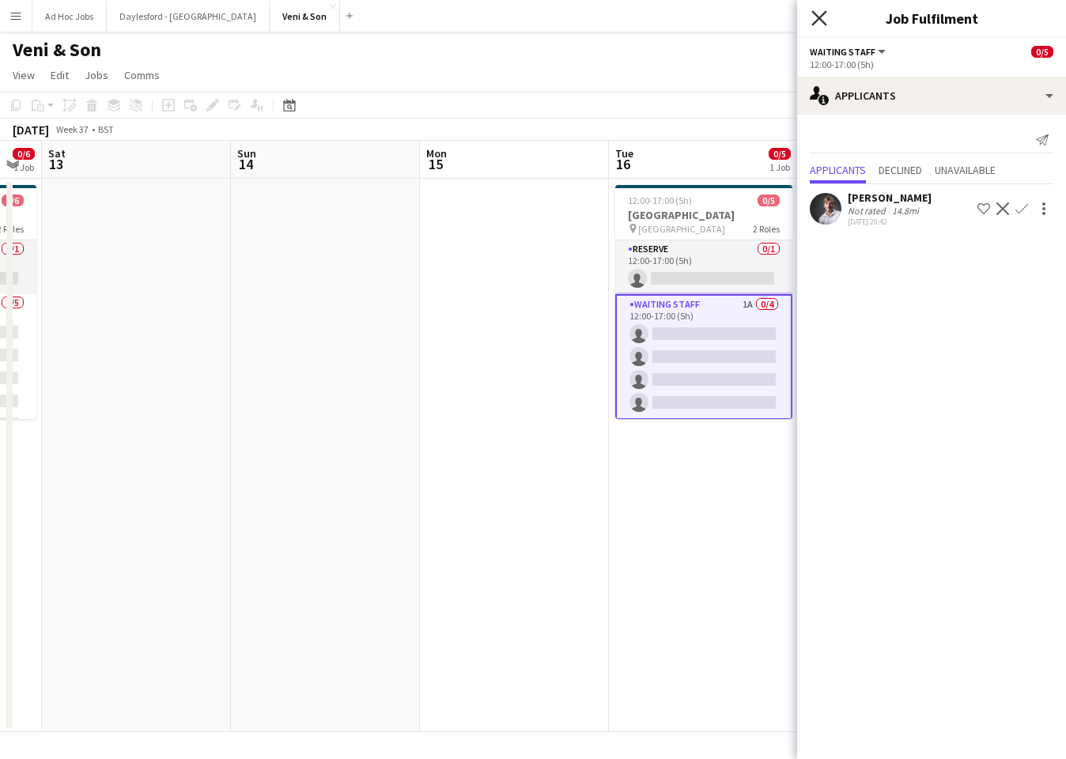
click at [823, 21] on icon at bounding box center [818, 17] width 15 height 15
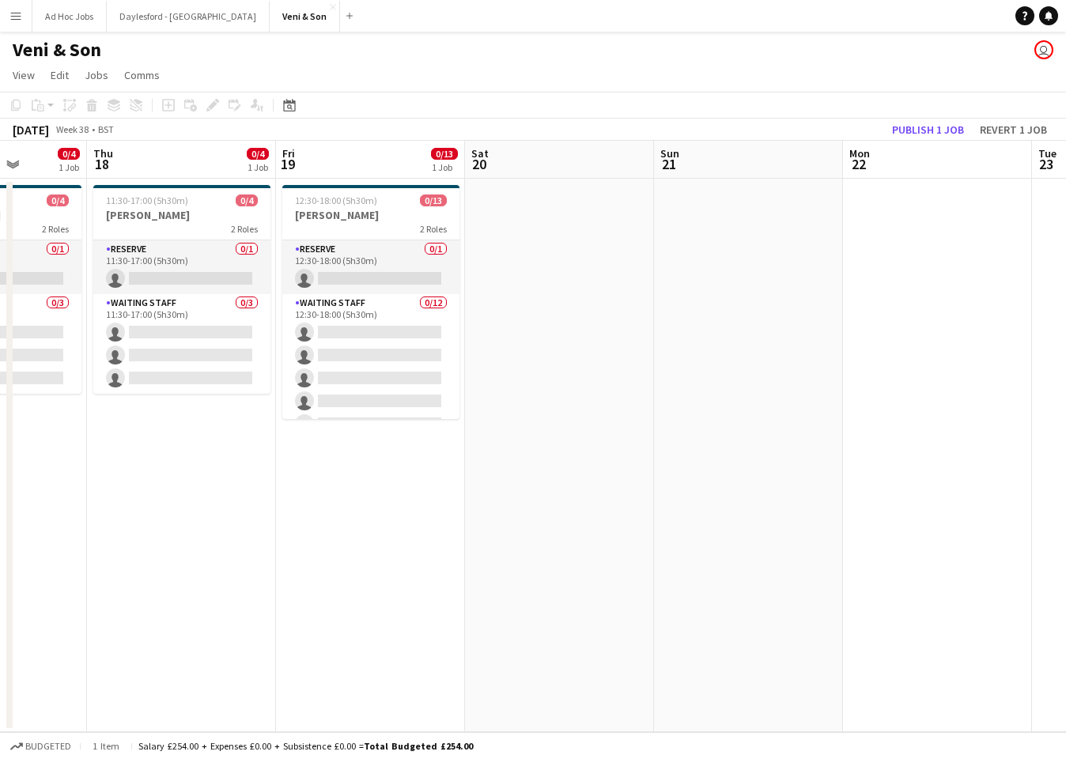
scroll to position [0, 338]
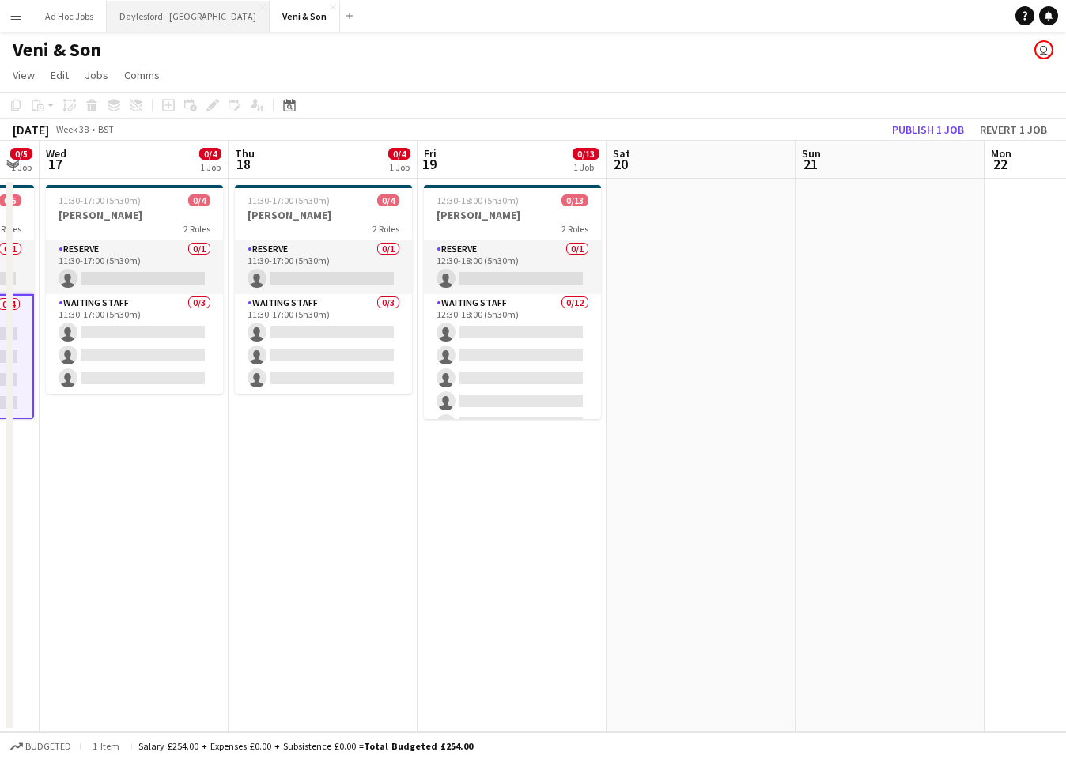
click at [180, 9] on button "Daylesford - [GEOGRAPHIC_DATA] Close" at bounding box center [188, 16] width 163 height 31
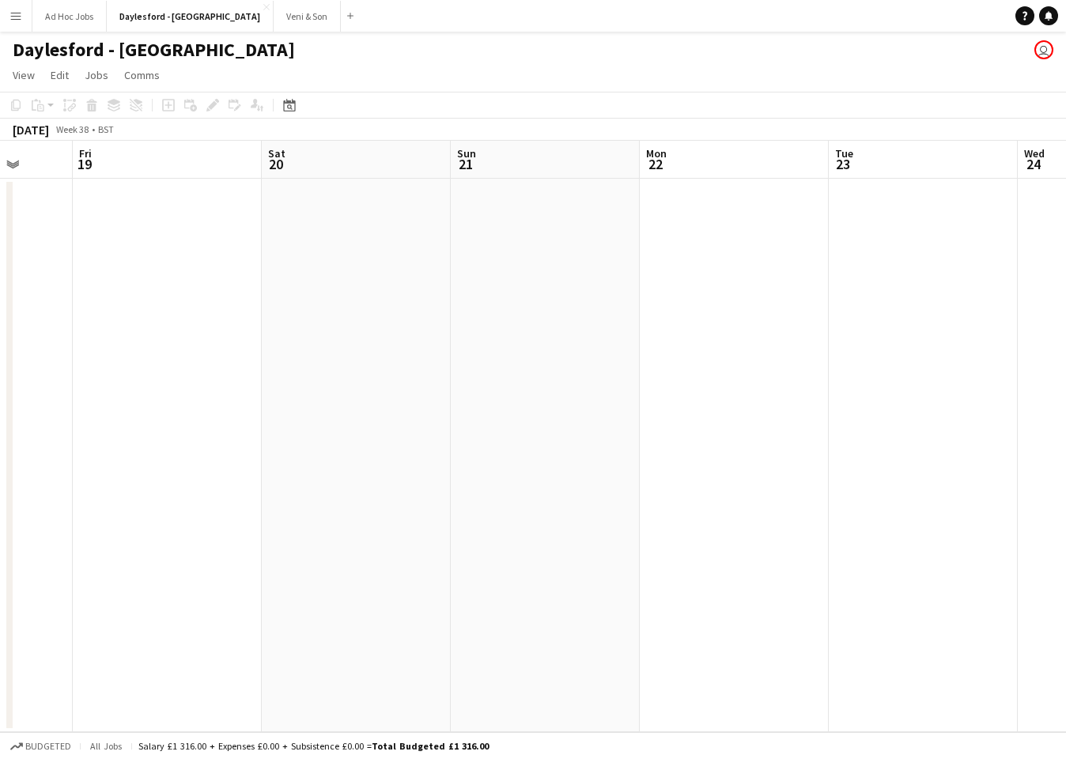
scroll to position [0, 420]
click at [18, 22] on button "Menu" at bounding box center [16, 16] width 32 height 32
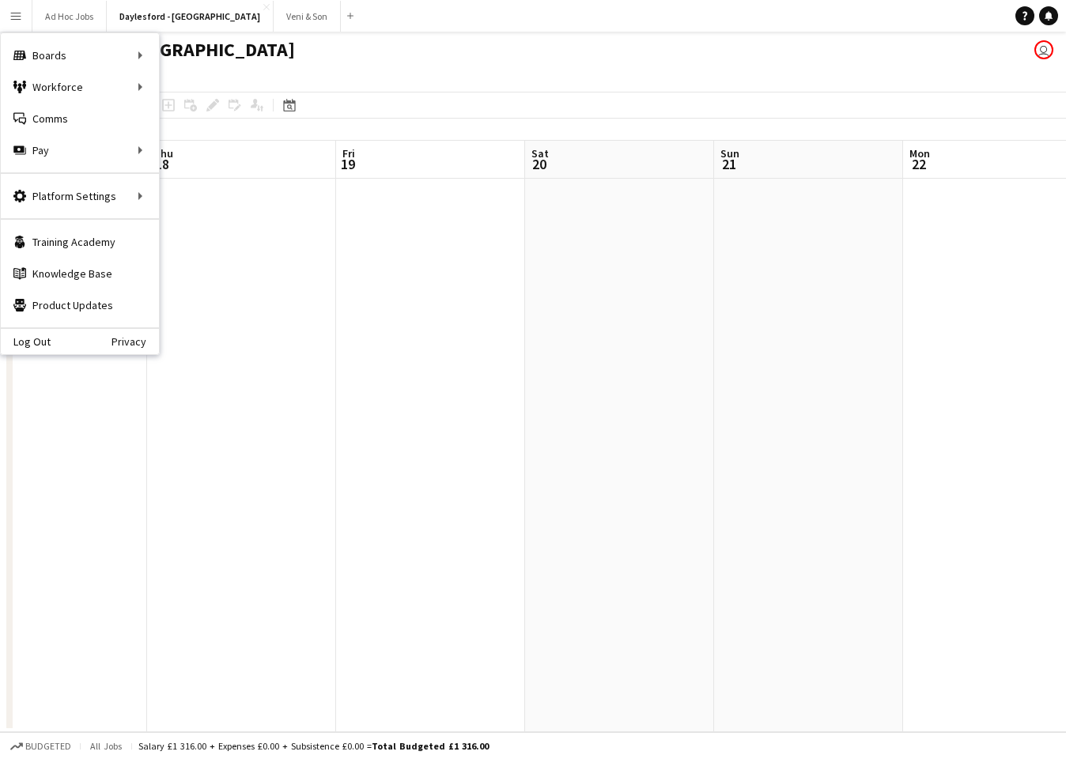
scroll to position [0, 0]
